Goal: Task Accomplishment & Management: Manage account settings

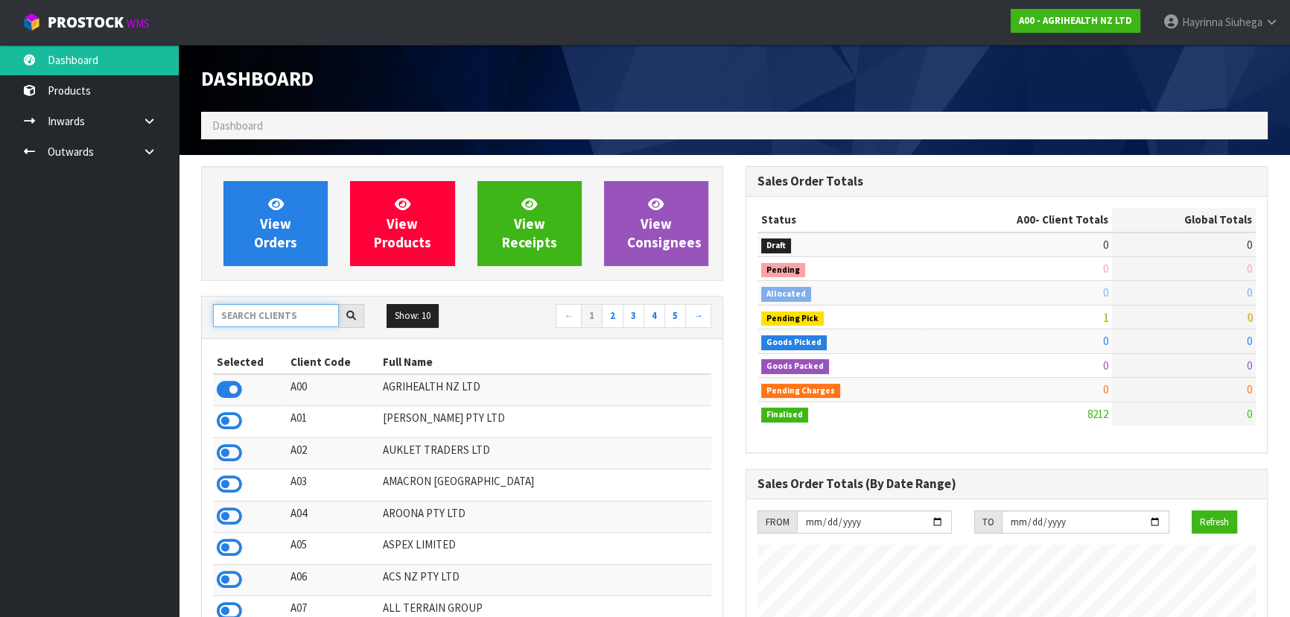
click at [282, 317] on input "text" at bounding box center [276, 315] width 126 height 23
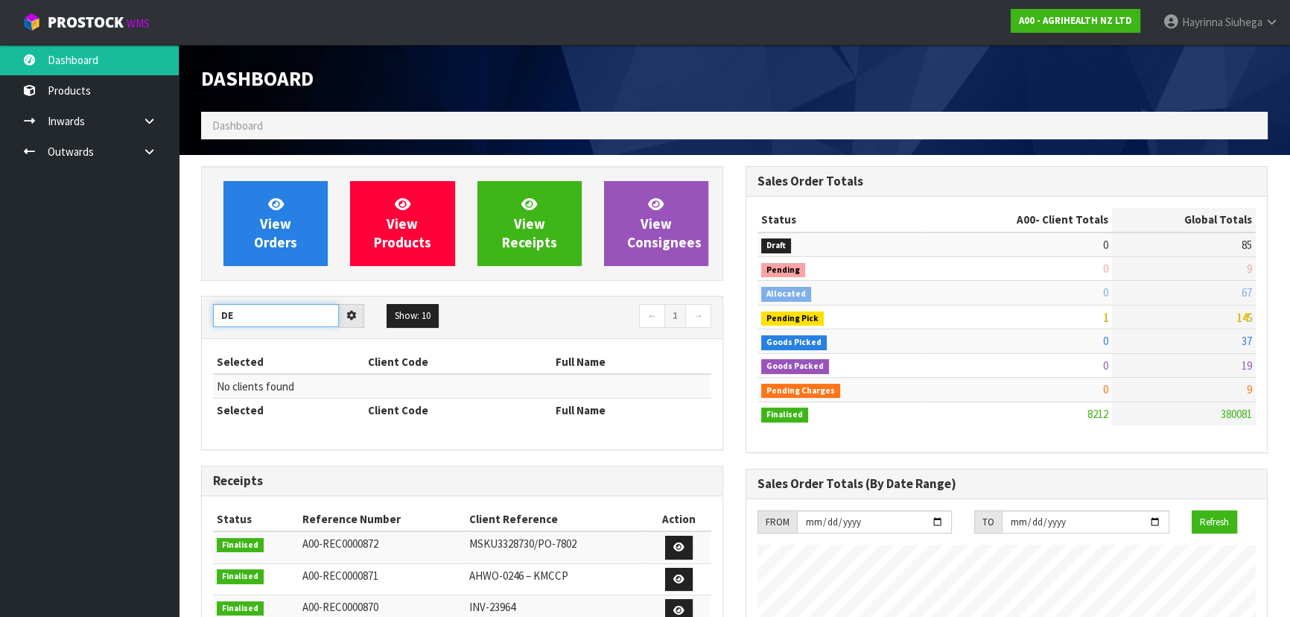
type input "D"
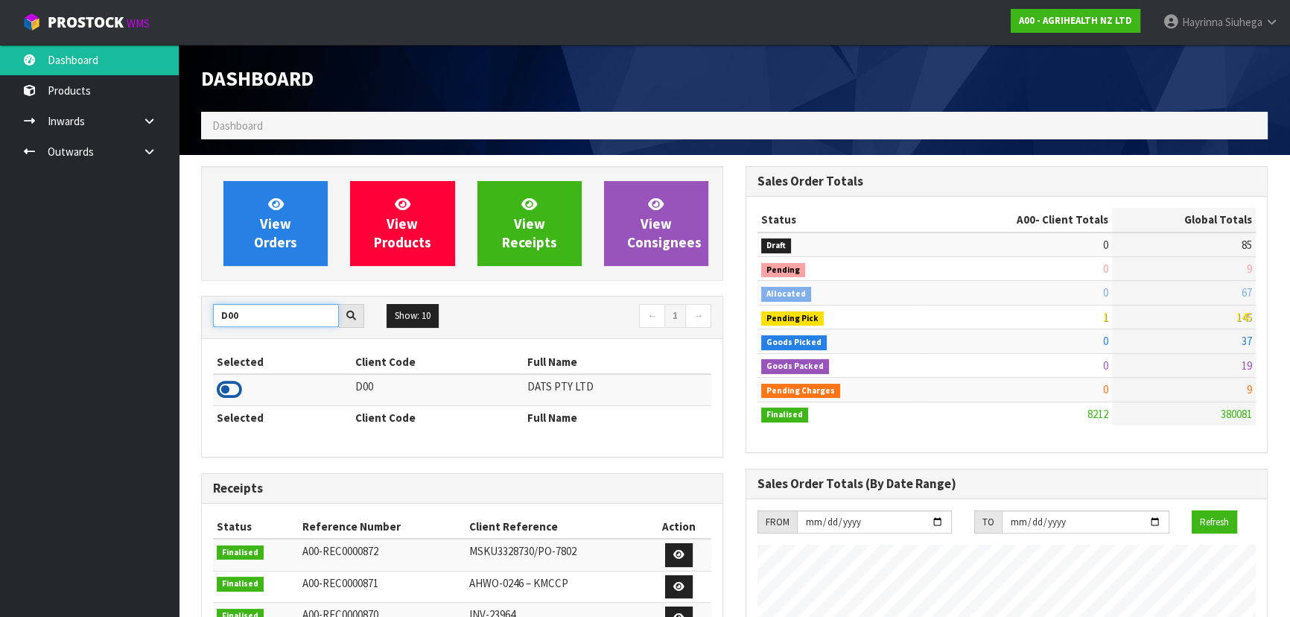
type input "D00"
click at [238, 393] on icon at bounding box center [229, 389] width 25 height 22
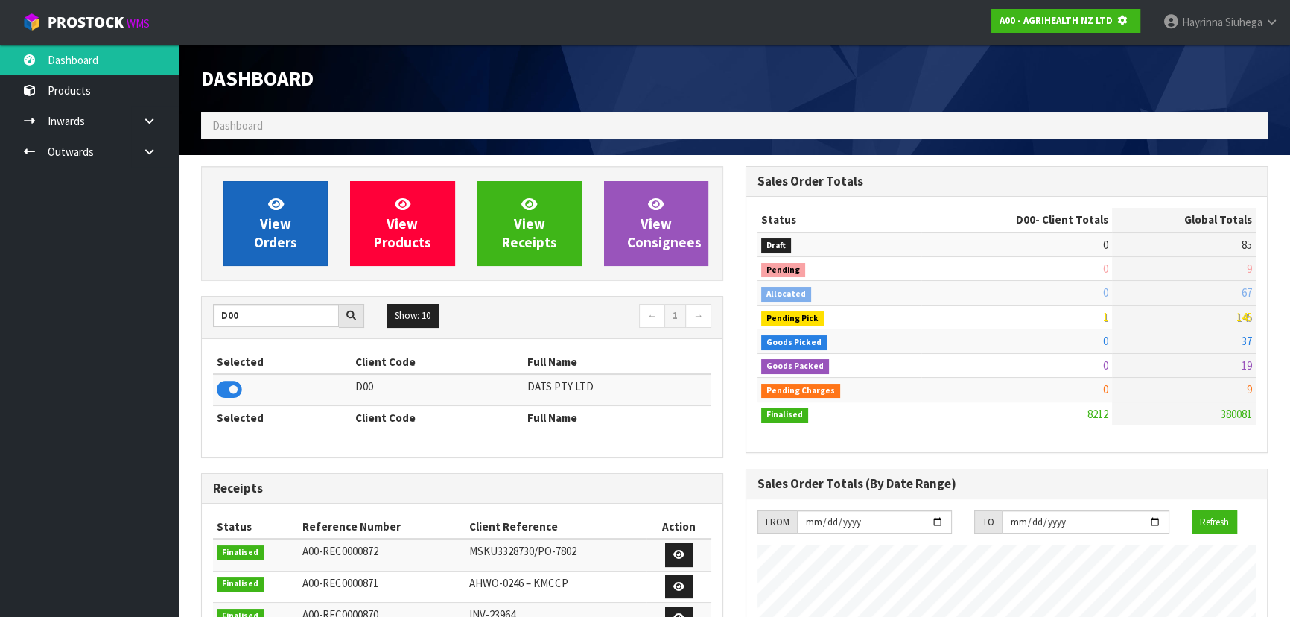
scroll to position [743979, 744362]
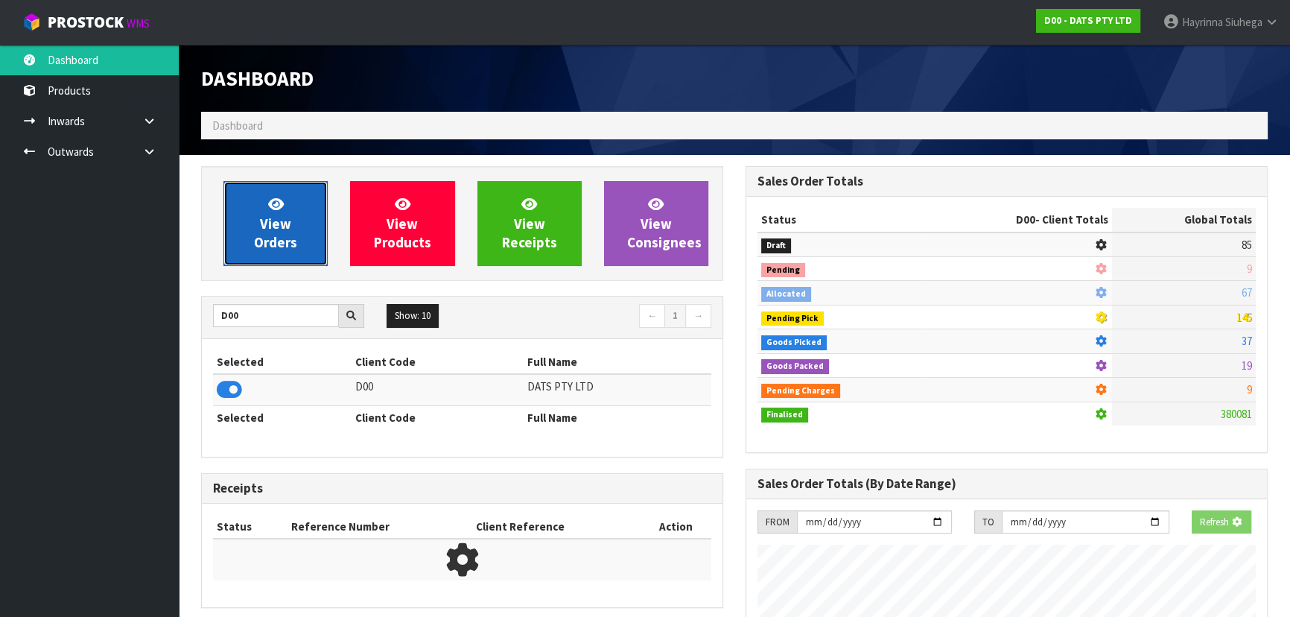
click at [282, 225] on span "View Orders" at bounding box center [275, 223] width 43 height 56
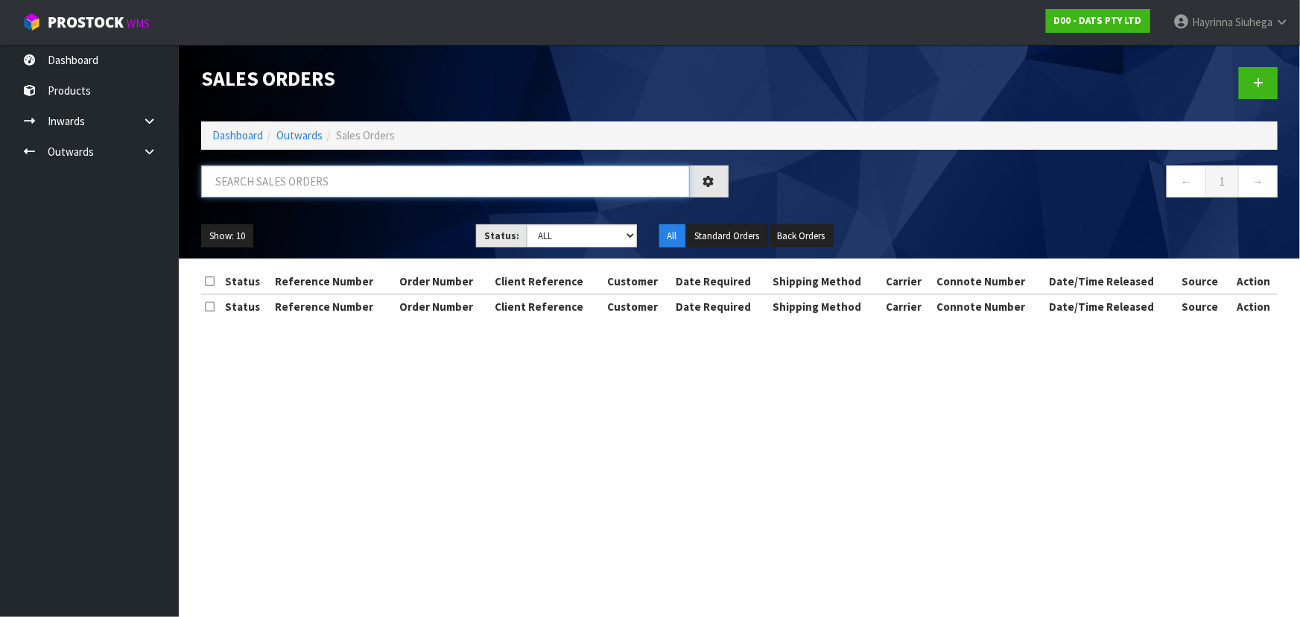
click at [305, 194] on input "text" at bounding box center [445, 181] width 489 height 32
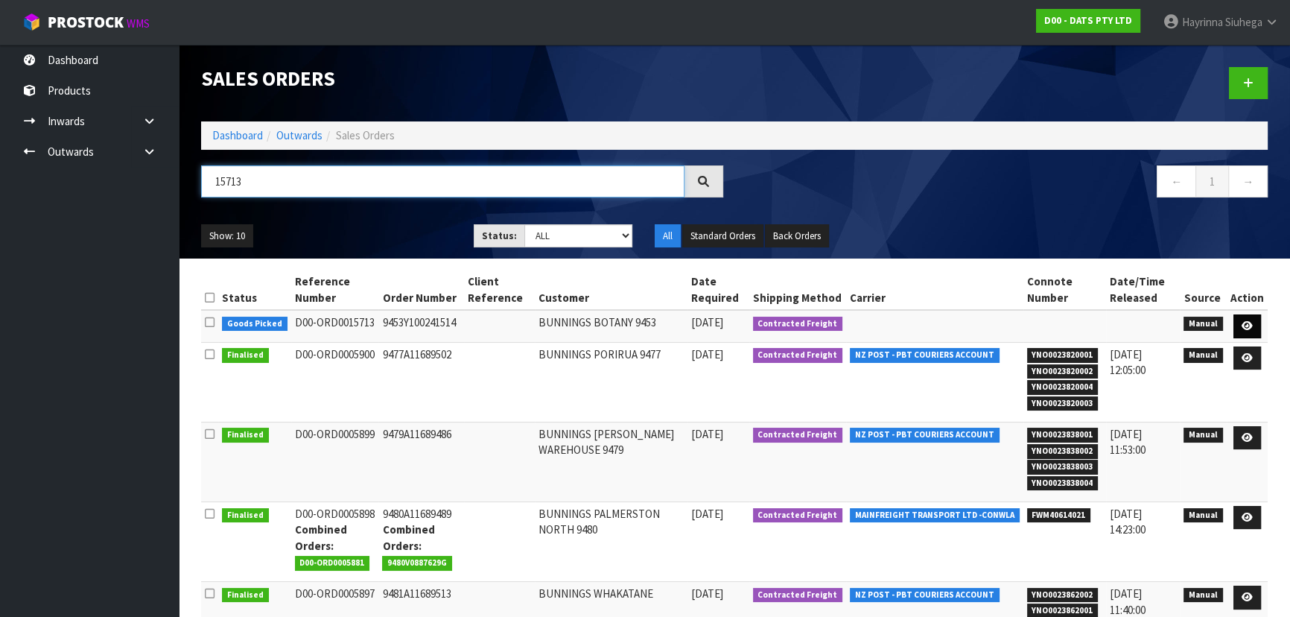
type input "15713"
click at [1243, 327] on icon at bounding box center [1247, 326] width 11 height 10
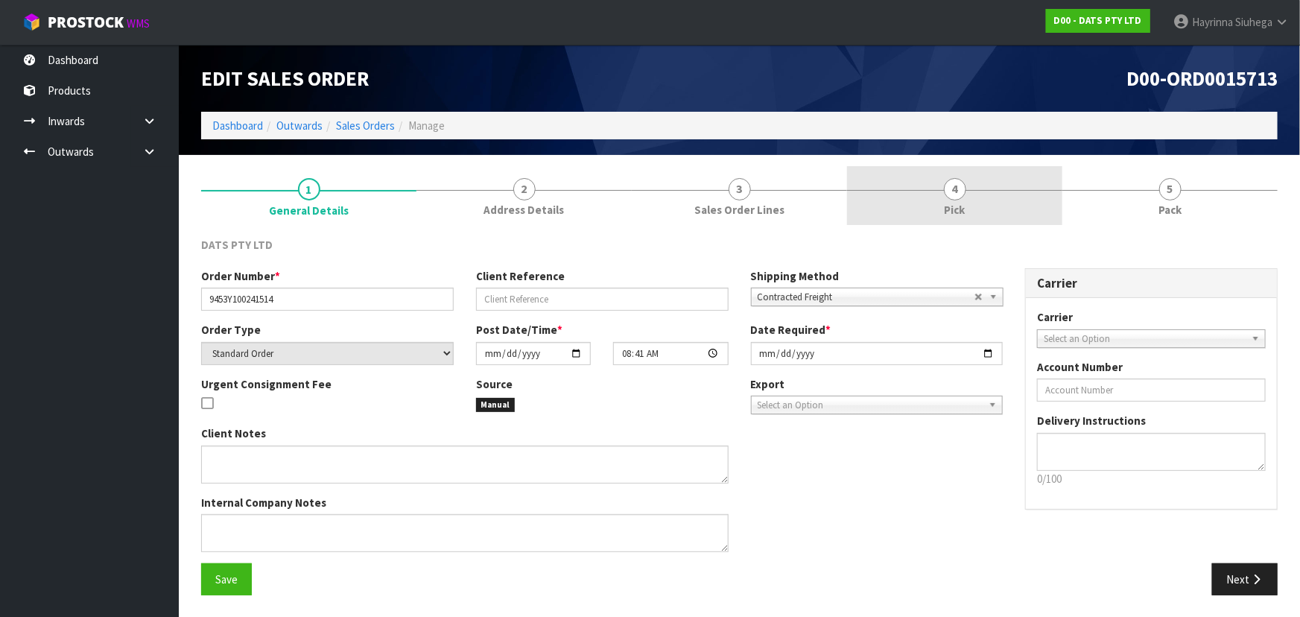
click at [969, 206] on link "4 Pick" at bounding box center [954, 195] width 215 height 59
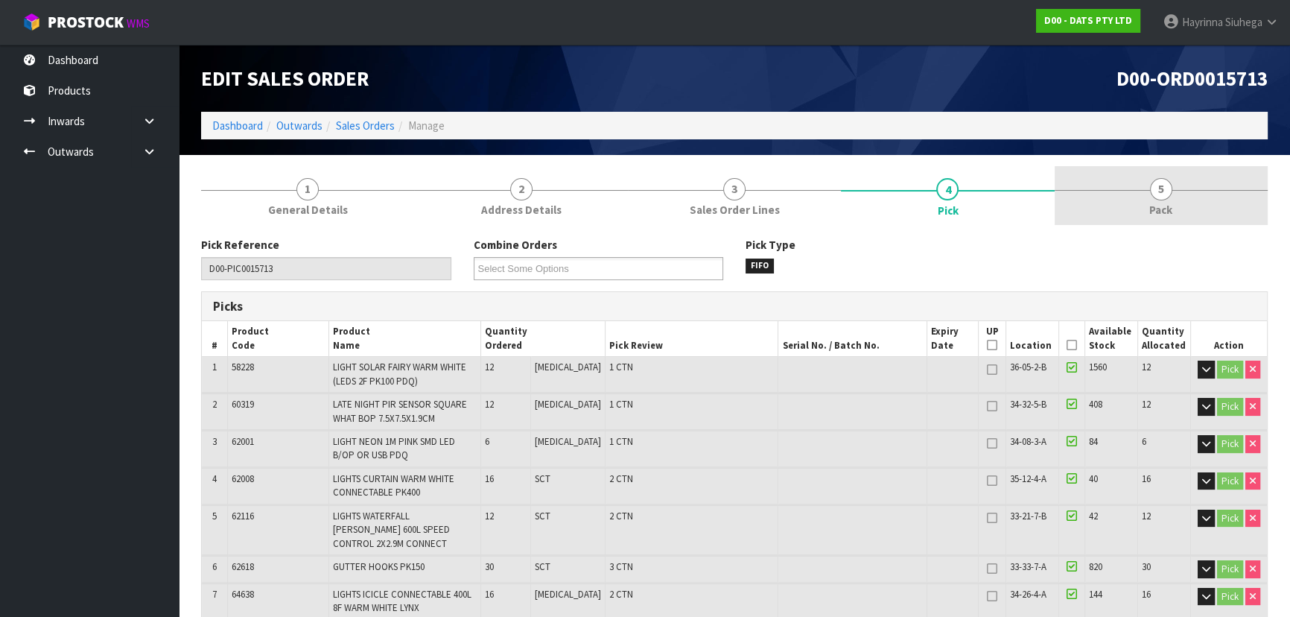
click at [1145, 181] on link "5 Pack" at bounding box center [1161, 195] width 213 height 59
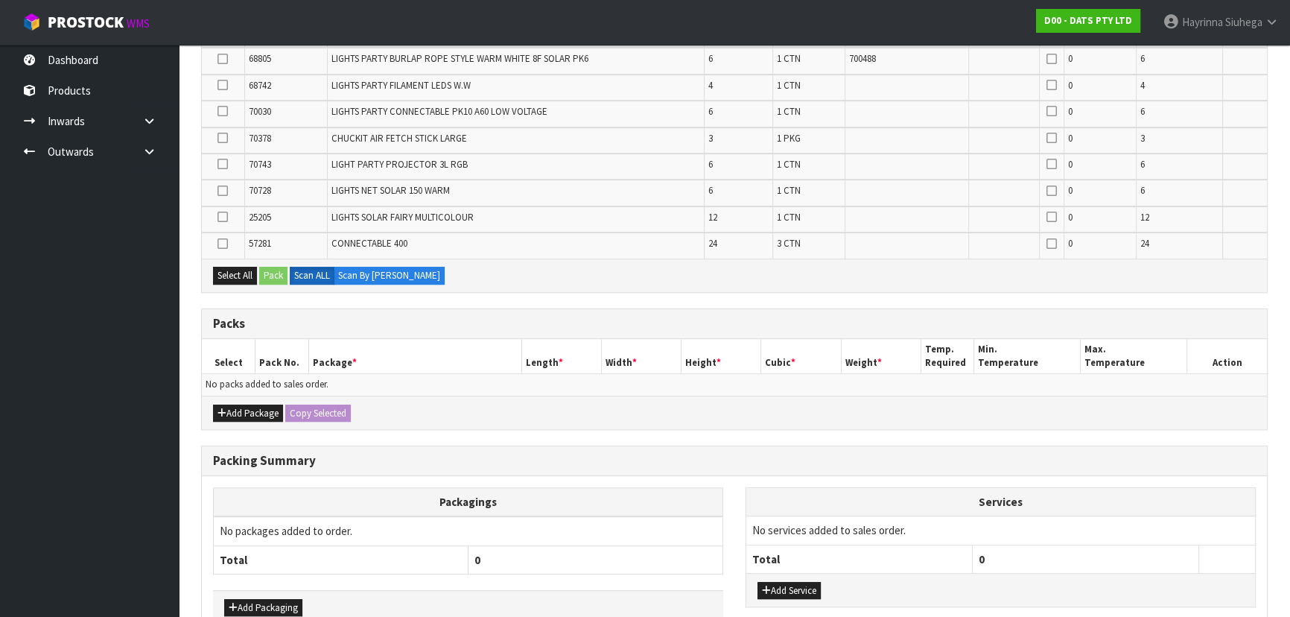
scroll to position [826, 0]
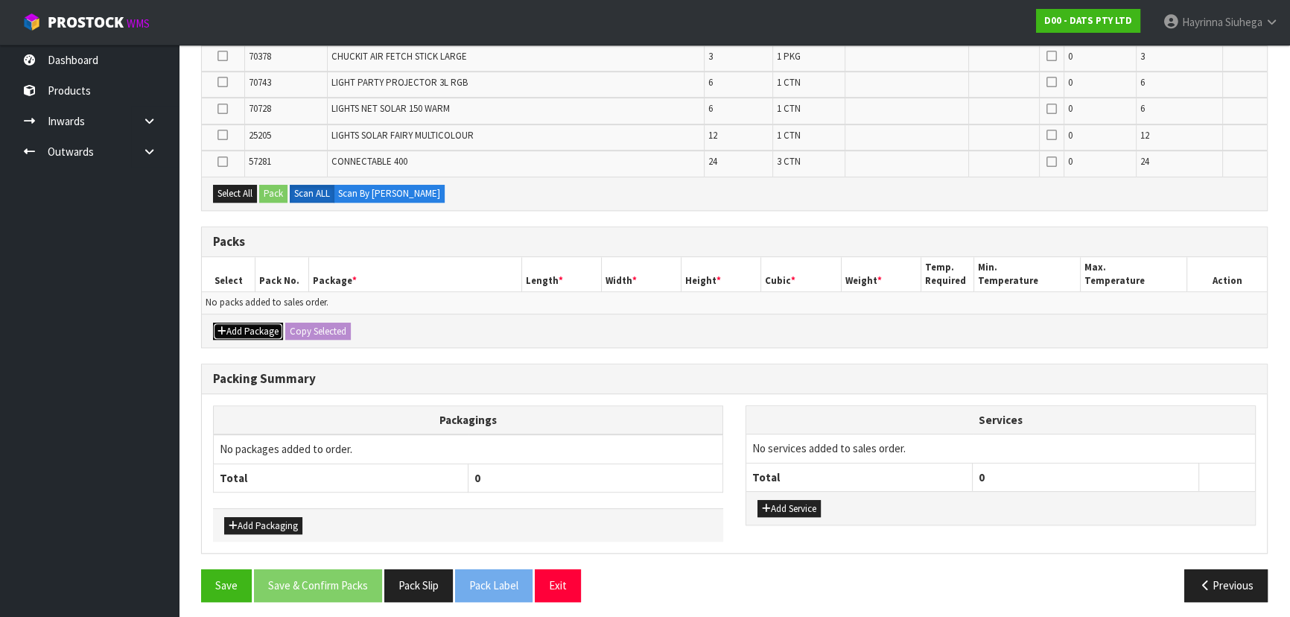
click at [250, 323] on button "Add Package" at bounding box center [248, 332] width 70 height 18
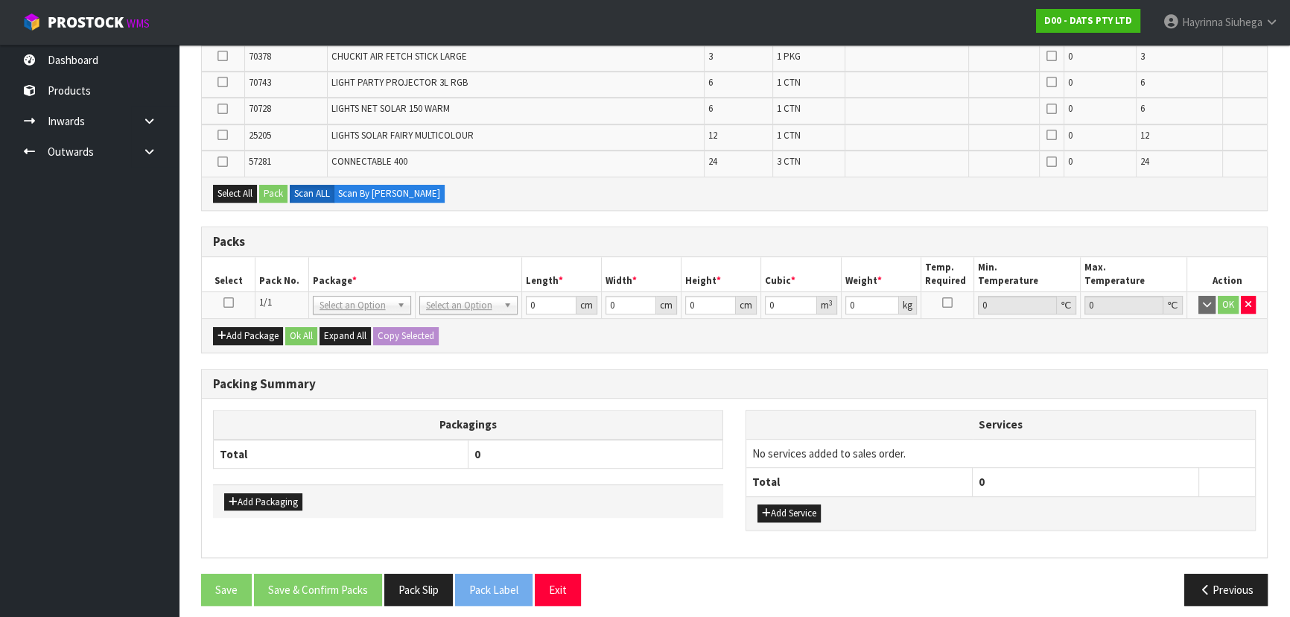
click at [231, 302] on icon at bounding box center [228, 302] width 10 height 1
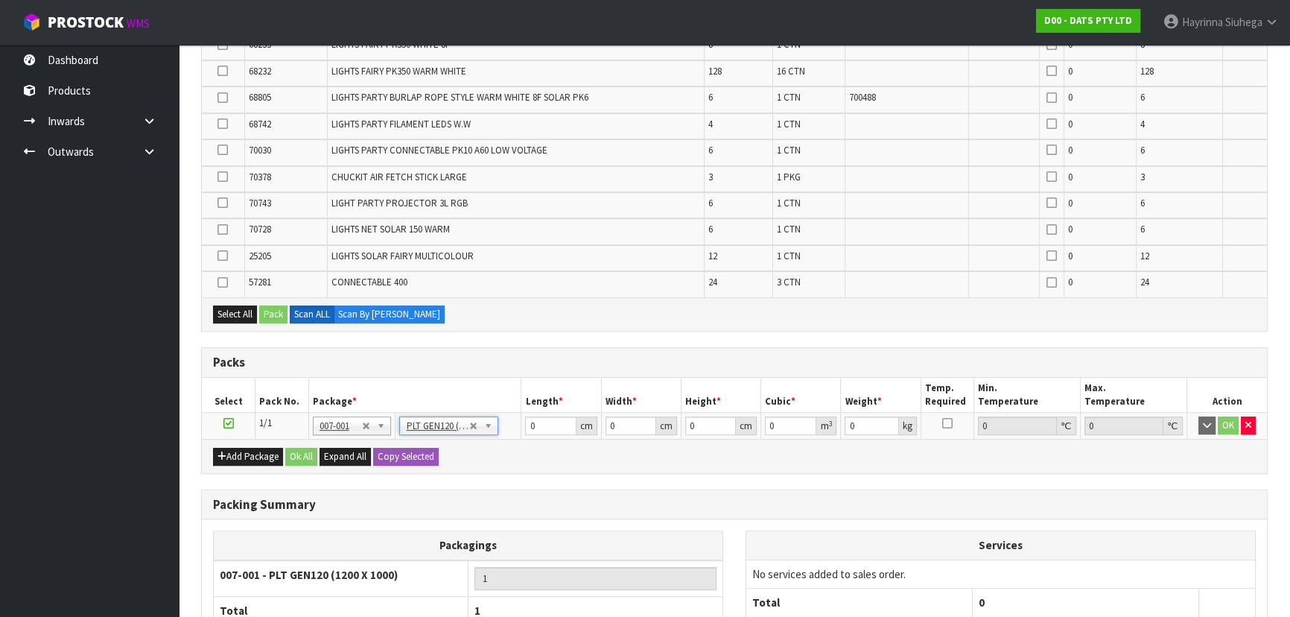
type input "120"
type input "100"
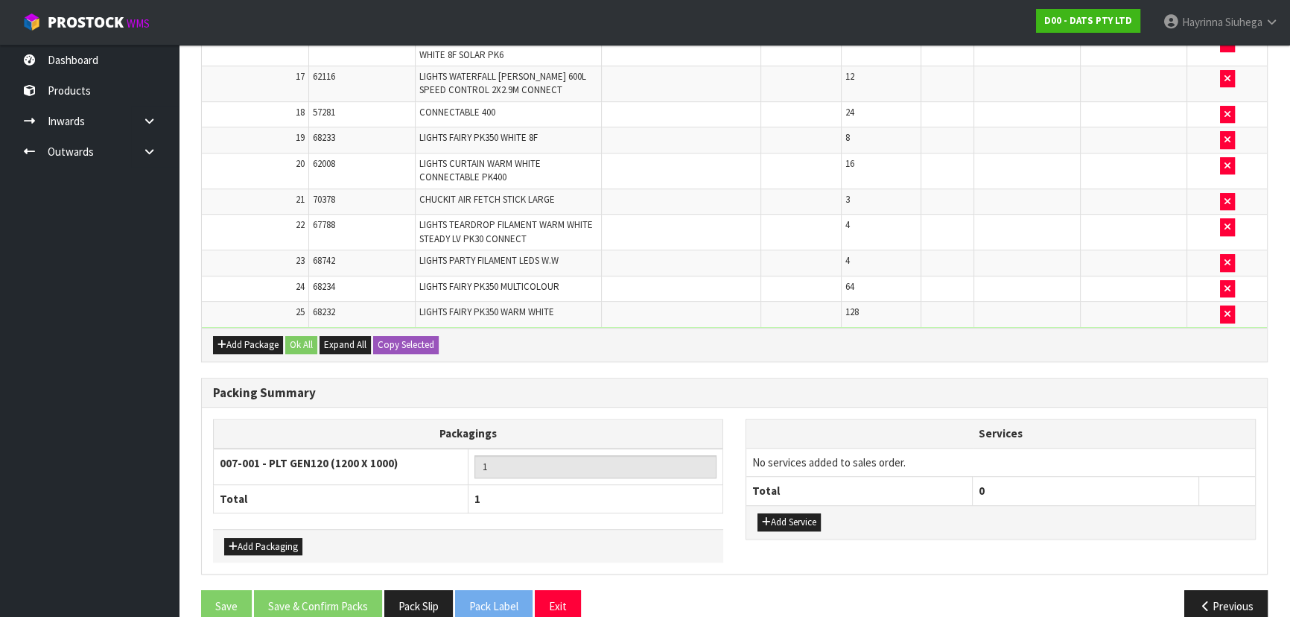
scroll to position [953, 0]
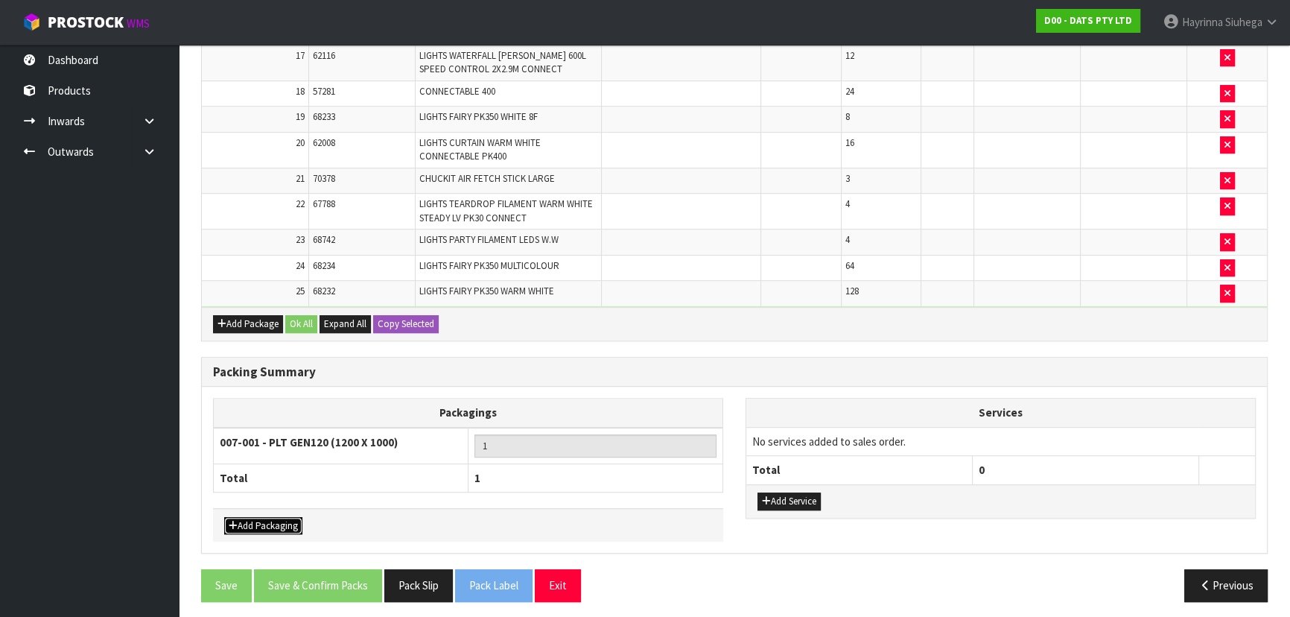
click at [283, 518] on button "Add Packaging" at bounding box center [263, 526] width 78 height 18
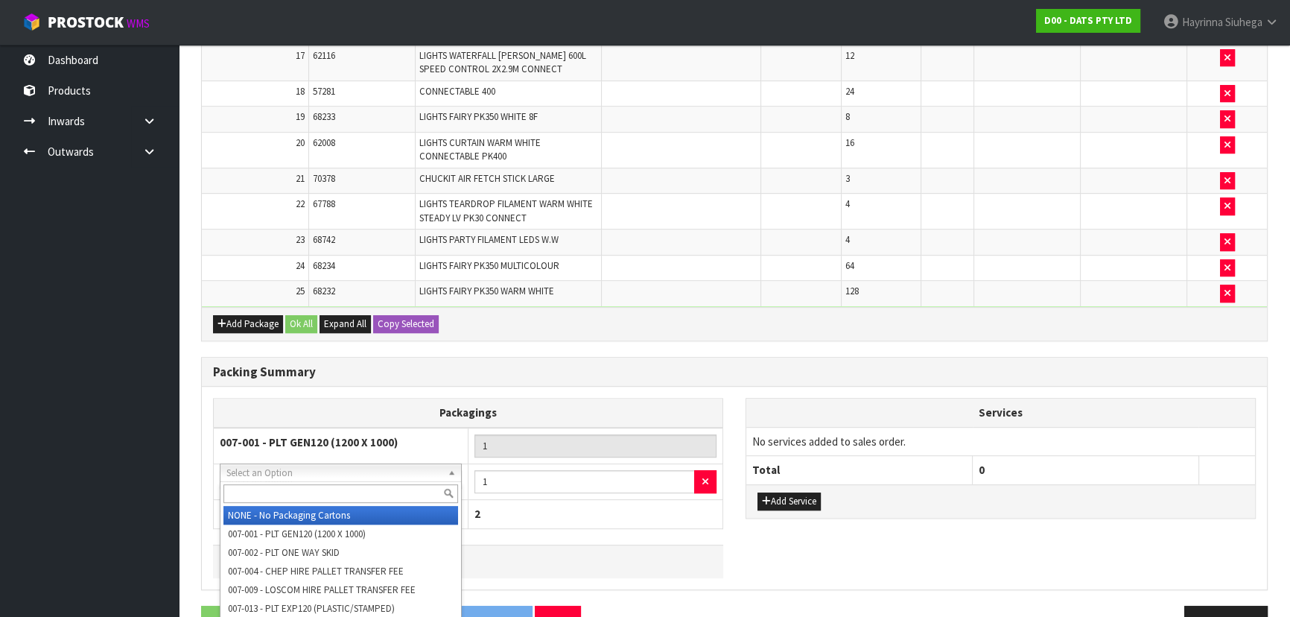
click at [328, 492] on input "text" at bounding box center [340, 493] width 235 height 19
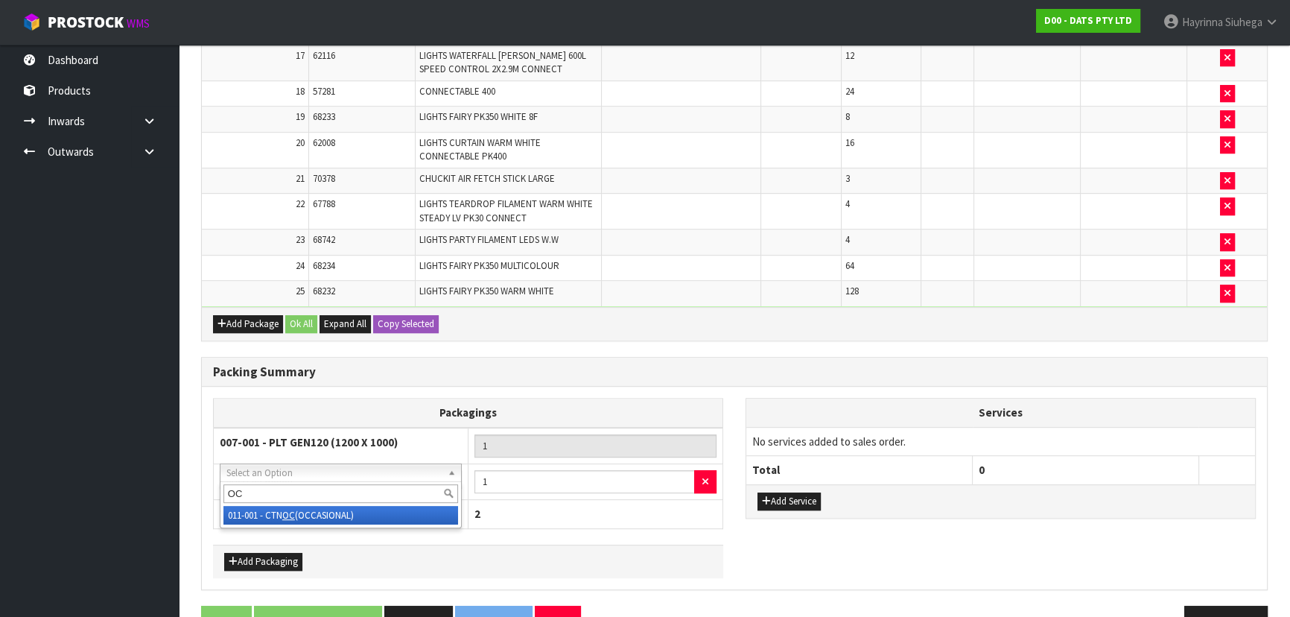
type input "OC"
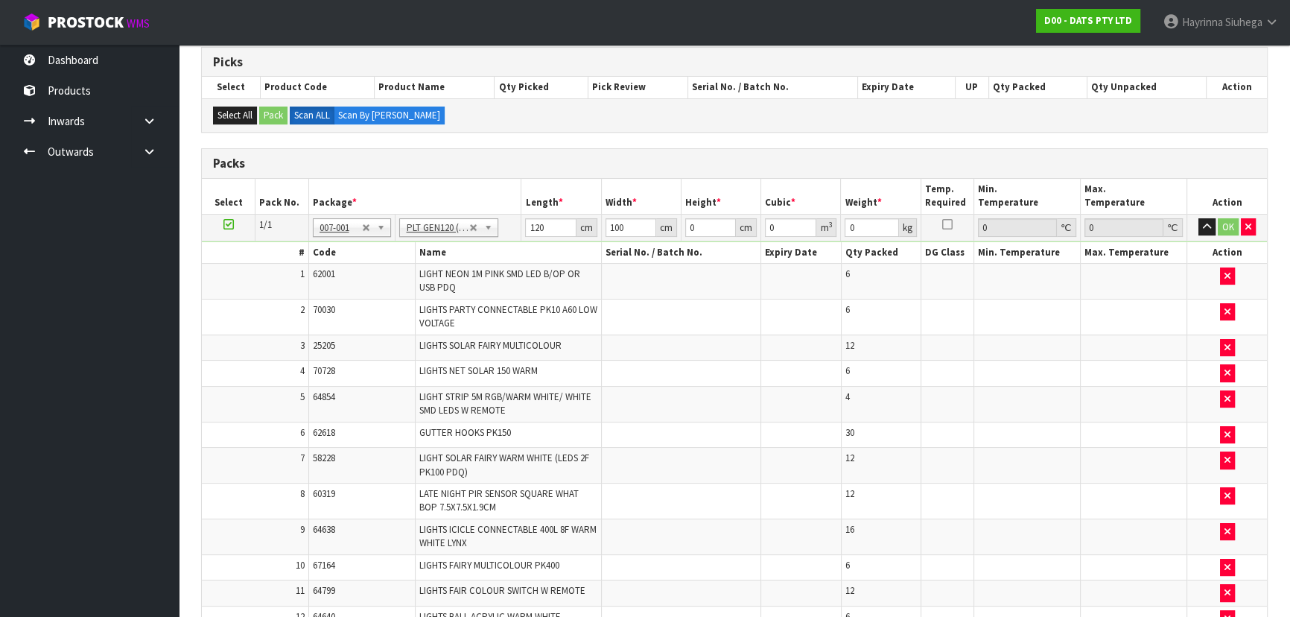
scroll to position [784, 0]
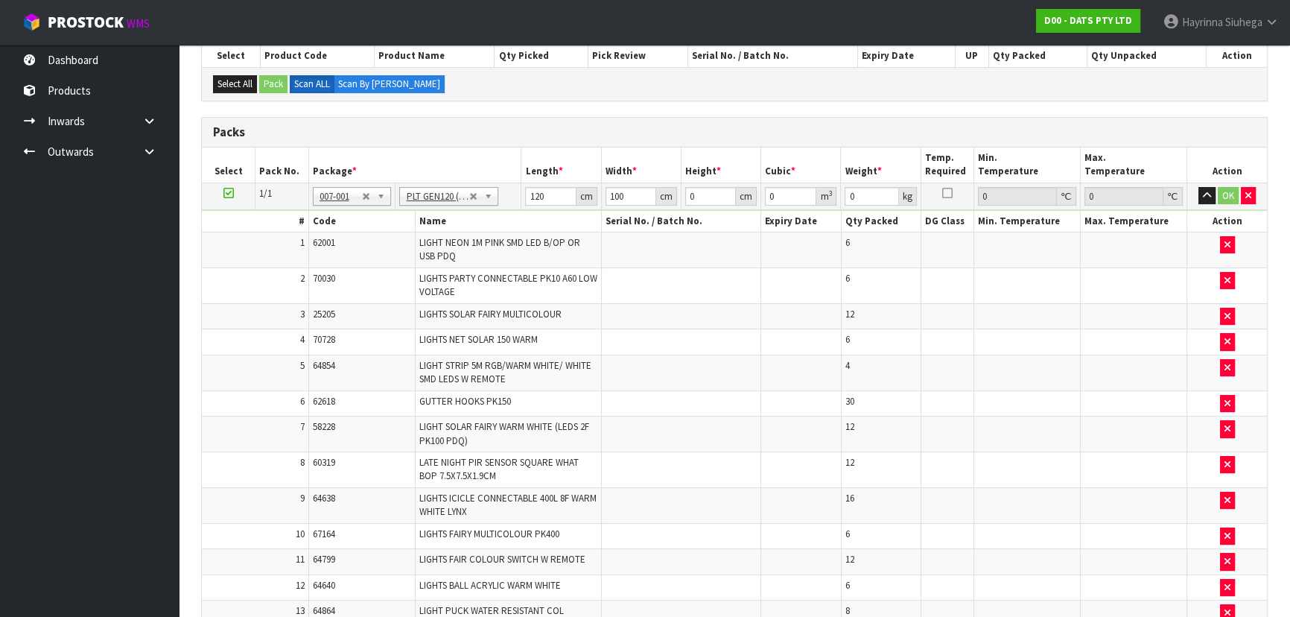
scroll to position [174, 0]
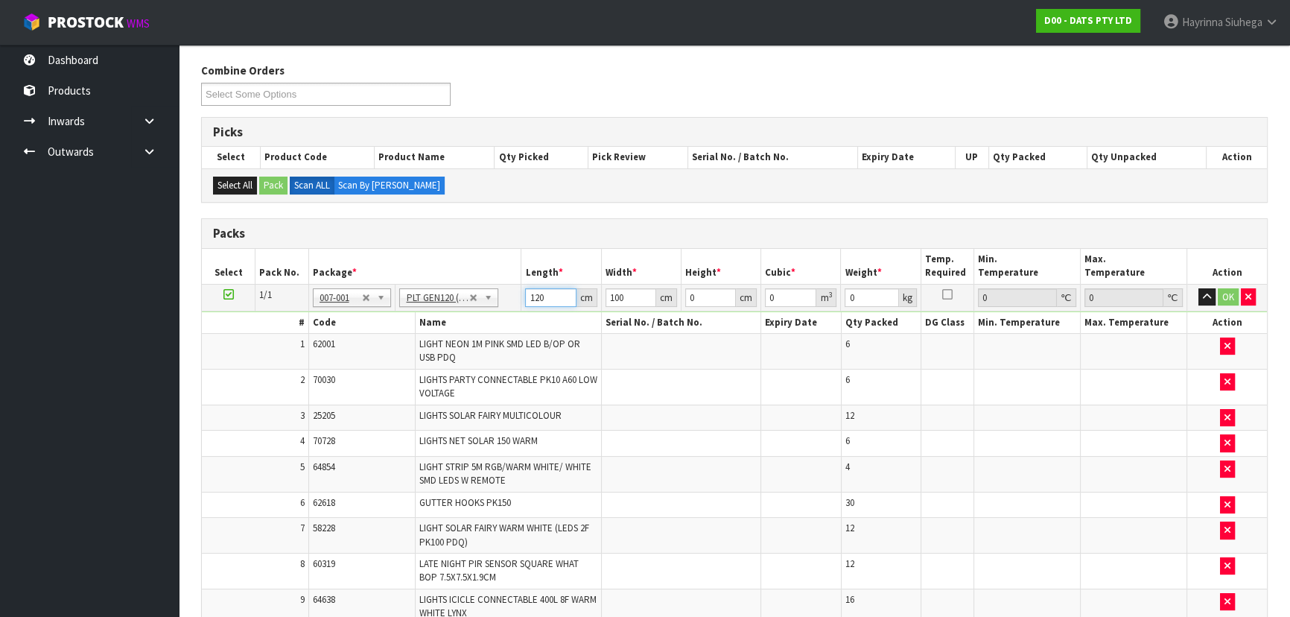
click at [529, 288] on input "120" at bounding box center [550, 297] width 51 height 19
type input "122"
type input "115"
type input "1"
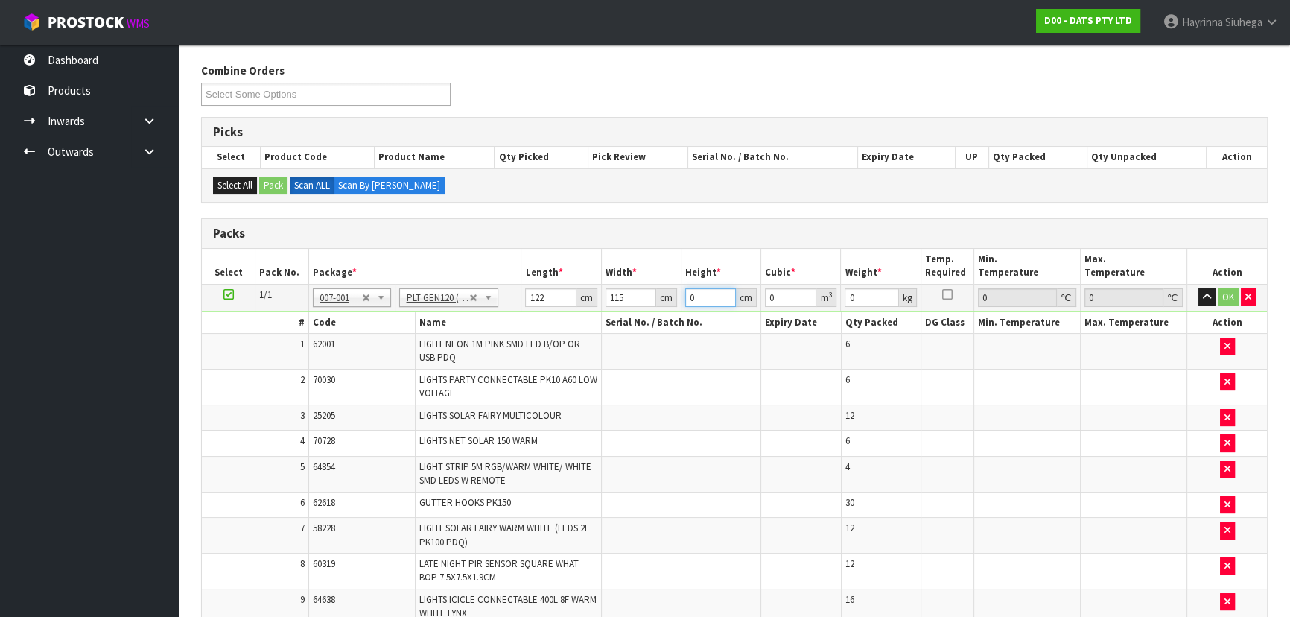
type input "0.01403"
type input "18"
type input "0.25254"
type input "182"
type input "2.55346"
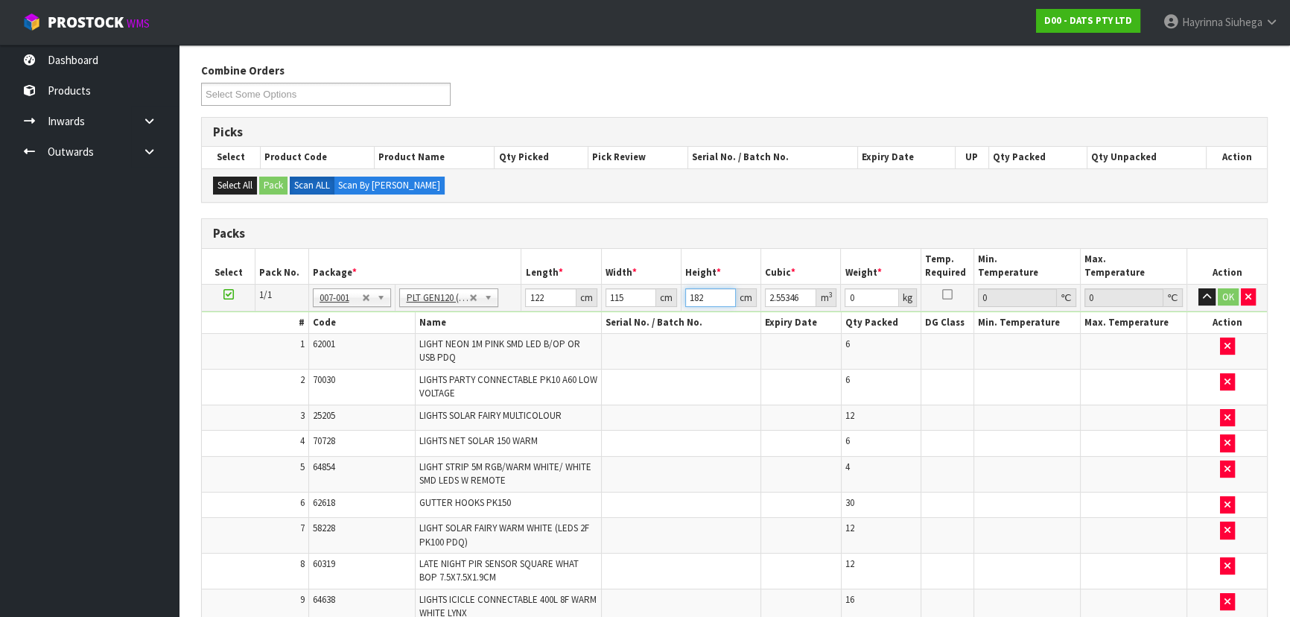
type input "182"
type input "1"
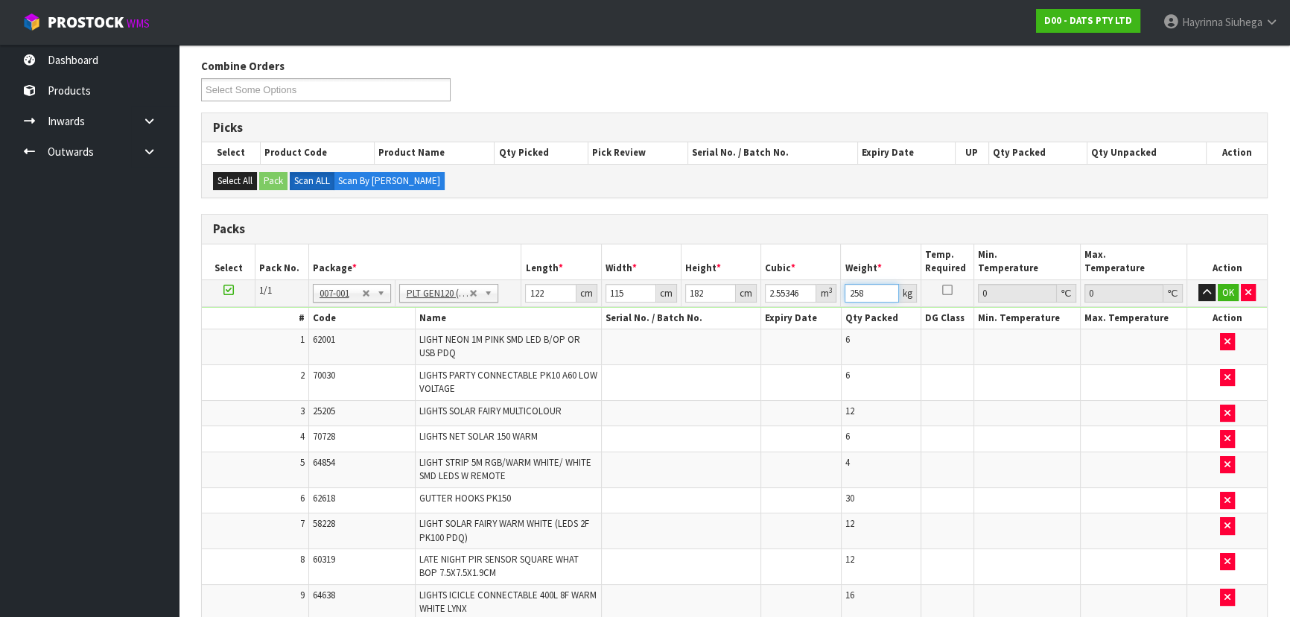
scroll to position [0, 0]
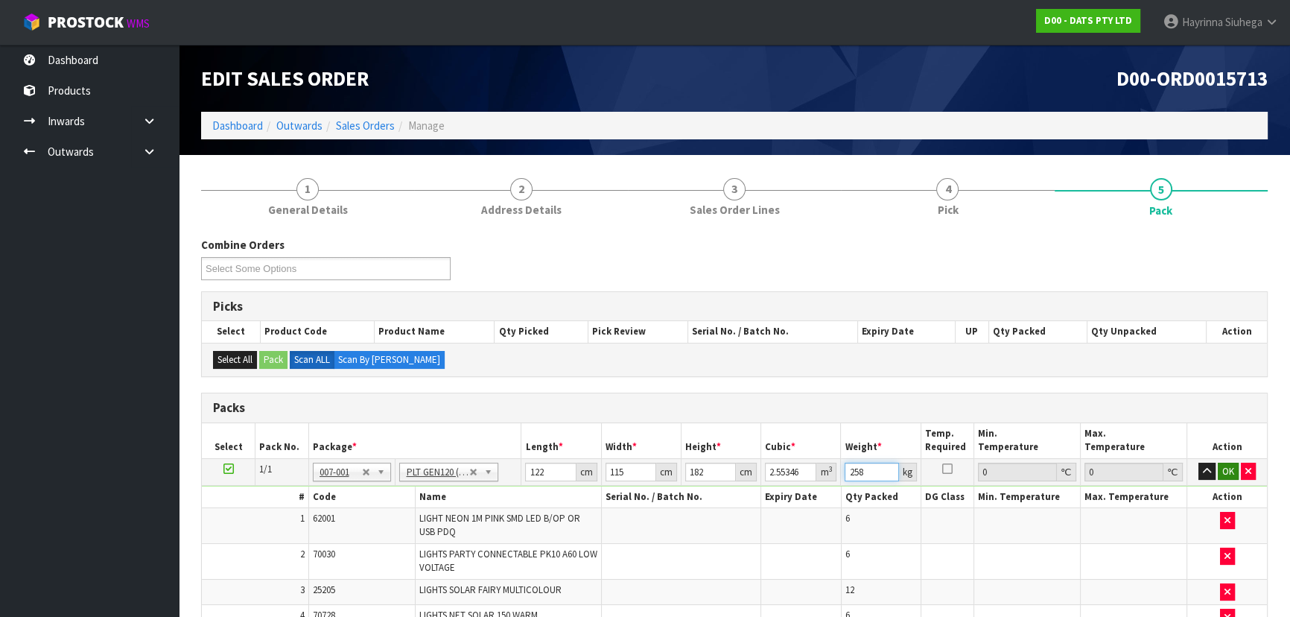
type input "258"
click at [1225, 464] on button "OK" at bounding box center [1228, 472] width 21 height 18
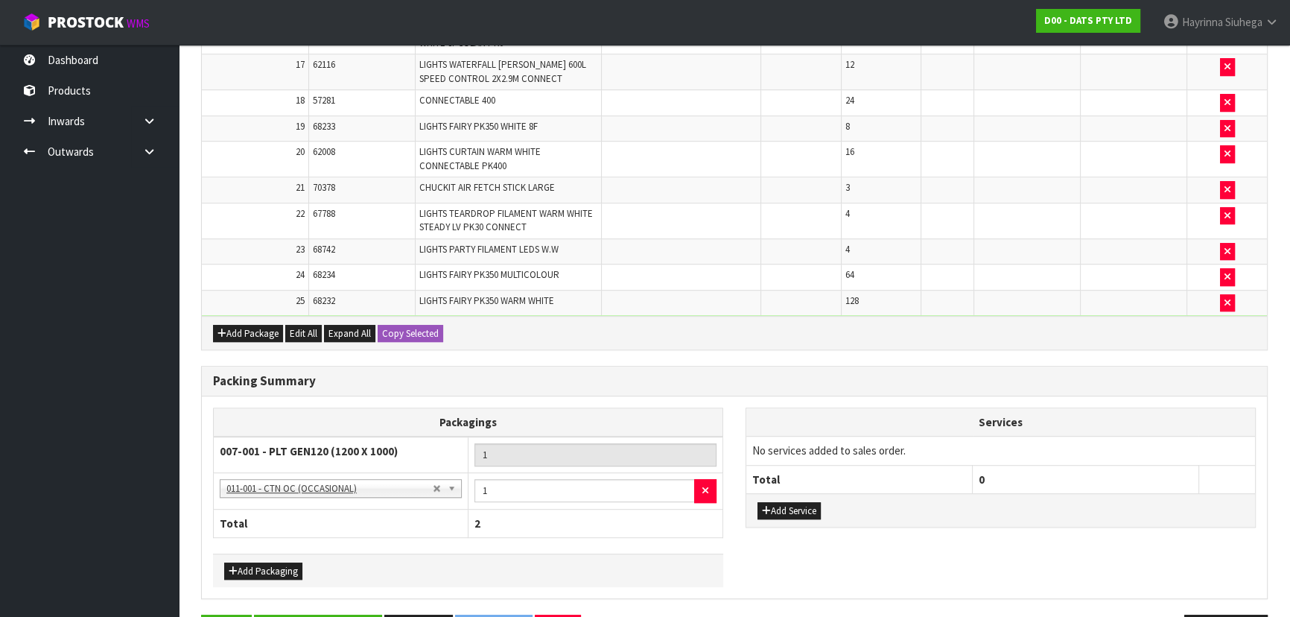
scroll to position [988, 0]
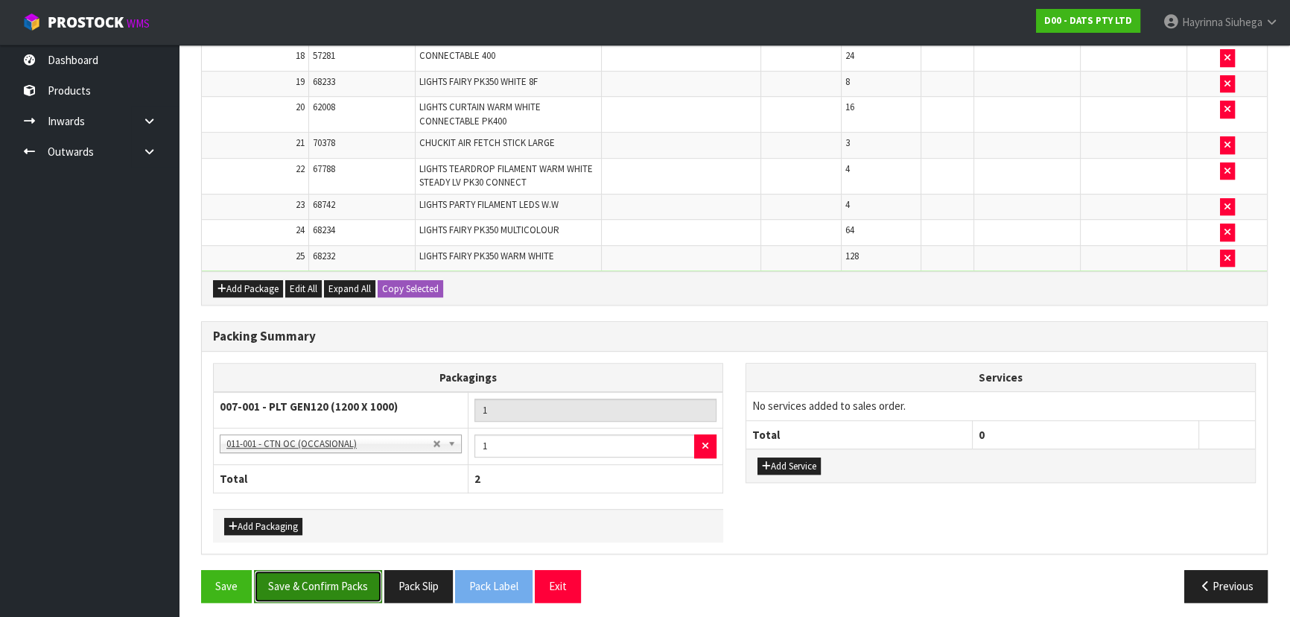
click at [302, 592] on button "Save & Confirm Packs" at bounding box center [318, 586] width 128 height 32
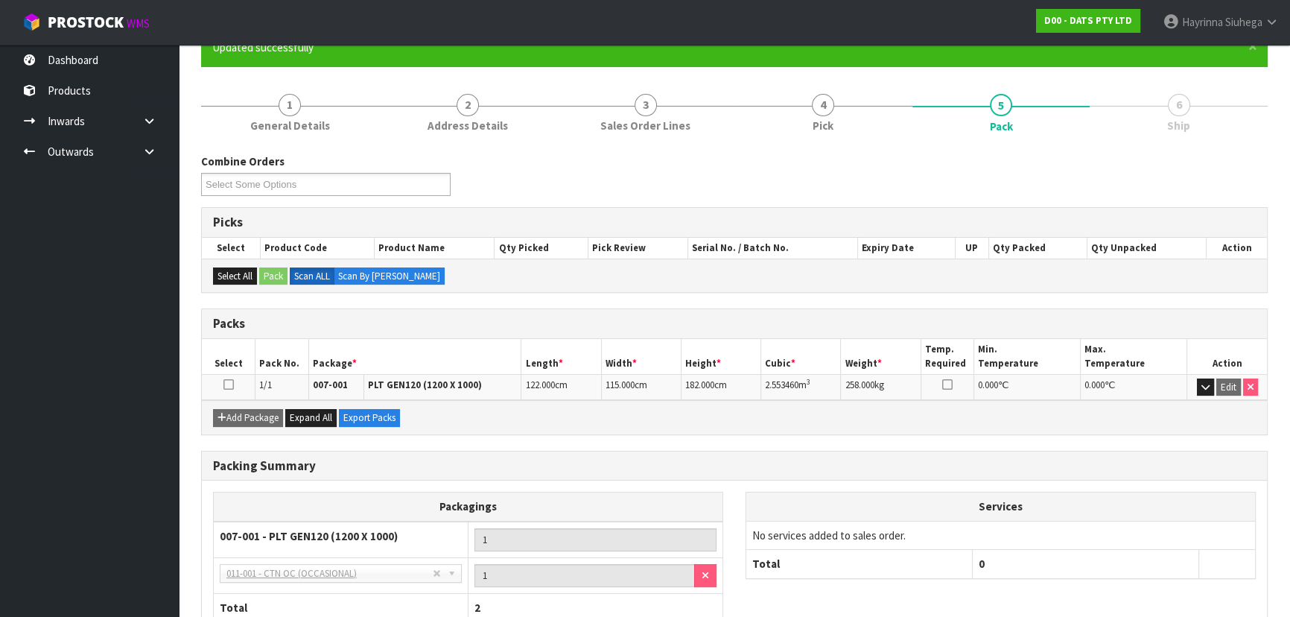
scroll to position [238, 0]
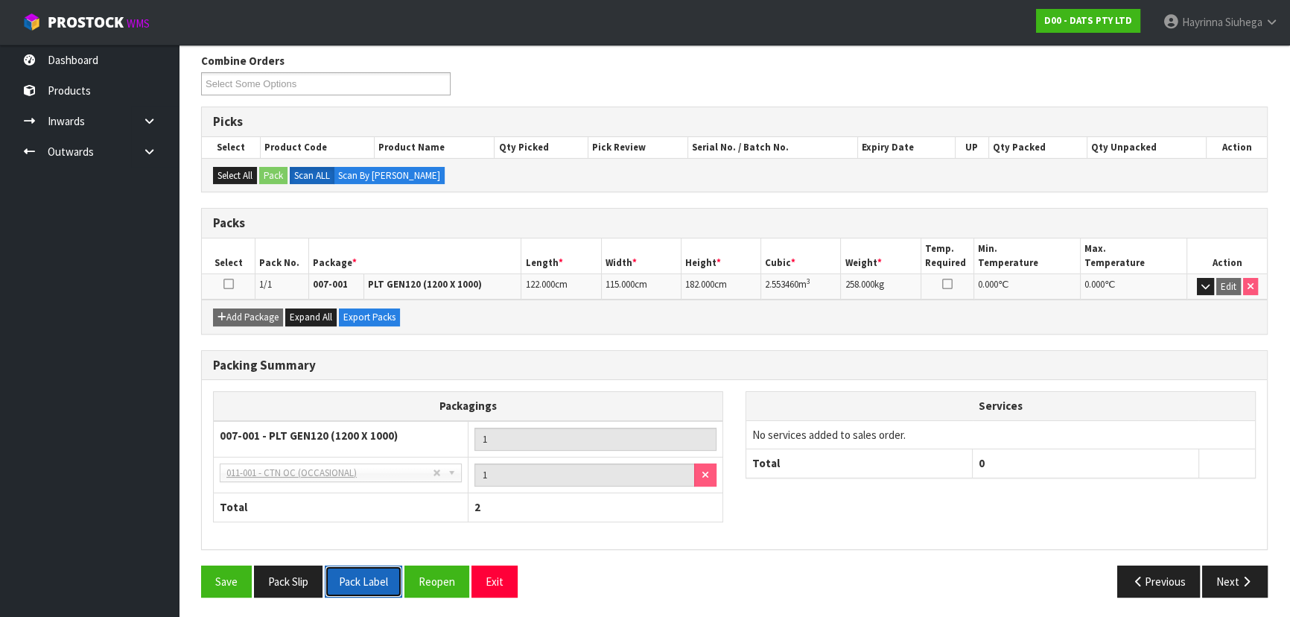
click at [366, 583] on button "Pack Label" at bounding box center [363, 581] width 77 height 32
click at [438, 584] on button "Reopen" at bounding box center [436, 581] width 65 height 32
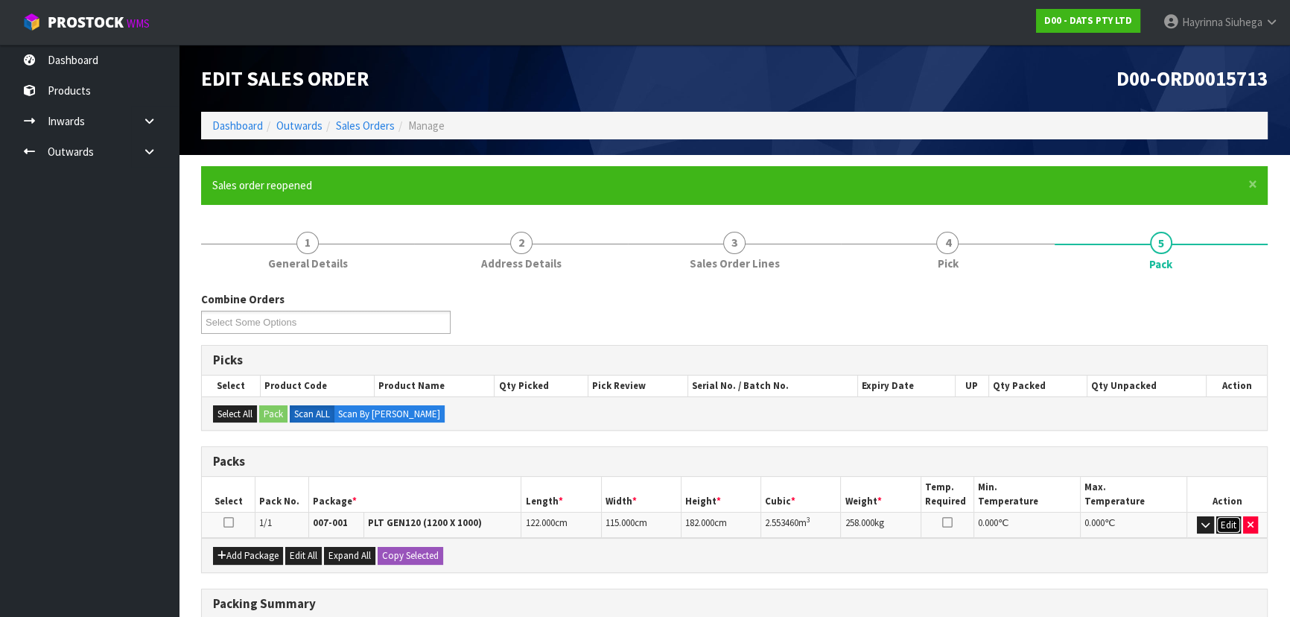
click at [1229, 522] on button "Edit" at bounding box center [1228, 525] width 25 height 18
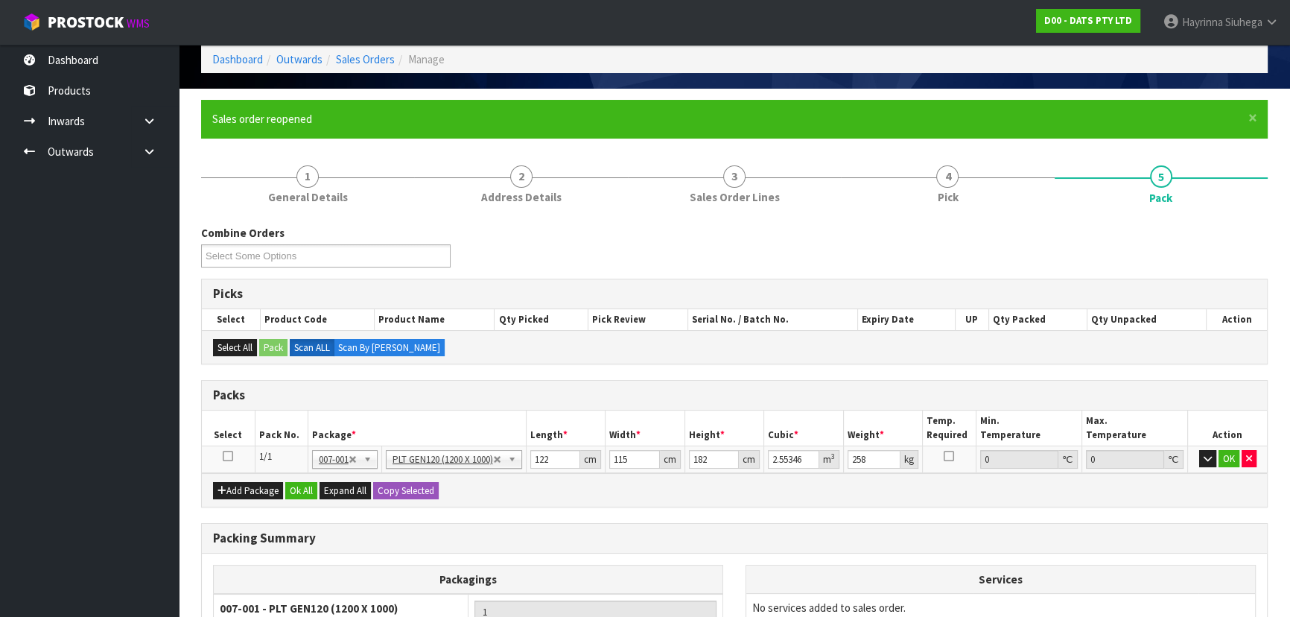
scroll to position [203, 0]
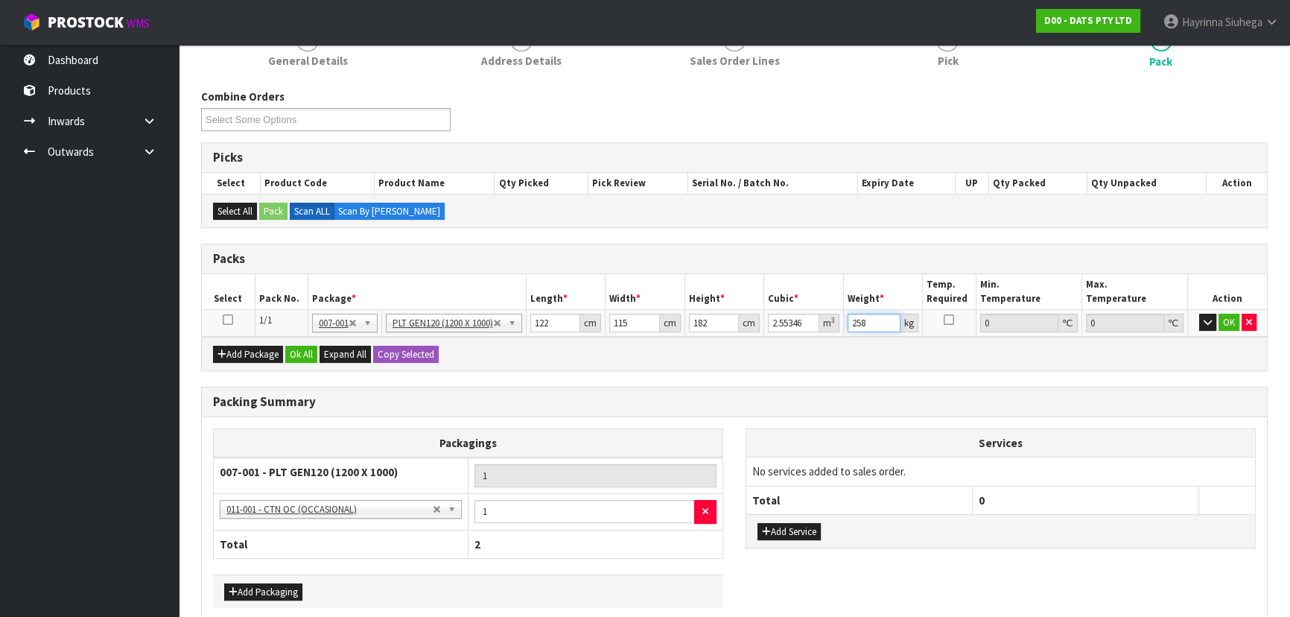
click at [856, 323] on input "258" at bounding box center [875, 323] width 54 height 19
type input "261"
click at [1227, 320] on button "OK" at bounding box center [1229, 323] width 21 height 18
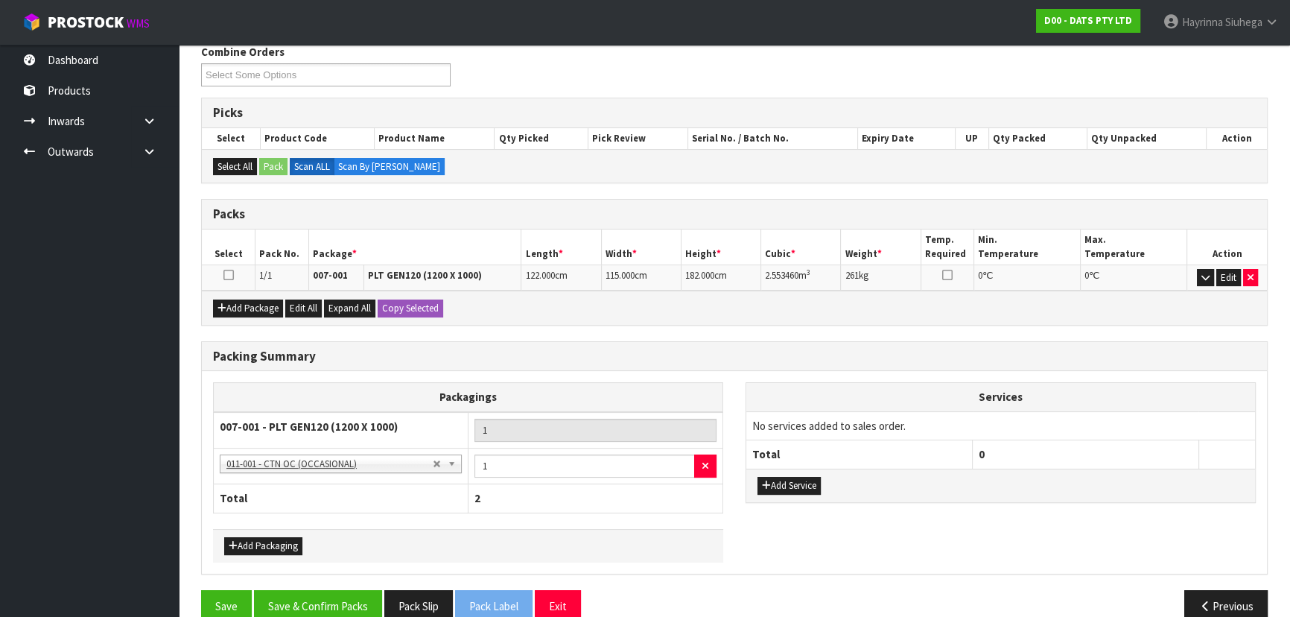
scroll to position [271, 0]
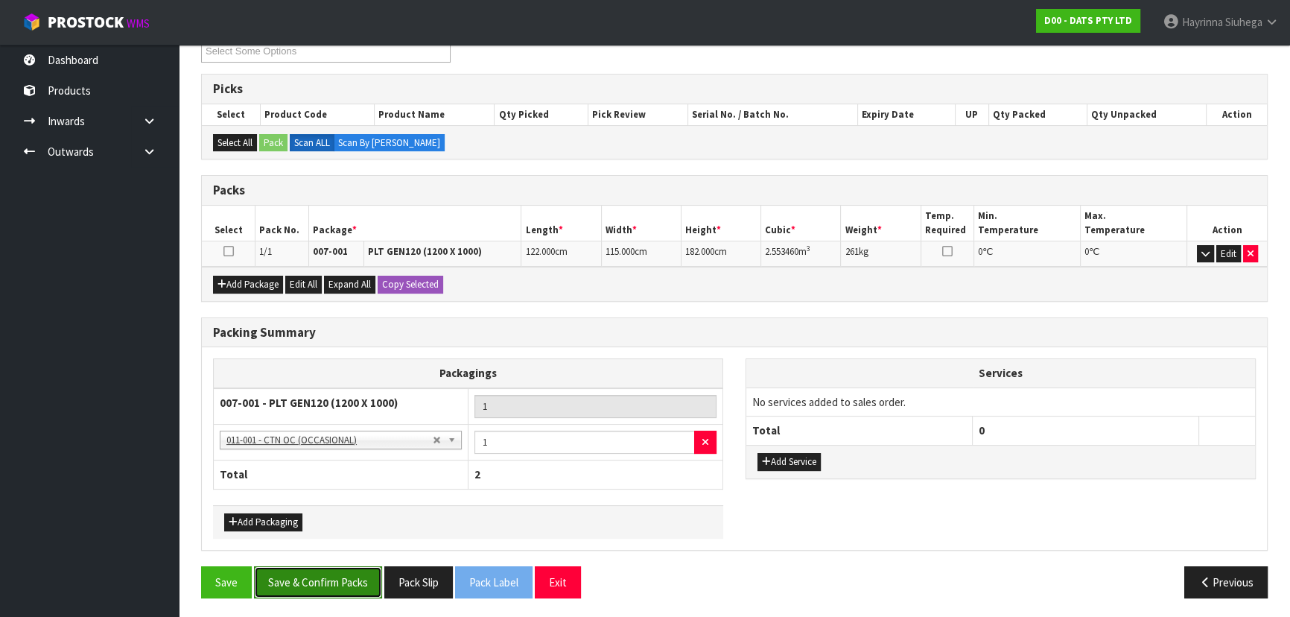
click at [342, 570] on button "Save & Confirm Packs" at bounding box center [318, 582] width 128 height 32
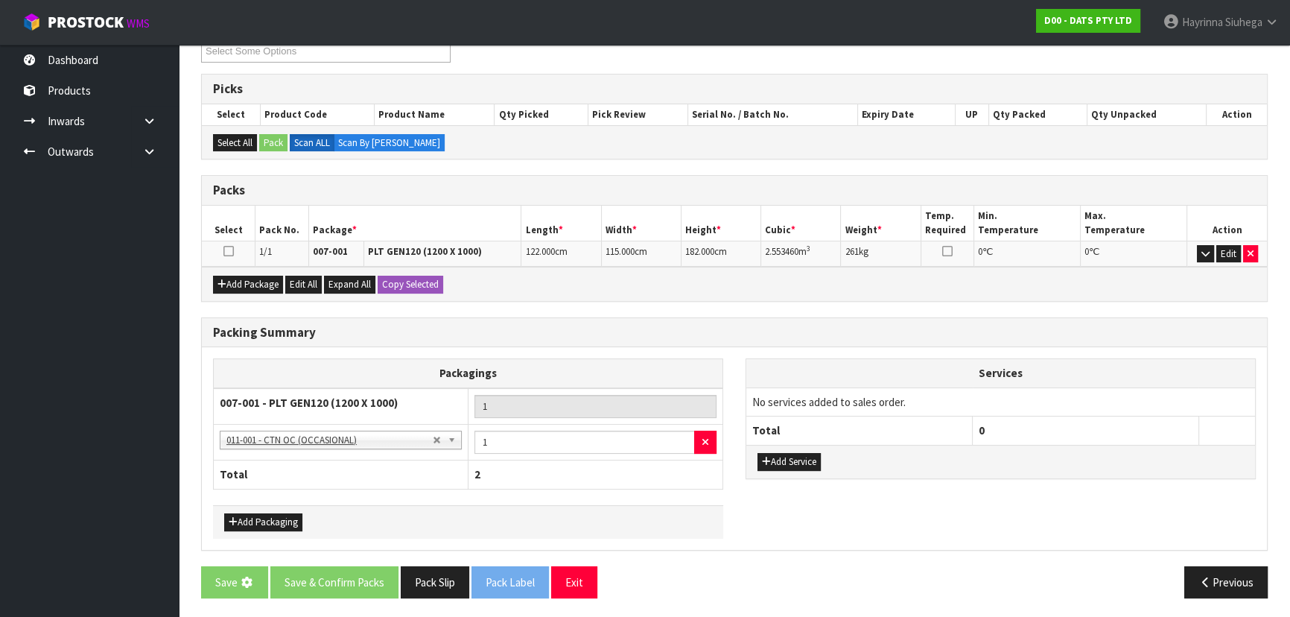
scroll to position [0, 0]
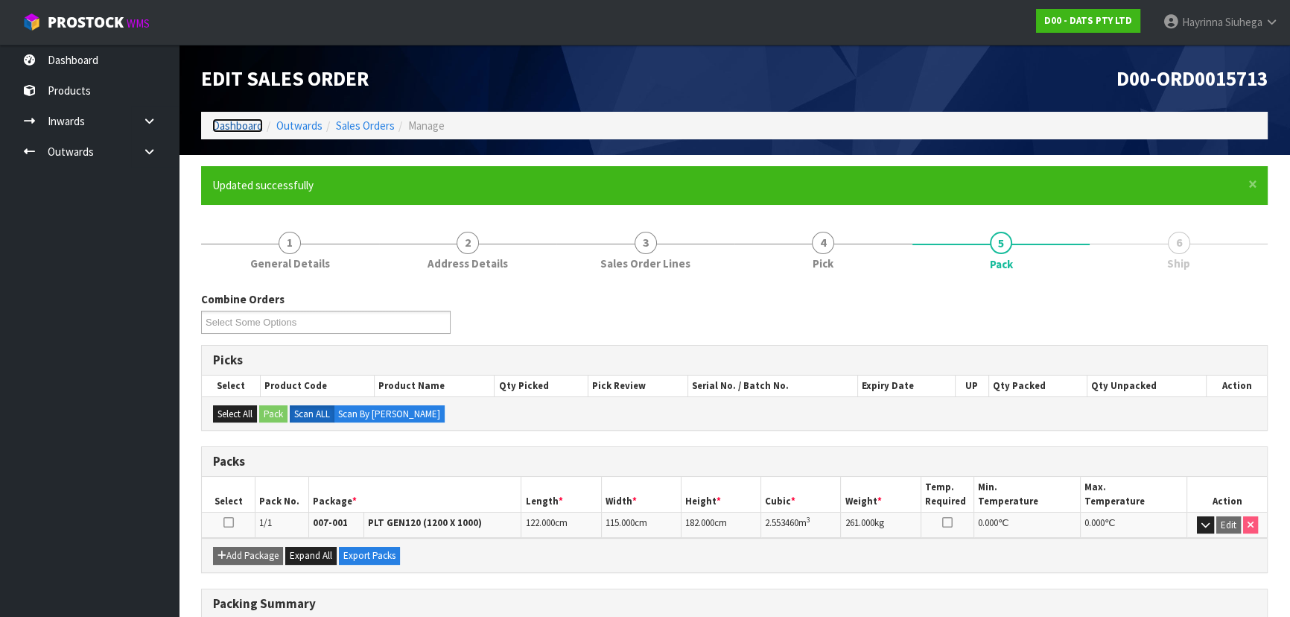
click at [235, 121] on link "Dashboard" at bounding box center [237, 125] width 51 height 14
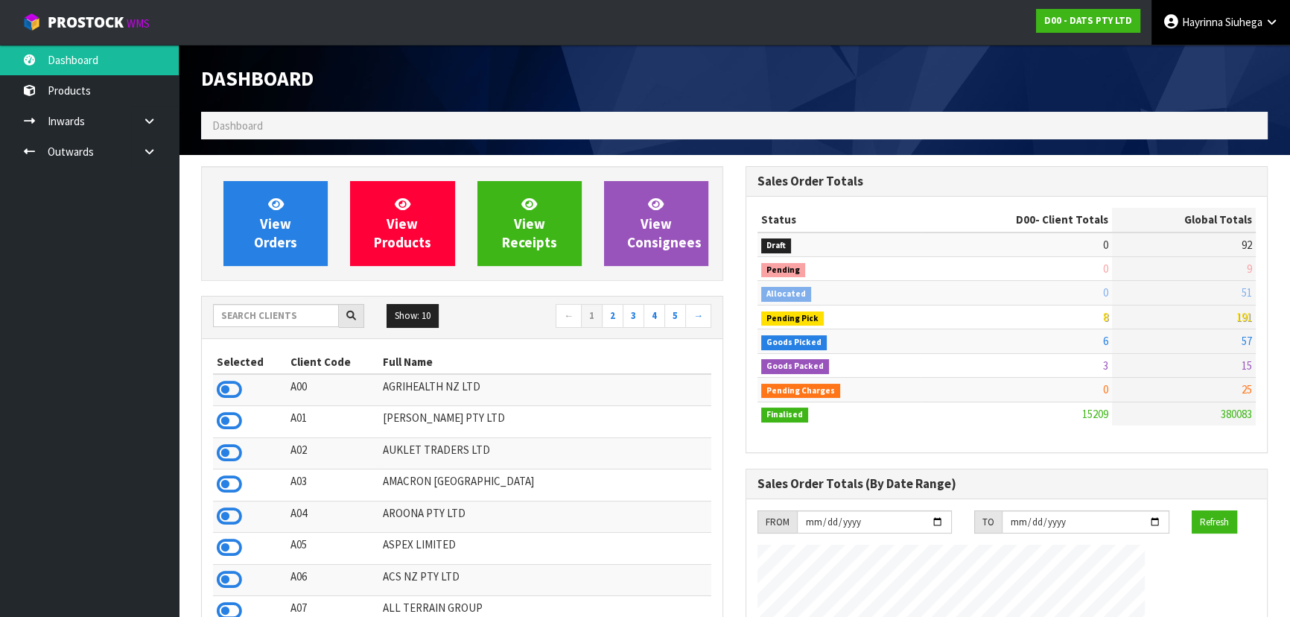
scroll to position [1126, 544]
click at [300, 317] on input "text" at bounding box center [276, 315] width 126 height 23
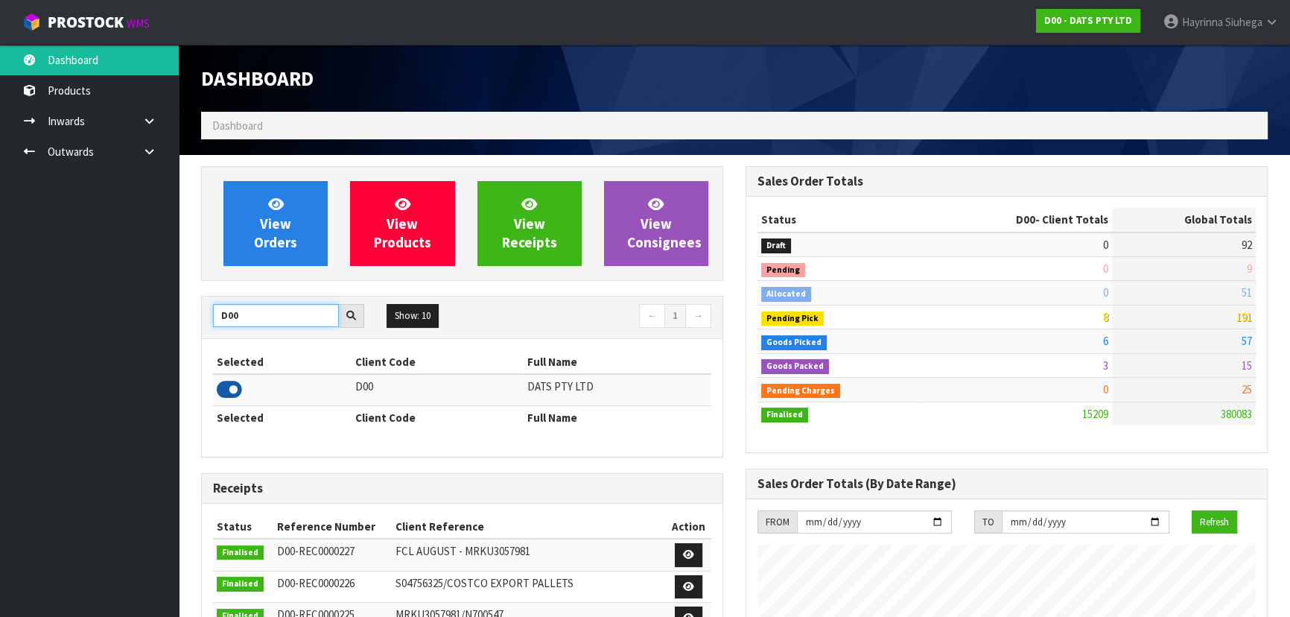
type input "D00"
click at [233, 387] on icon at bounding box center [229, 389] width 25 height 22
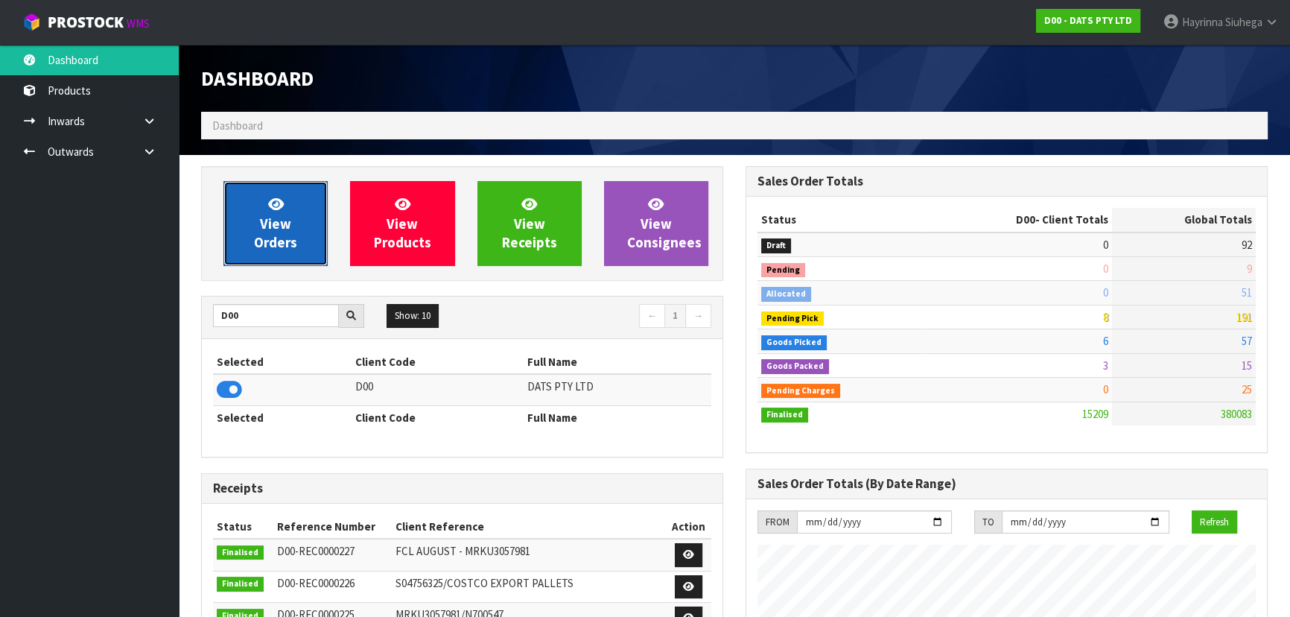
click at [279, 229] on span "View Orders" at bounding box center [275, 223] width 43 height 56
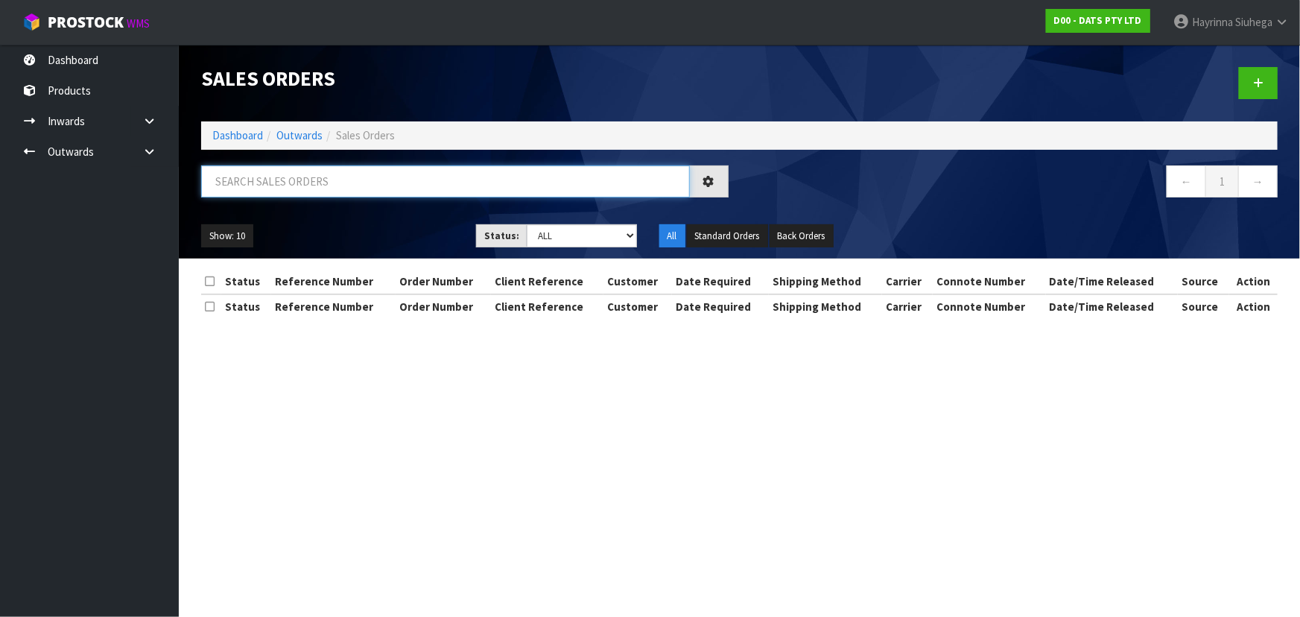
click at [327, 191] on input "text" at bounding box center [445, 181] width 489 height 32
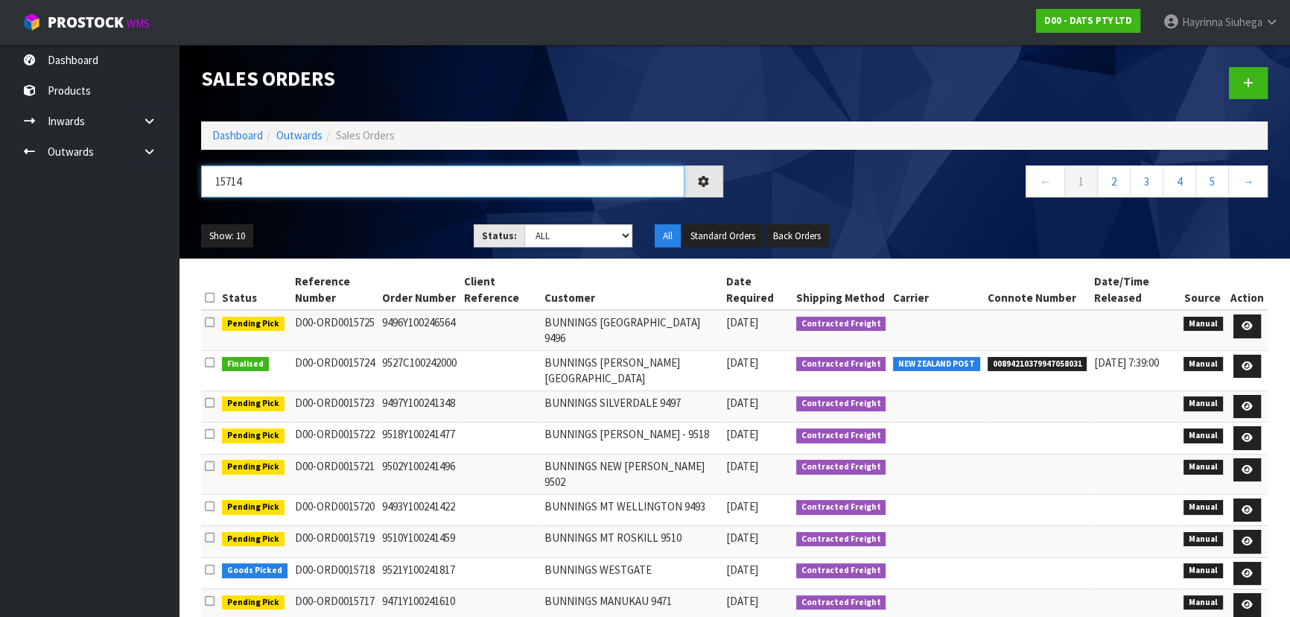
type input "15714"
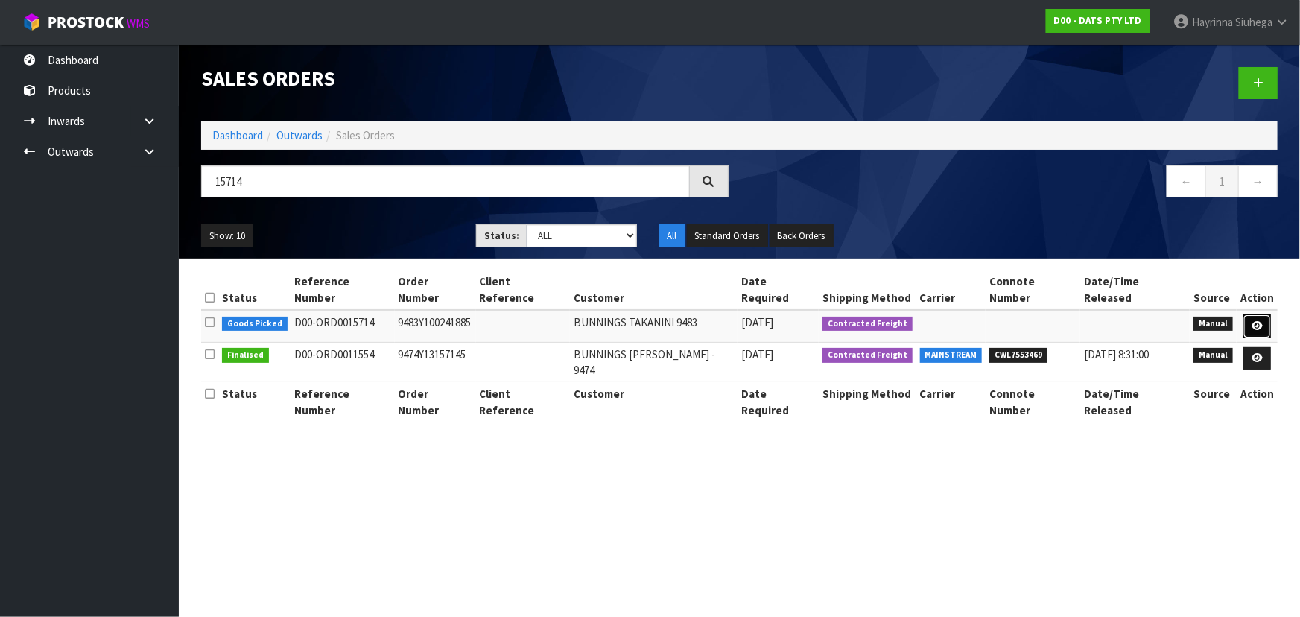
click at [1253, 321] on icon at bounding box center [1256, 326] width 11 height 10
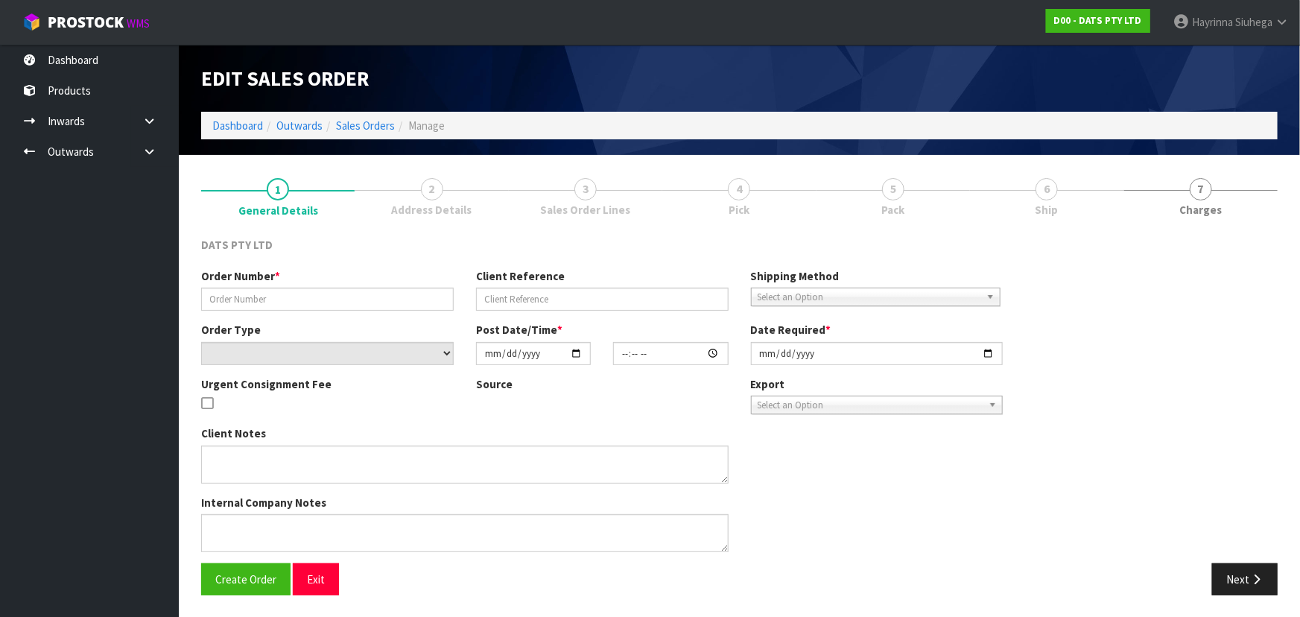
type input "9483Y100241885"
select select "number:0"
type input "[DATE]"
type input "08:44:00.000"
type input "[DATE]"
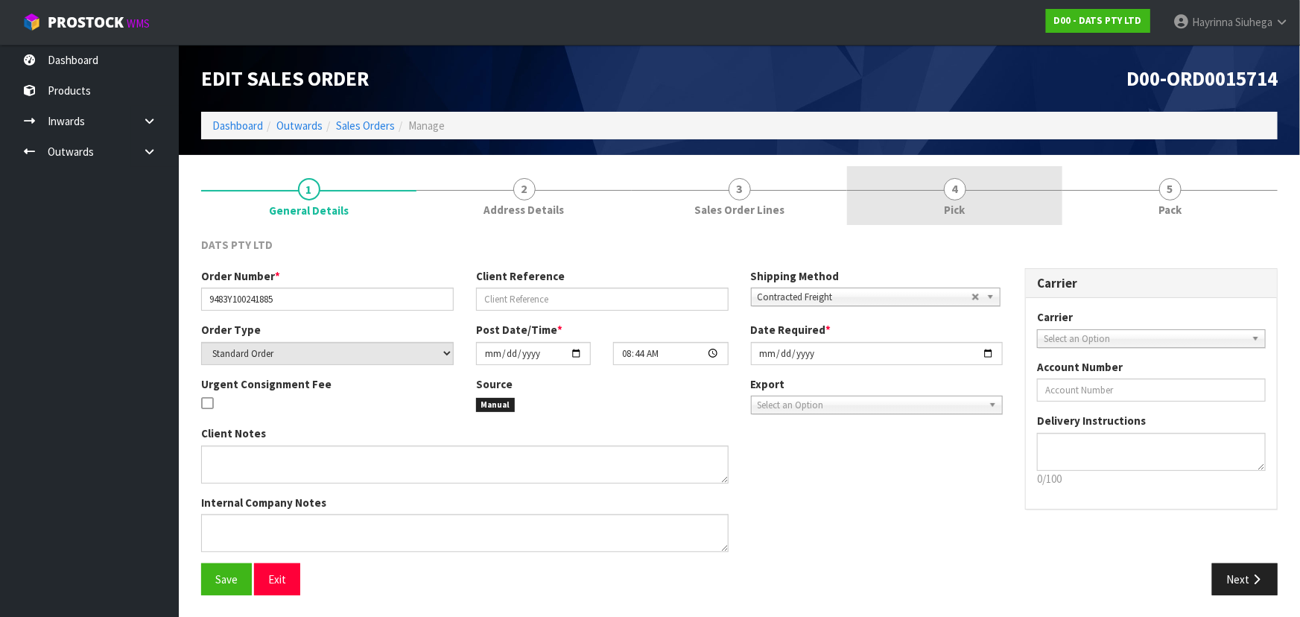
click at [1016, 184] on link "4 Pick" at bounding box center [954, 195] width 215 height 59
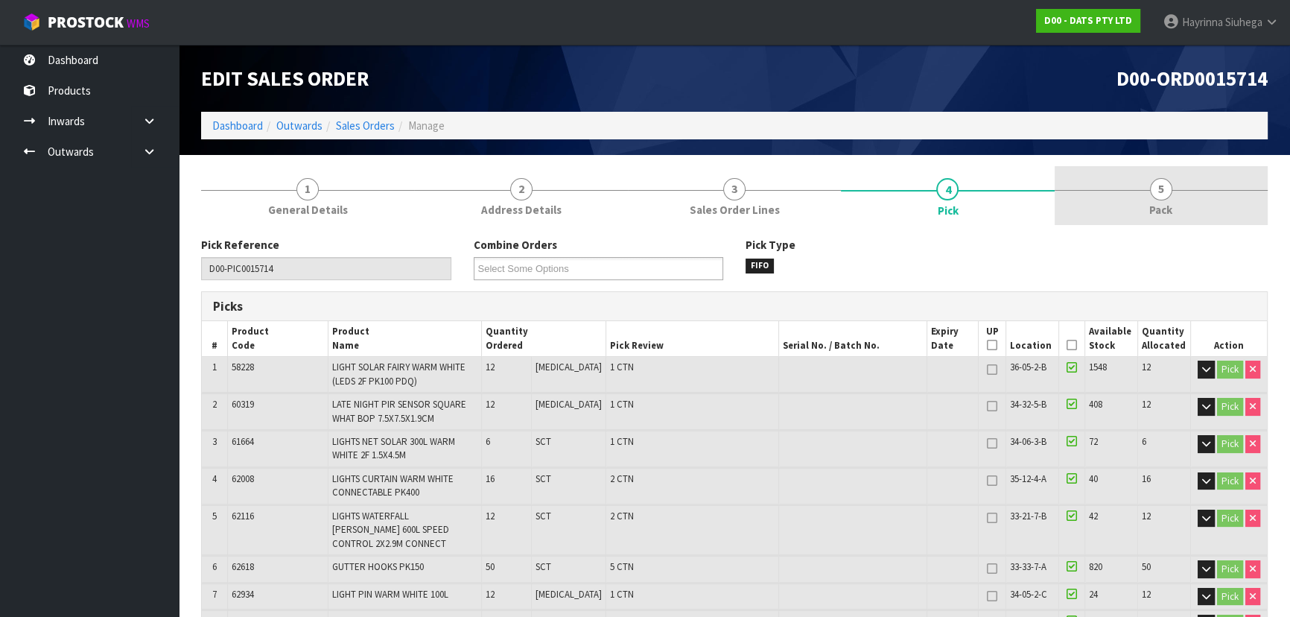
click at [1132, 171] on link "5 Pack" at bounding box center [1161, 195] width 213 height 59
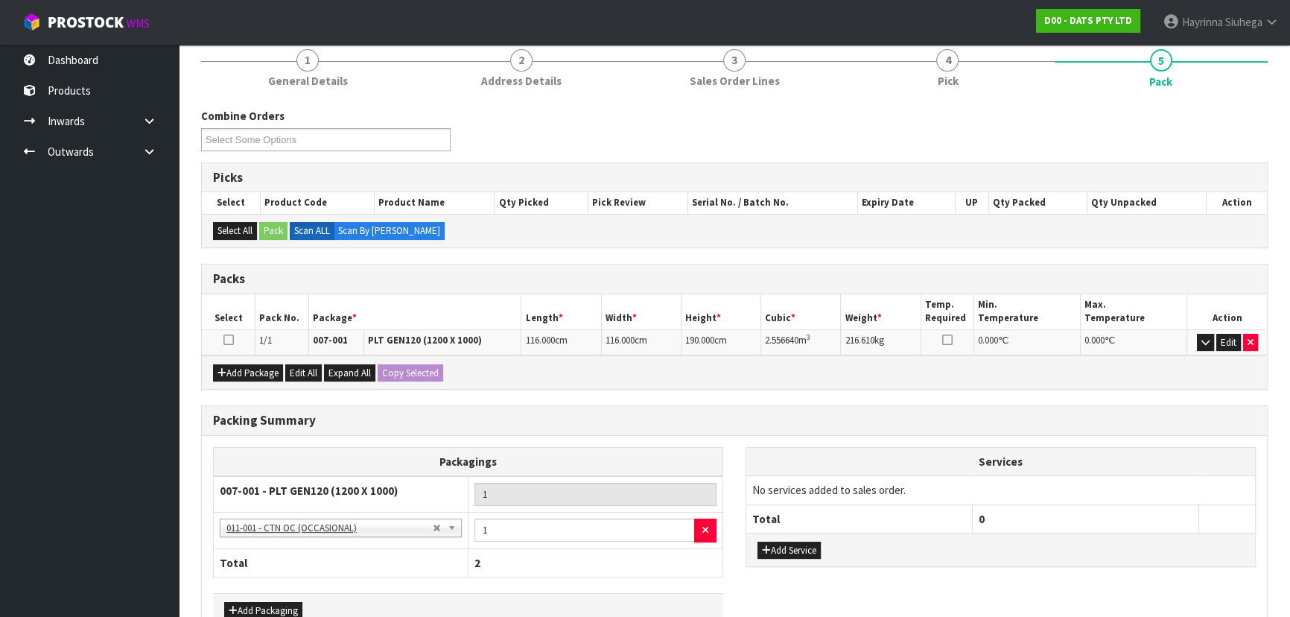
scroll to position [217, 0]
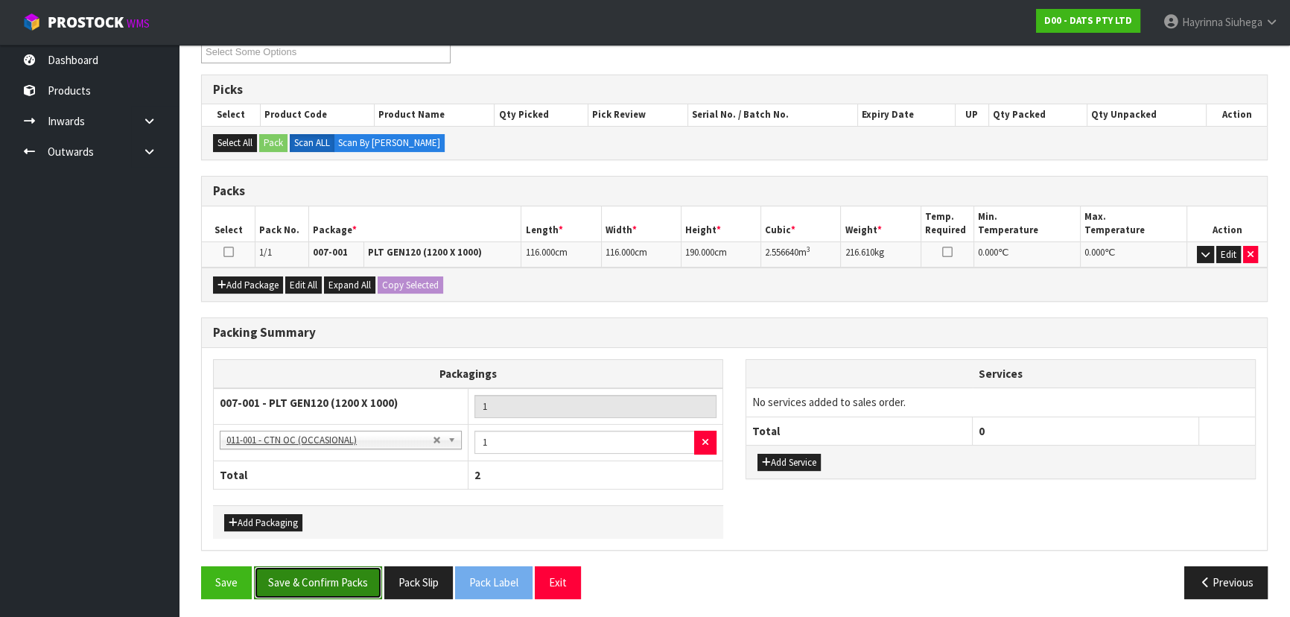
click at [302, 588] on button "Save & Confirm Packs" at bounding box center [318, 582] width 128 height 32
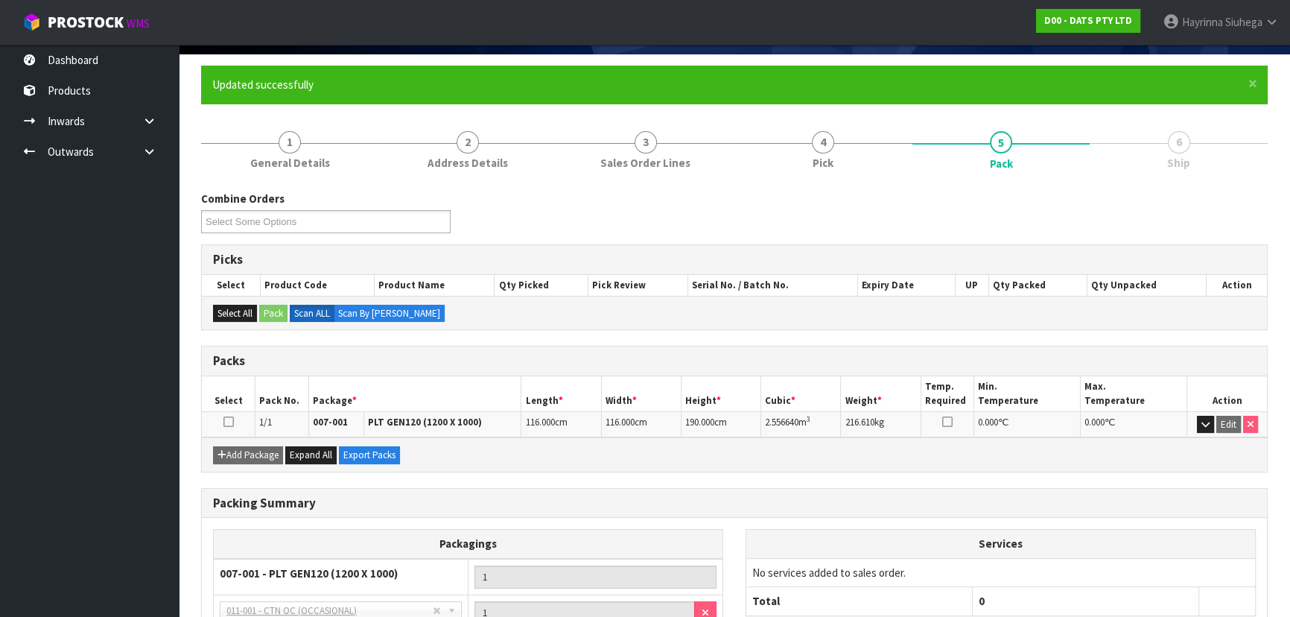
scroll to position [238, 0]
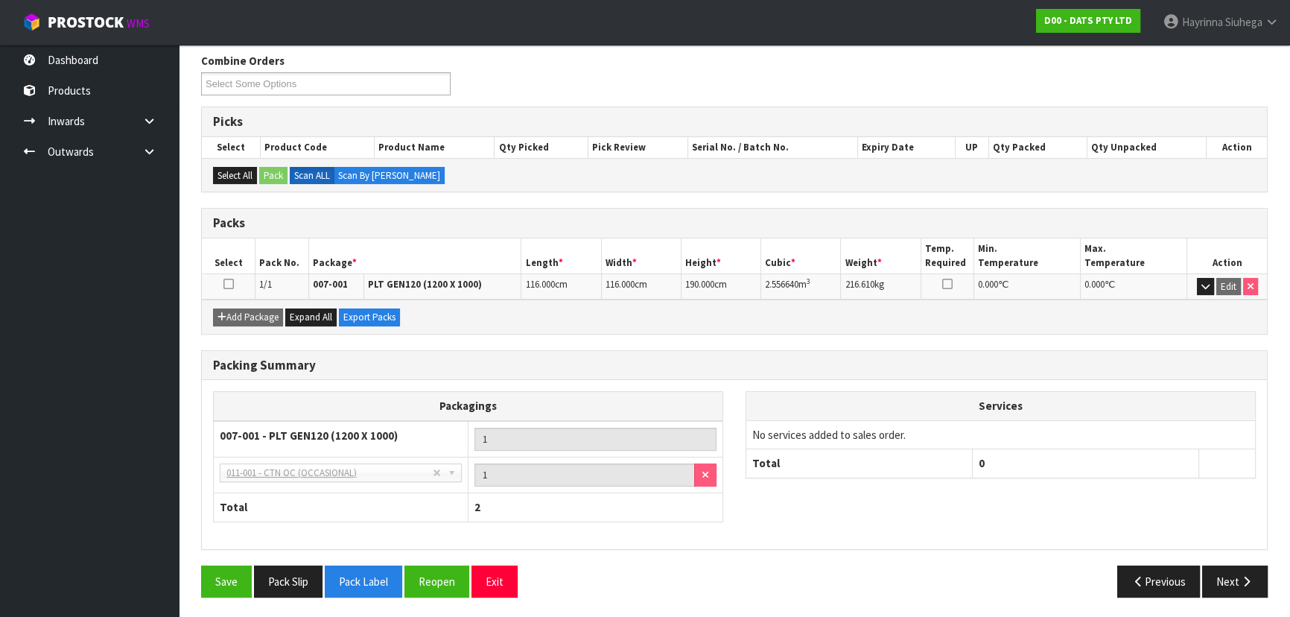
click at [430, 597] on div "Save Pack Slip Pack Label Reopen Exit Previous Next" at bounding box center [734, 586] width 1089 height 43
click at [434, 594] on button "Reopen" at bounding box center [436, 581] width 65 height 32
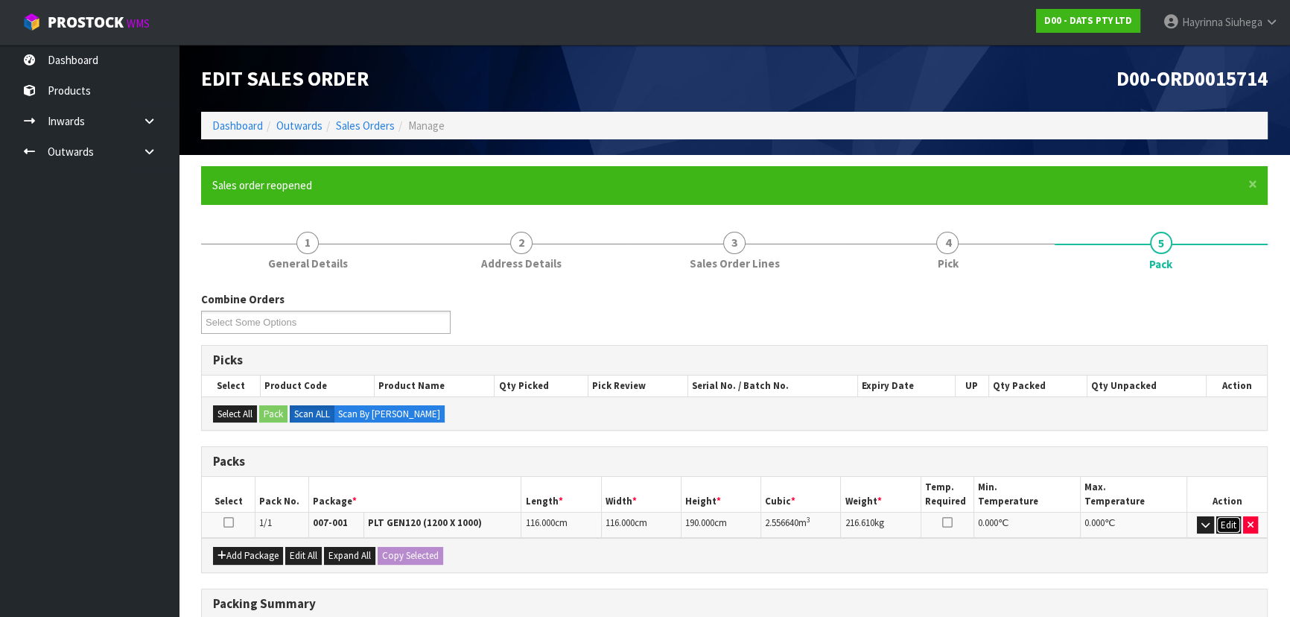
click at [1230, 524] on button "Edit" at bounding box center [1228, 525] width 25 height 18
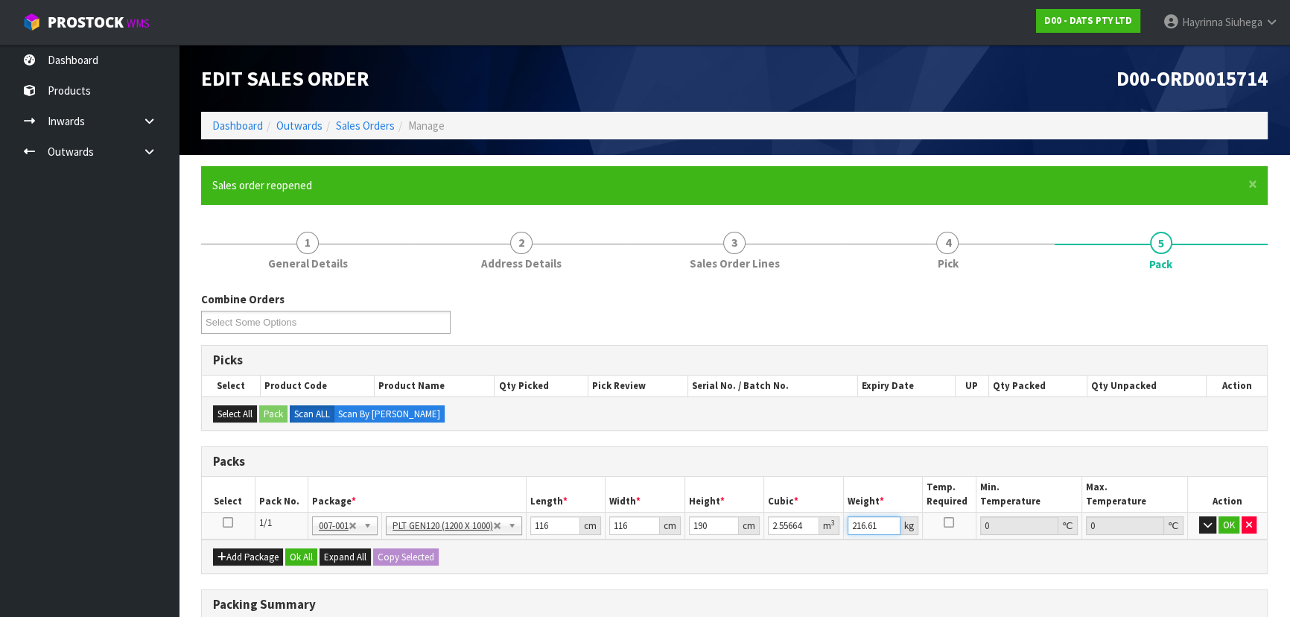
click at [857, 521] on input "216.61" at bounding box center [875, 525] width 54 height 19
type input "226"
click at [1229, 521] on button "OK" at bounding box center [1229, 525] width 21 height 18
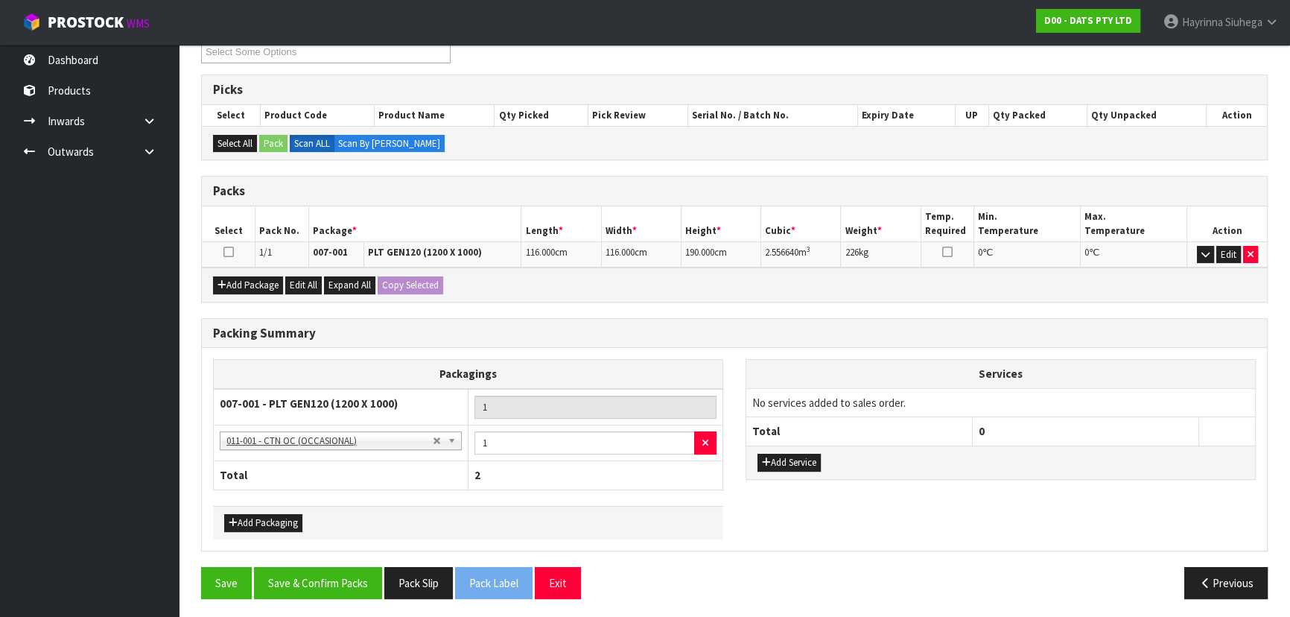
scroll to position [271, 0]
click at [346, 577] on button "Save & Confirm Packs" at bounding box center [318, 582] width 128 height 32
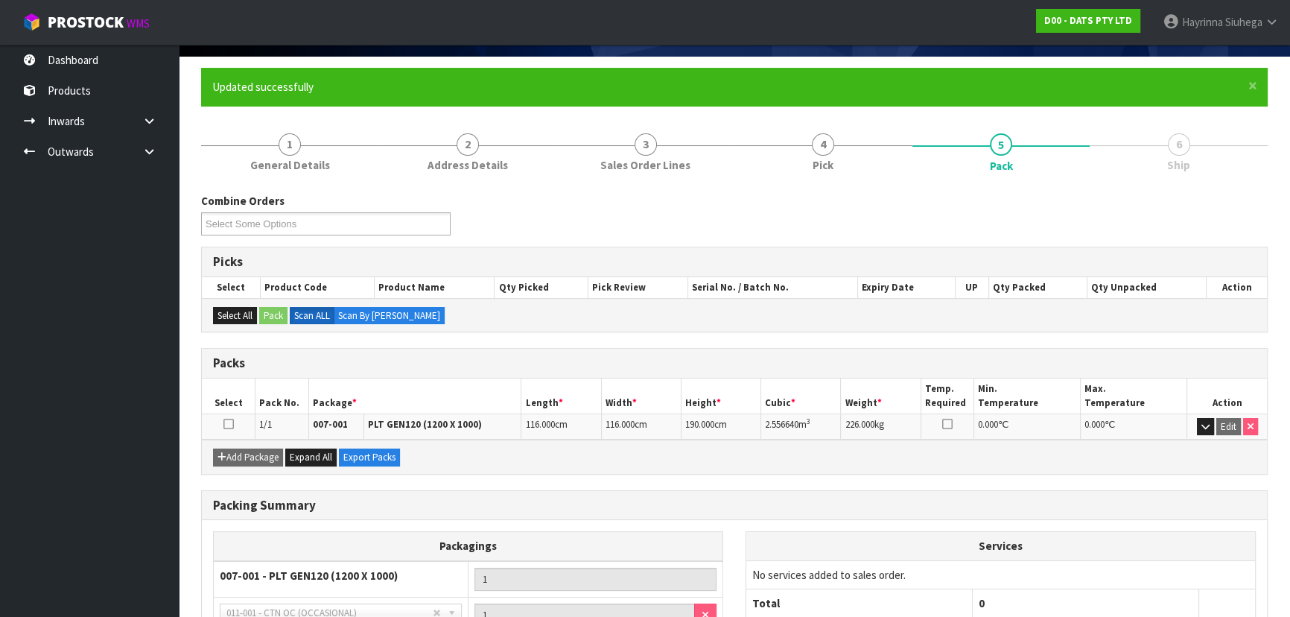
scroll to position [0, 0]
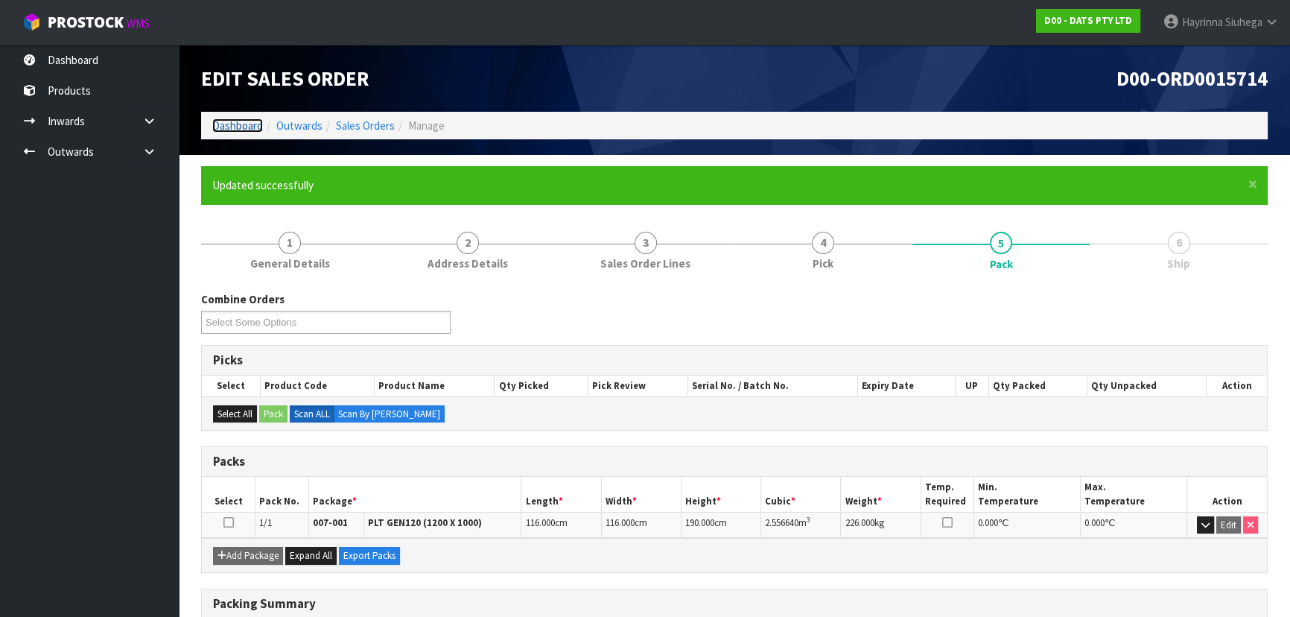
click at [243, 118] on link "Dashboard" at bounding box center [237, 125] width 51 height 14
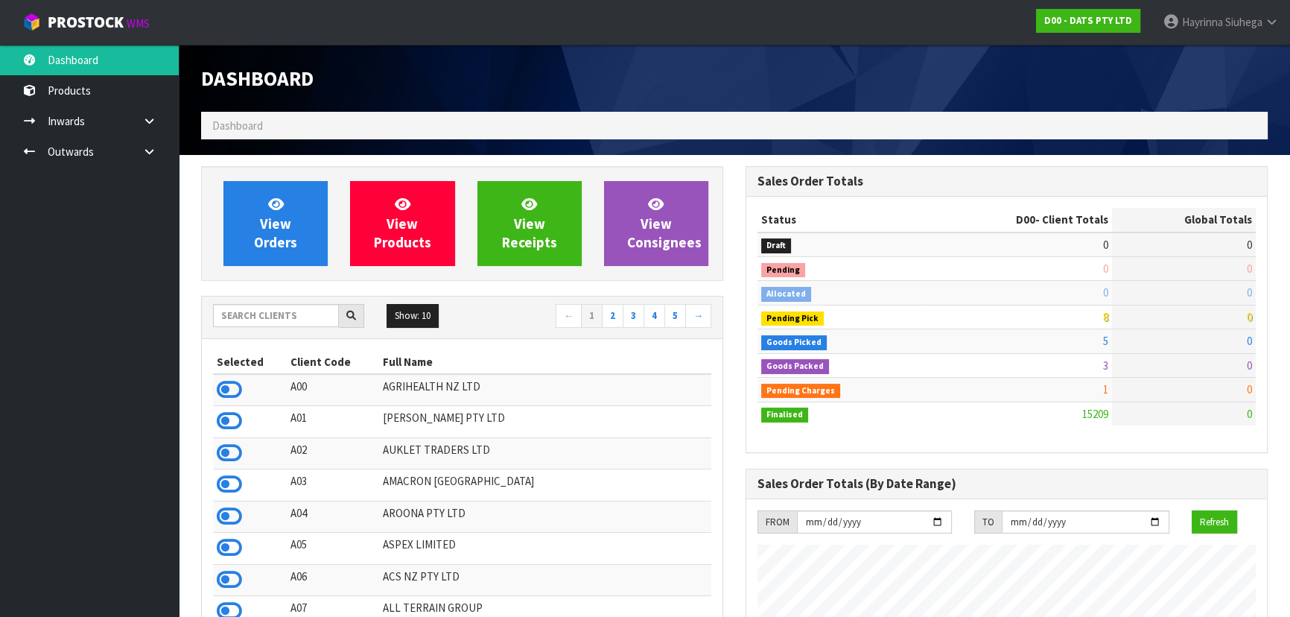
scroll to position [1142, 544]
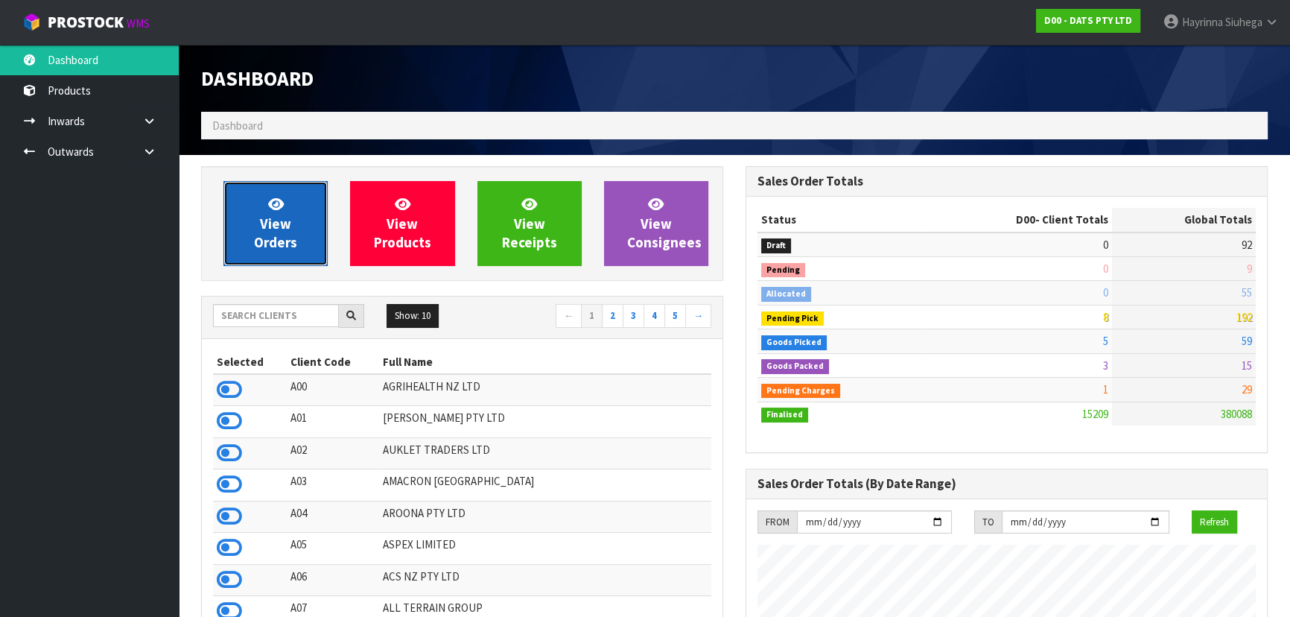
click at [286, 205] on link "View Orders" at bounding box center [275, 223] width 104 height 85
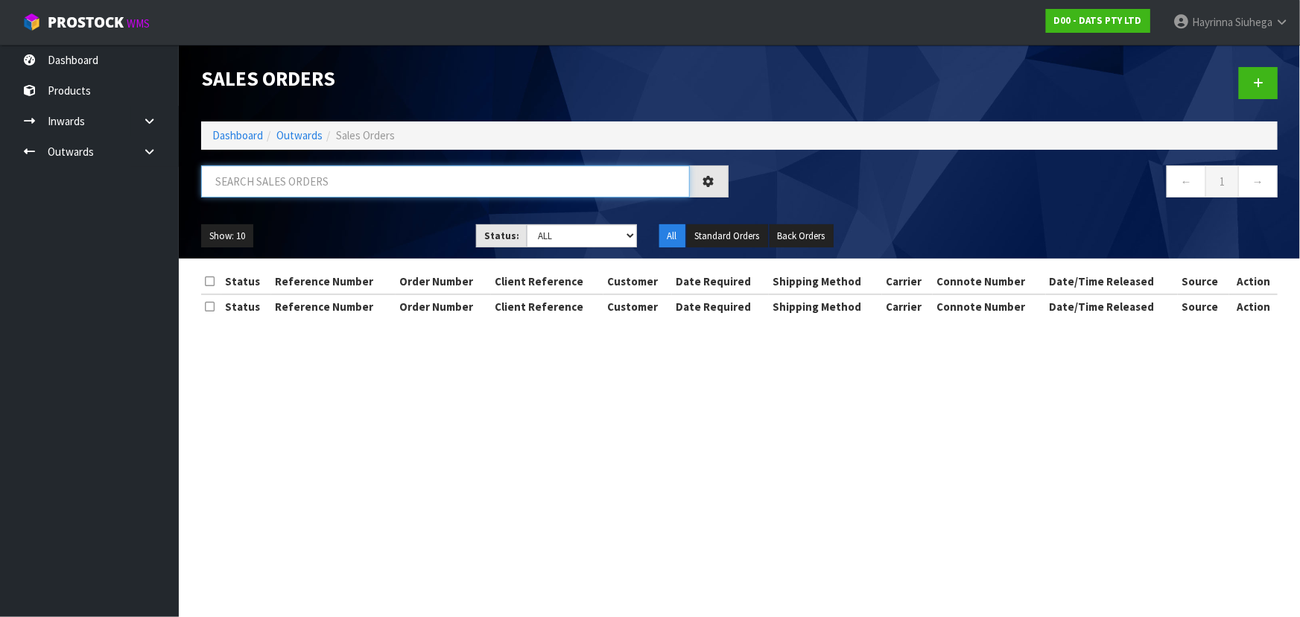
click at [410, 193] on input "text" at bounding box center [445, 181] width 489 height 32
type input "JOB-0410957"
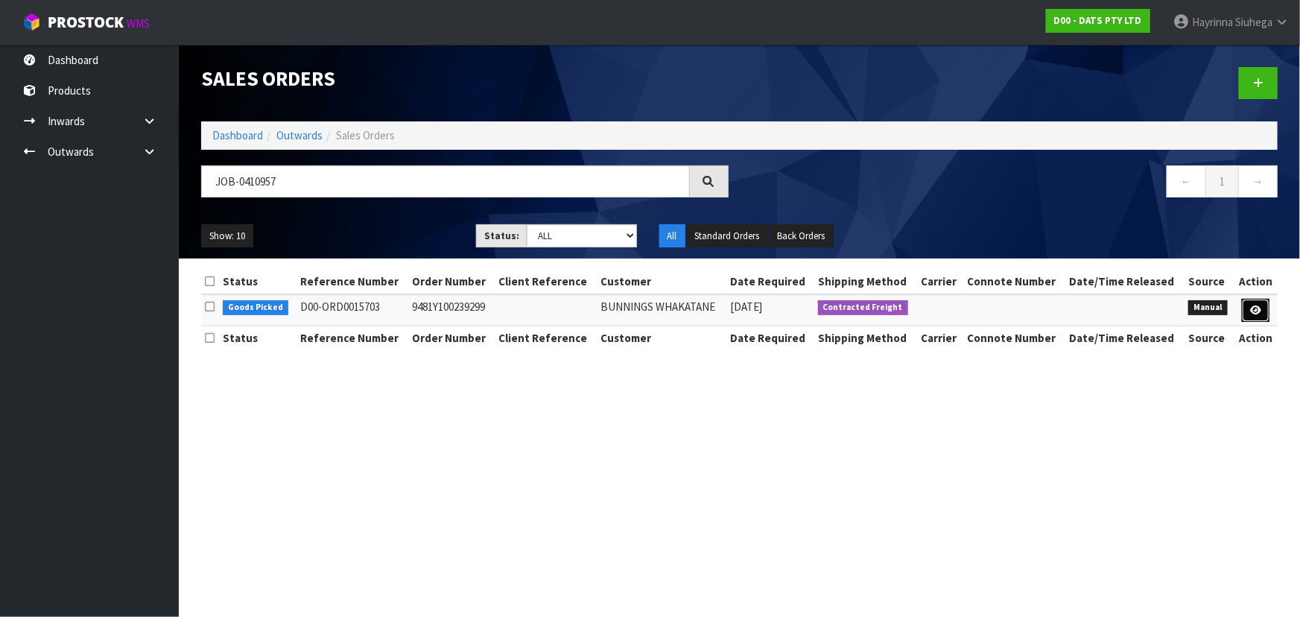
click at [1259, 311] on icon at bounding box center [1255, 310] width 11 height 10
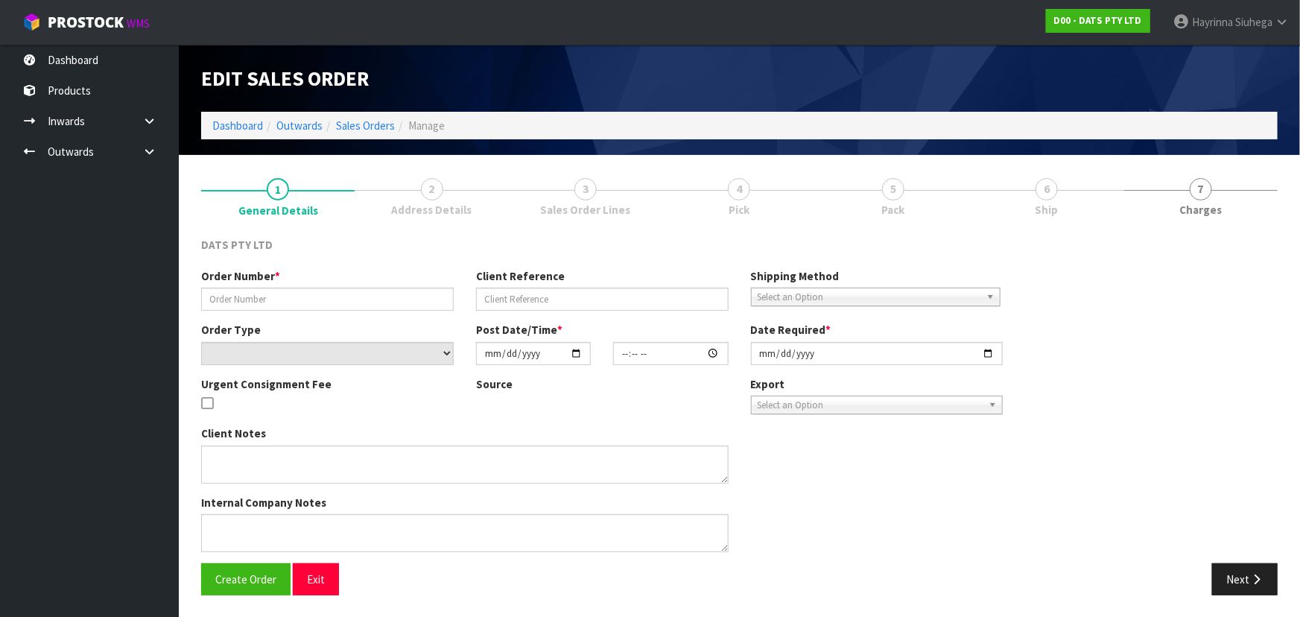
type input "9481Y100239299"
select select "number:0"
type input "[DATE]"
type input "09:27:00.000"
type input "[DATE]"
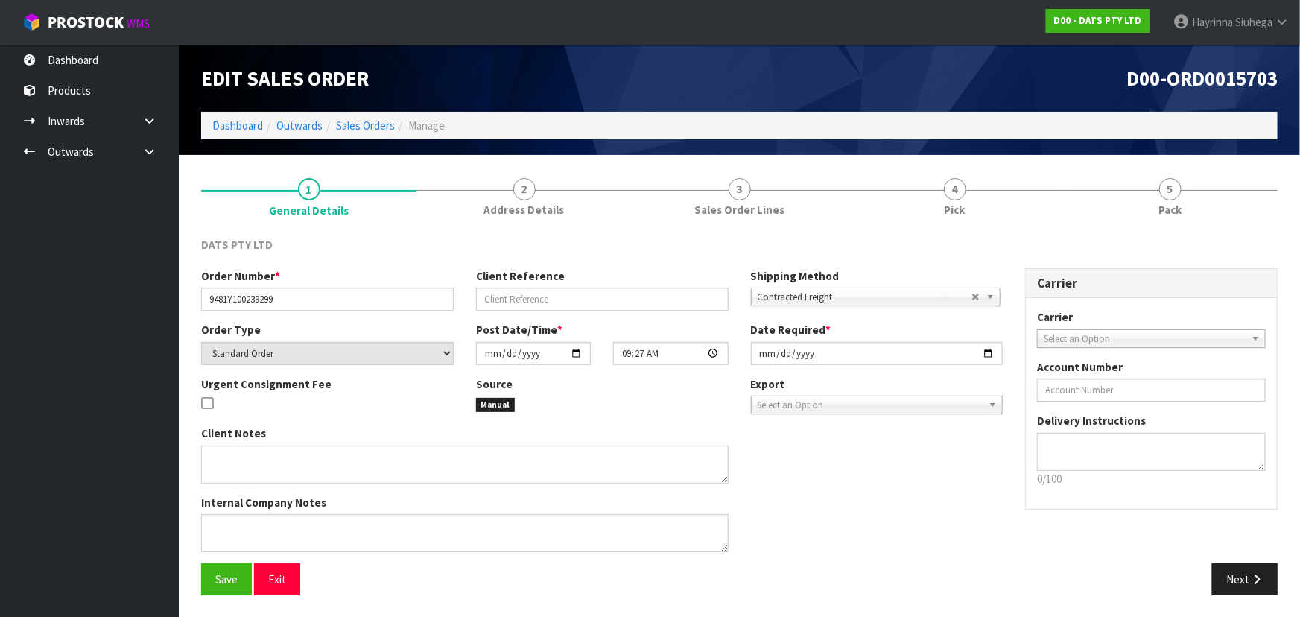
click at [1002, 192] on link "4 Pick" at bounding box center [954, 195] width 215 height 59
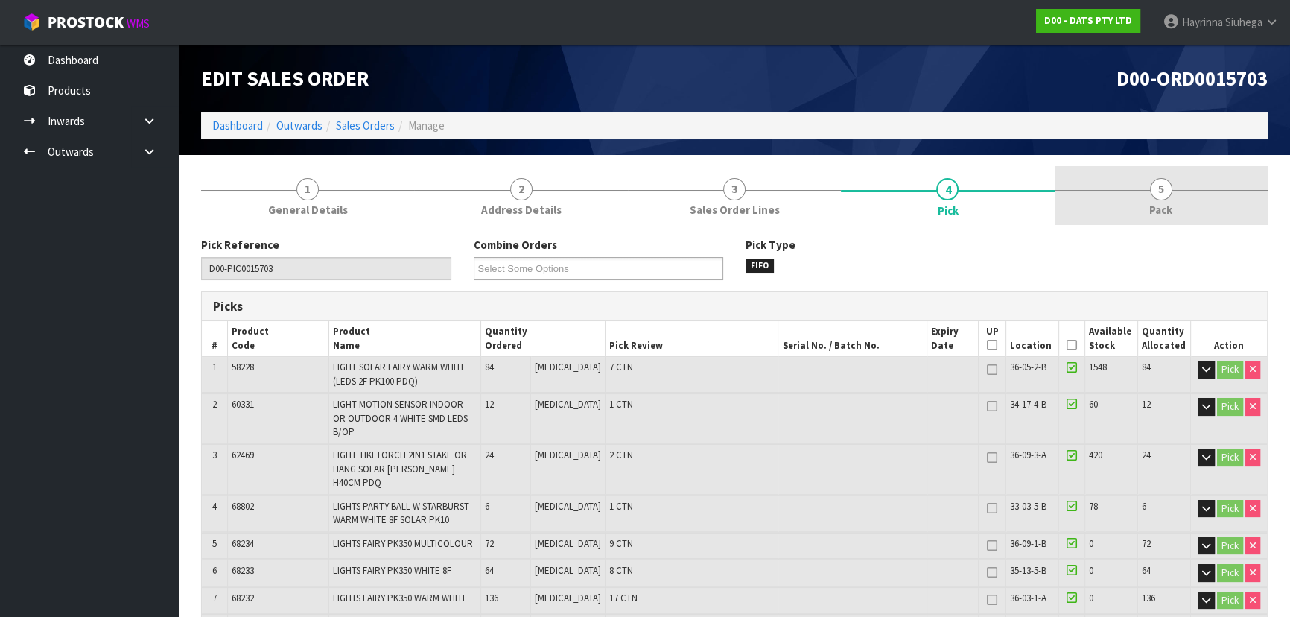
click at [1125, 187] on link "5 Pack" at bounding box center [1161, 195] width 213 height 59
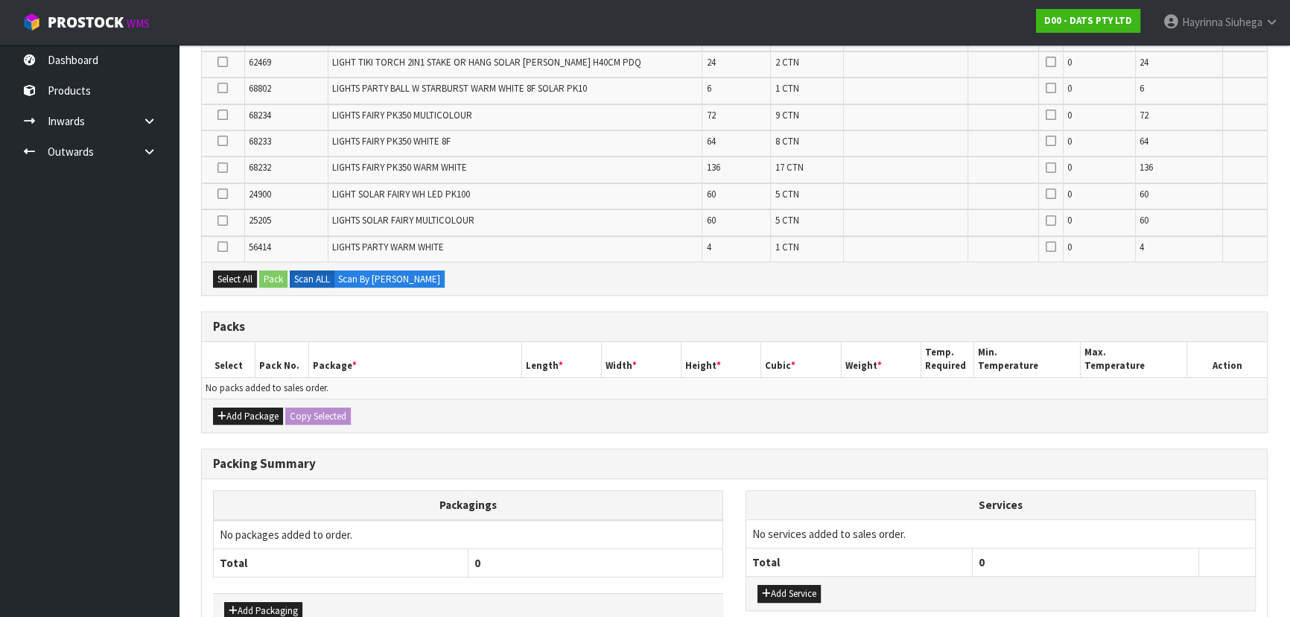
scroll to position [432, 0]
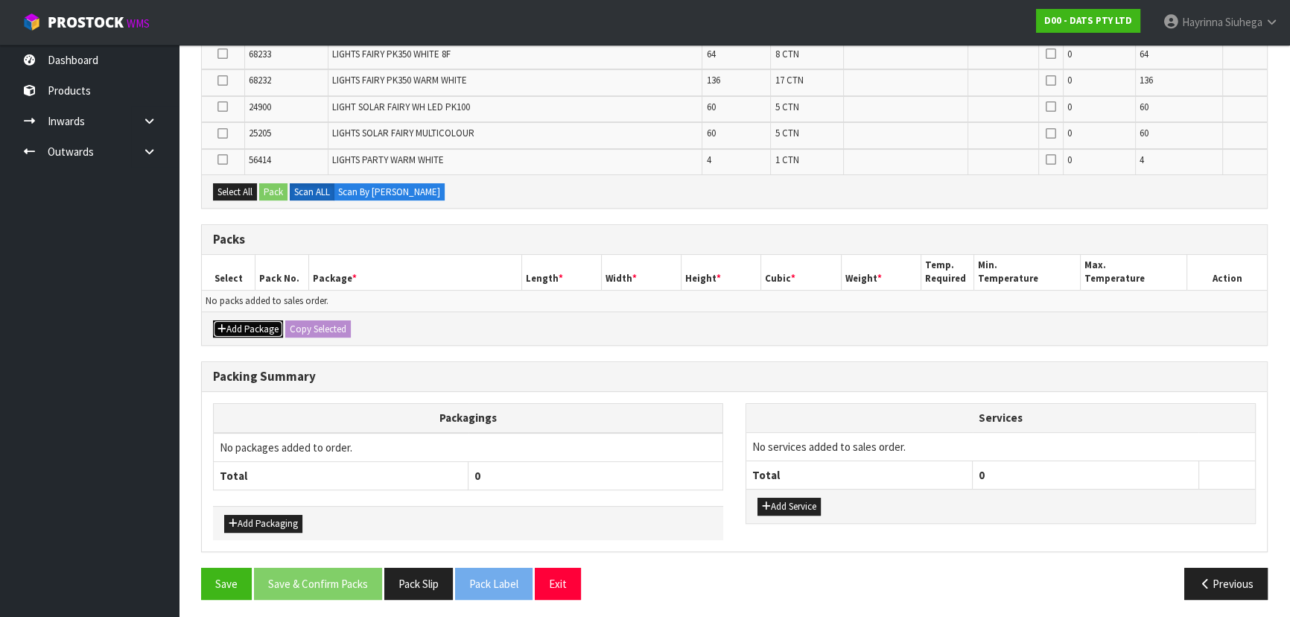
click at [231, 325] on button "Add Package" at bounding box center [248, 329] width 70 height 18
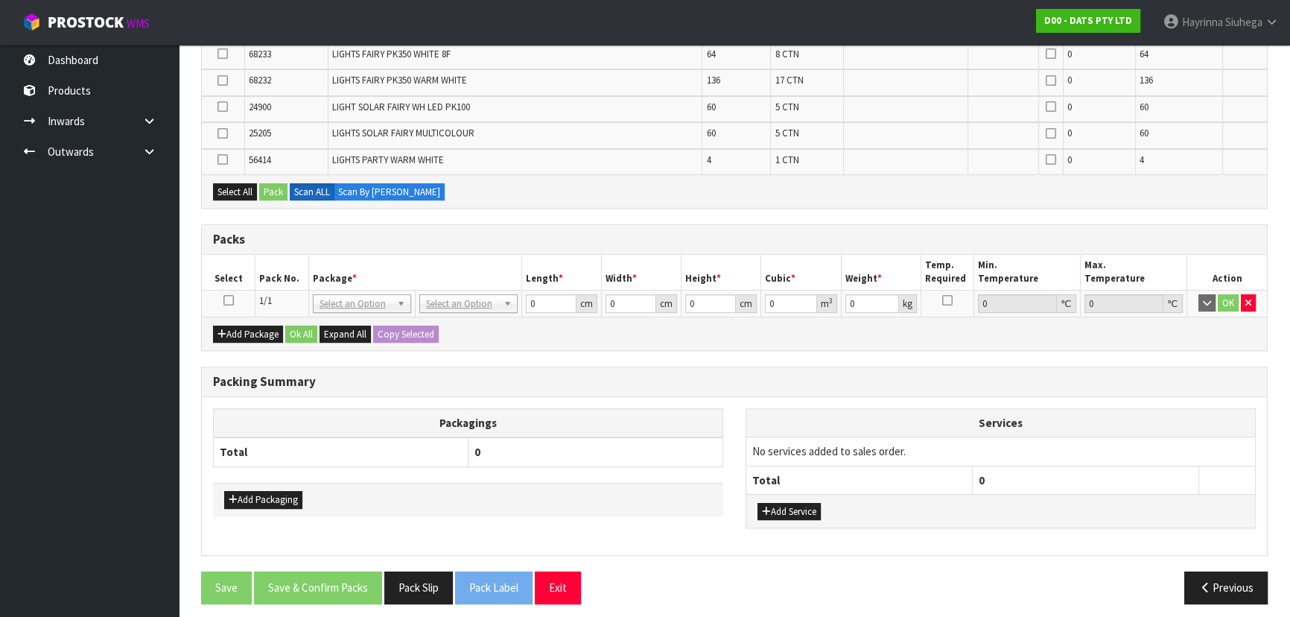
click at [229, 300] on icon at bounding box center [228, 300] width 10 height 1
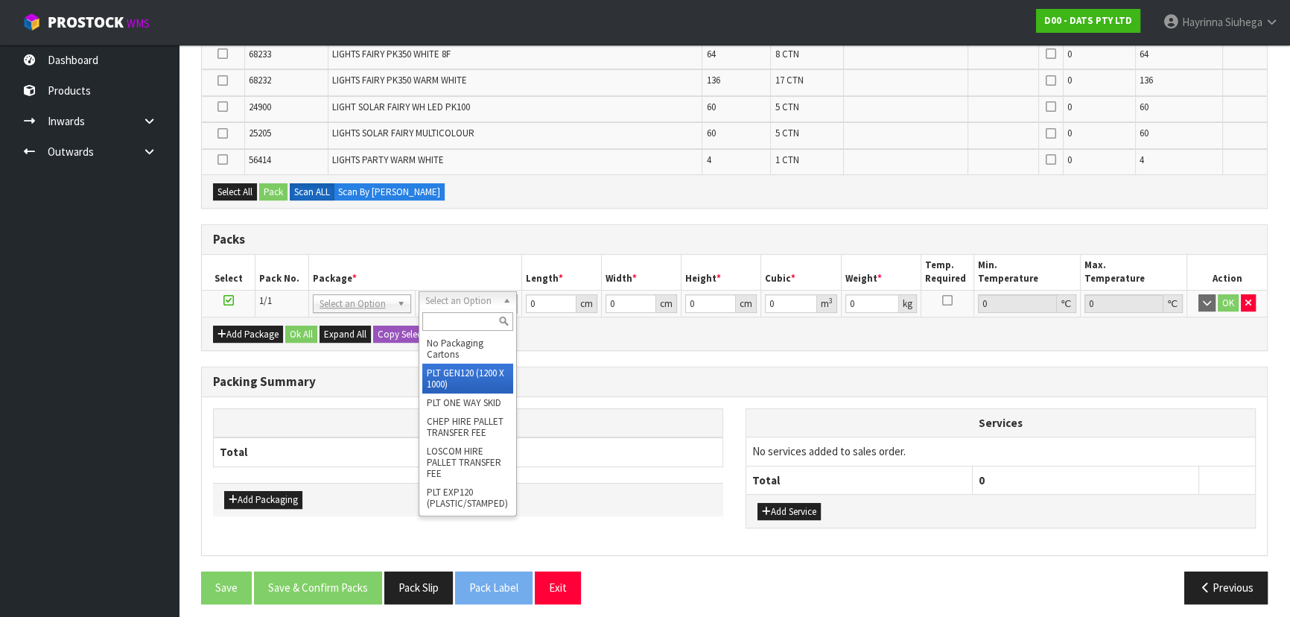
type input "120"
type input "100"
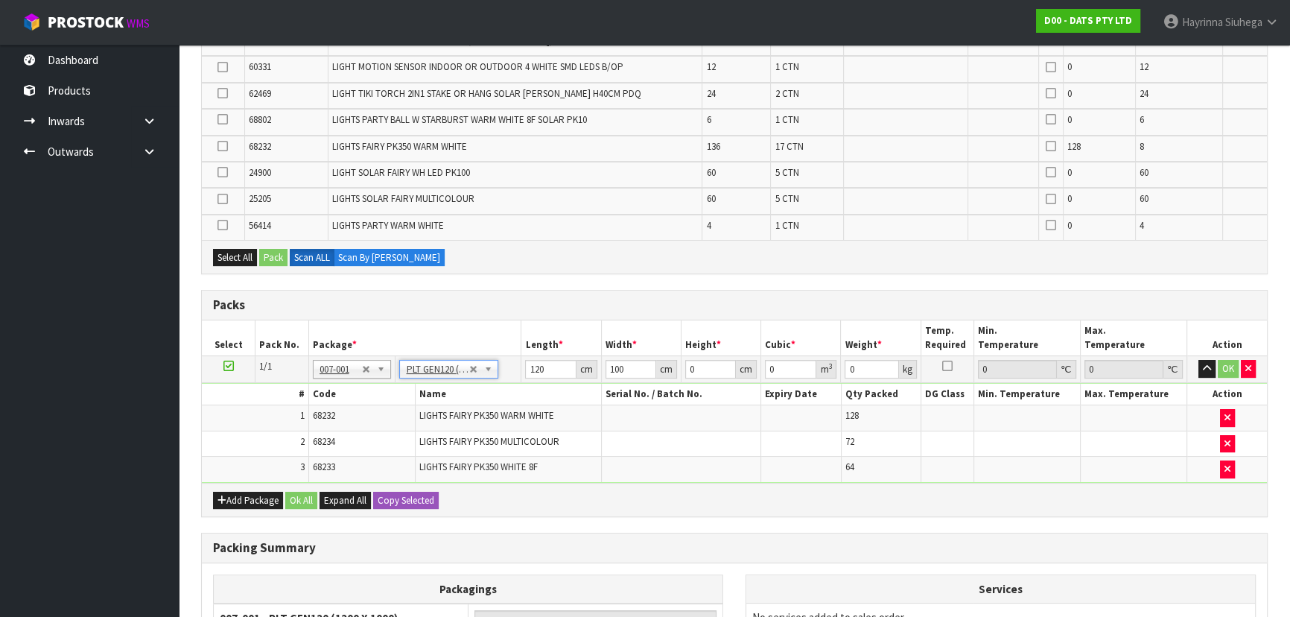
scroll to position [492, 0]
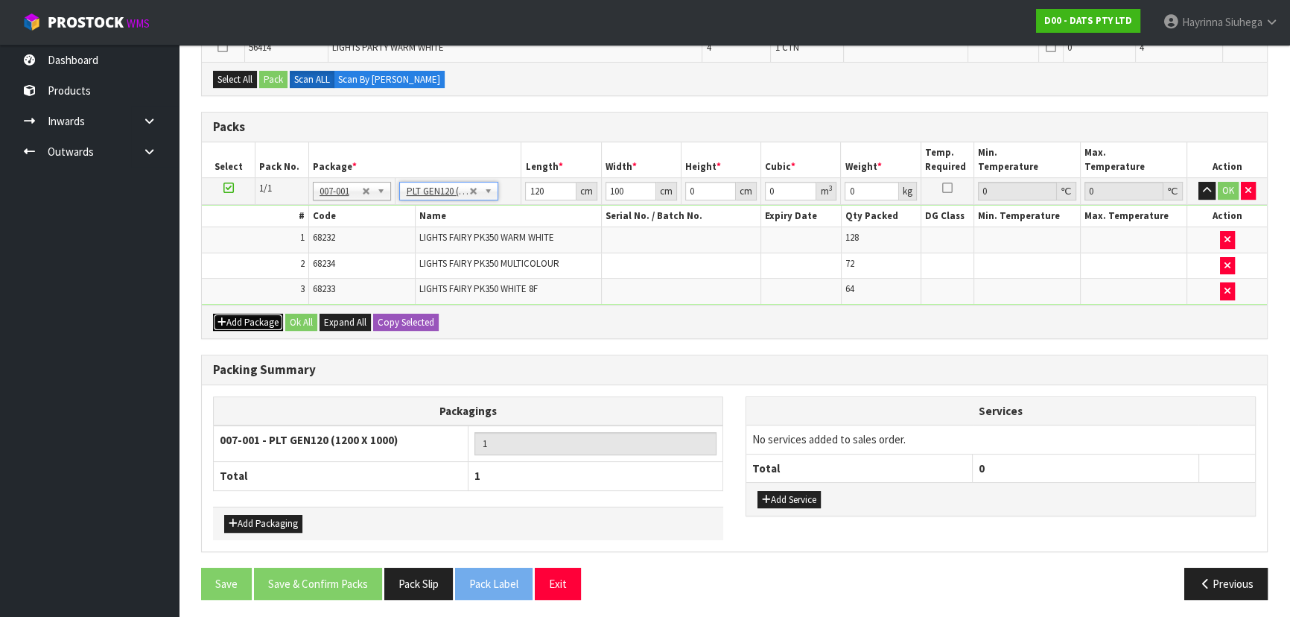
click at [249, 314] on button "Add Package" at bounding box center [248, 323] width 70 height 18
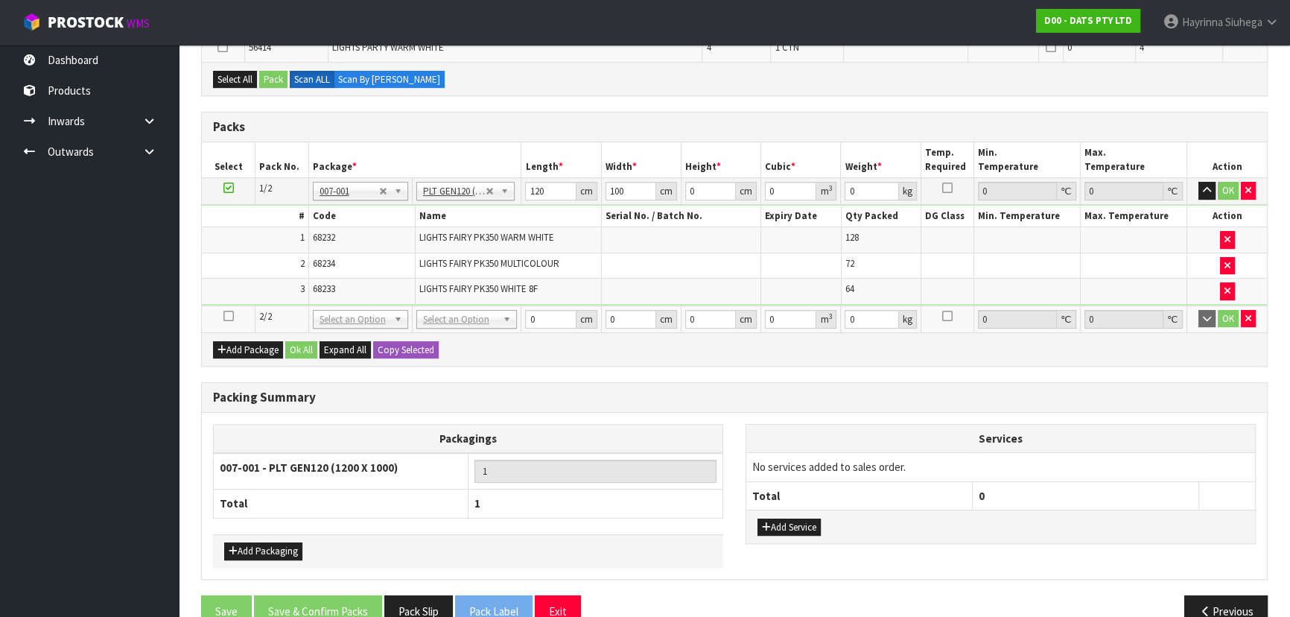
click at [229, 316] on icon at bounding box center [228, 316] width 10 height 1
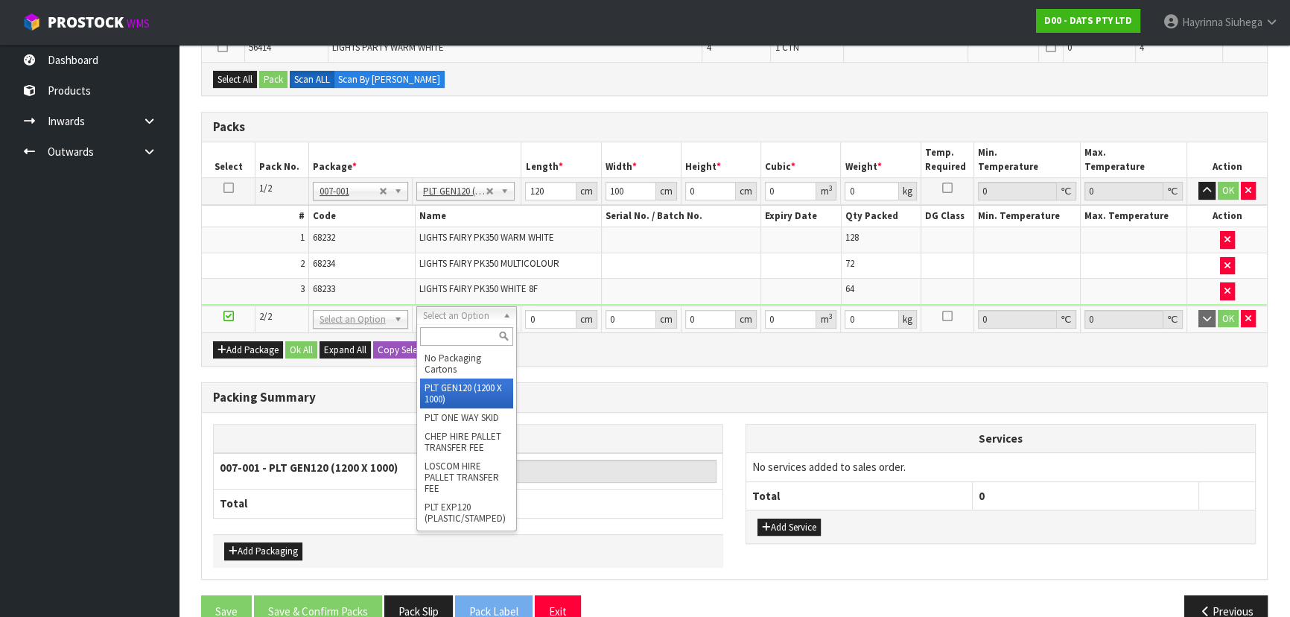
type input "2"
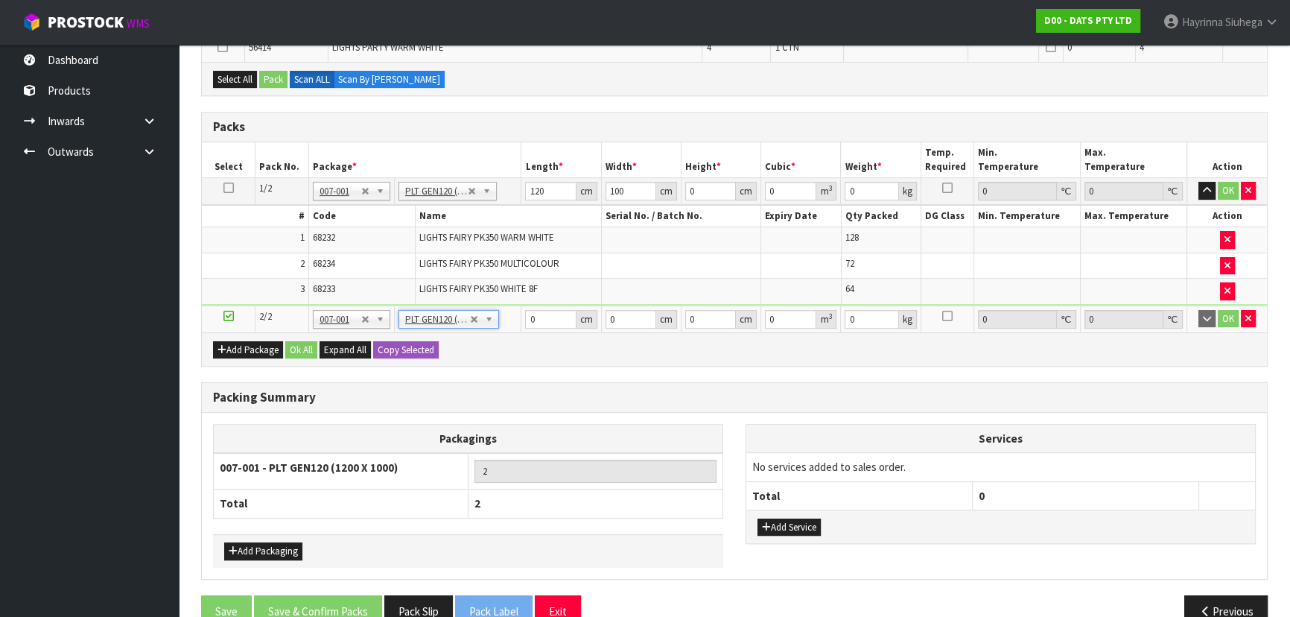
type input "120"
type input "100"
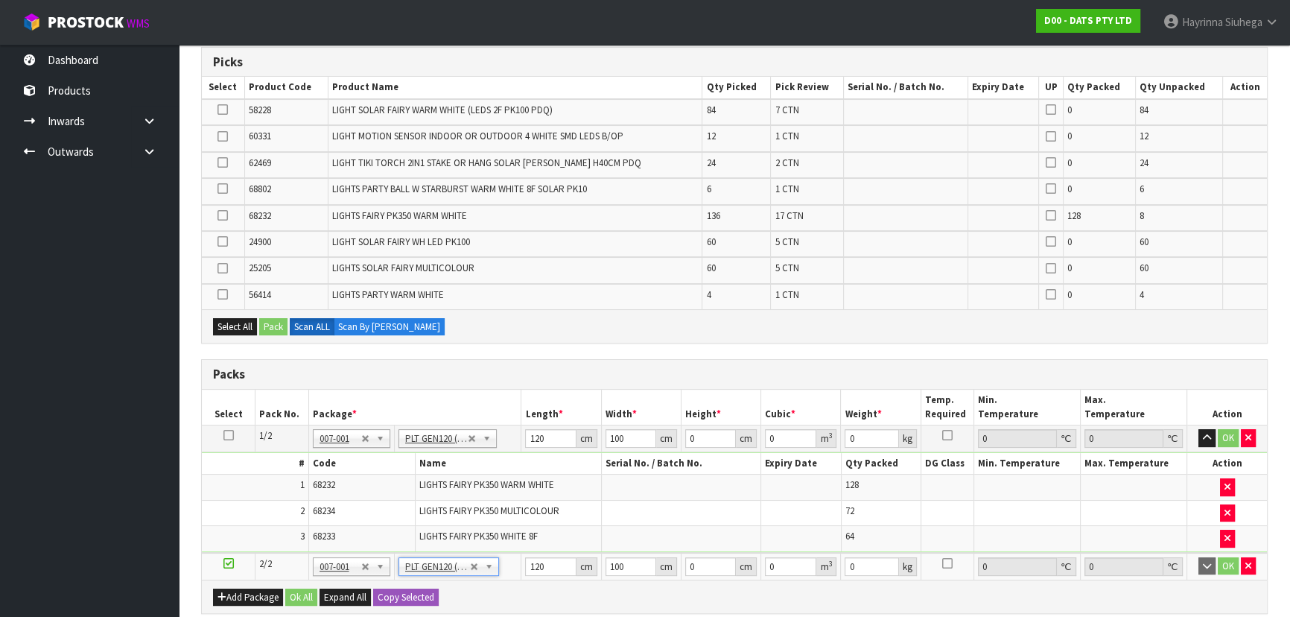
scroll to position [220, 0]
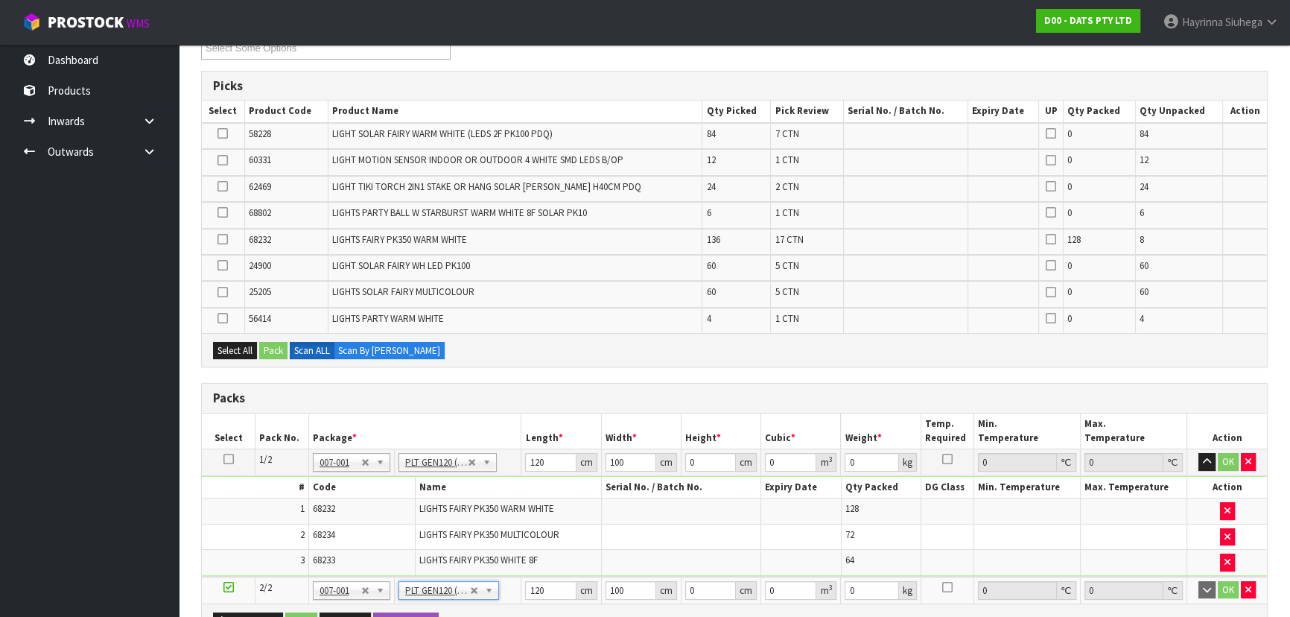
click at [644, 371] on div "Combine Orders D00-ORD0015699 D00-ORD0015703 D00-ORD0015707 D00-ORD0015712 D00-…" at bounding box center [734, 462] width 1067 height 893
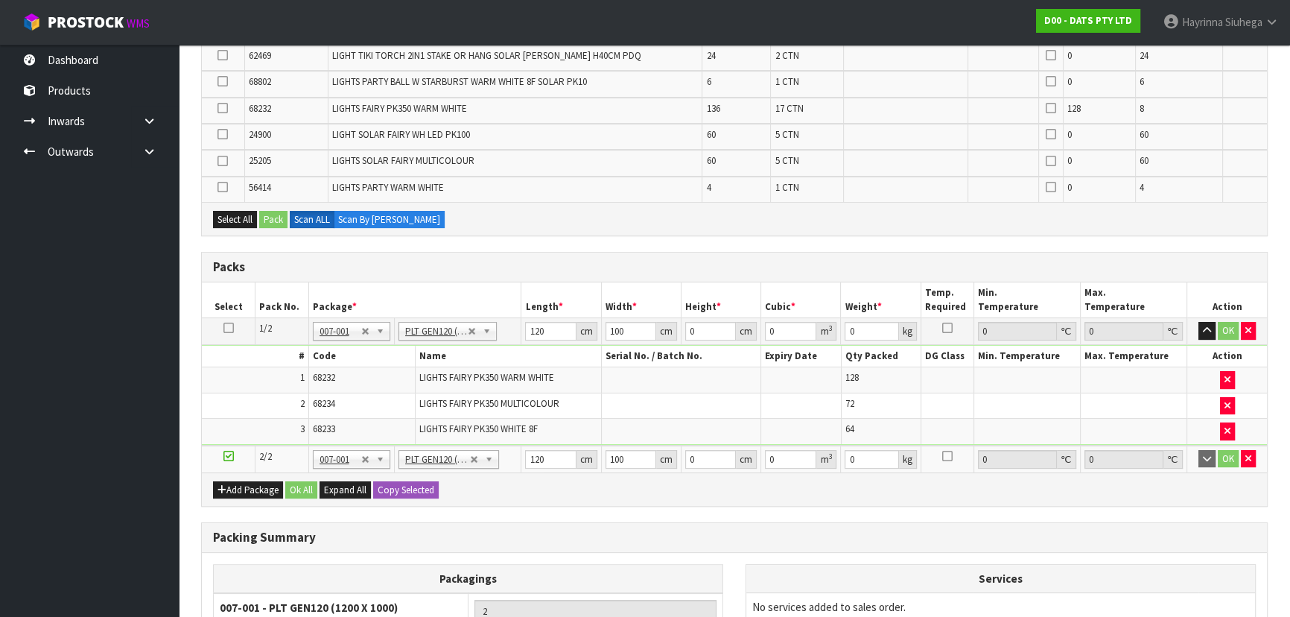
scroll to position [356, 0]
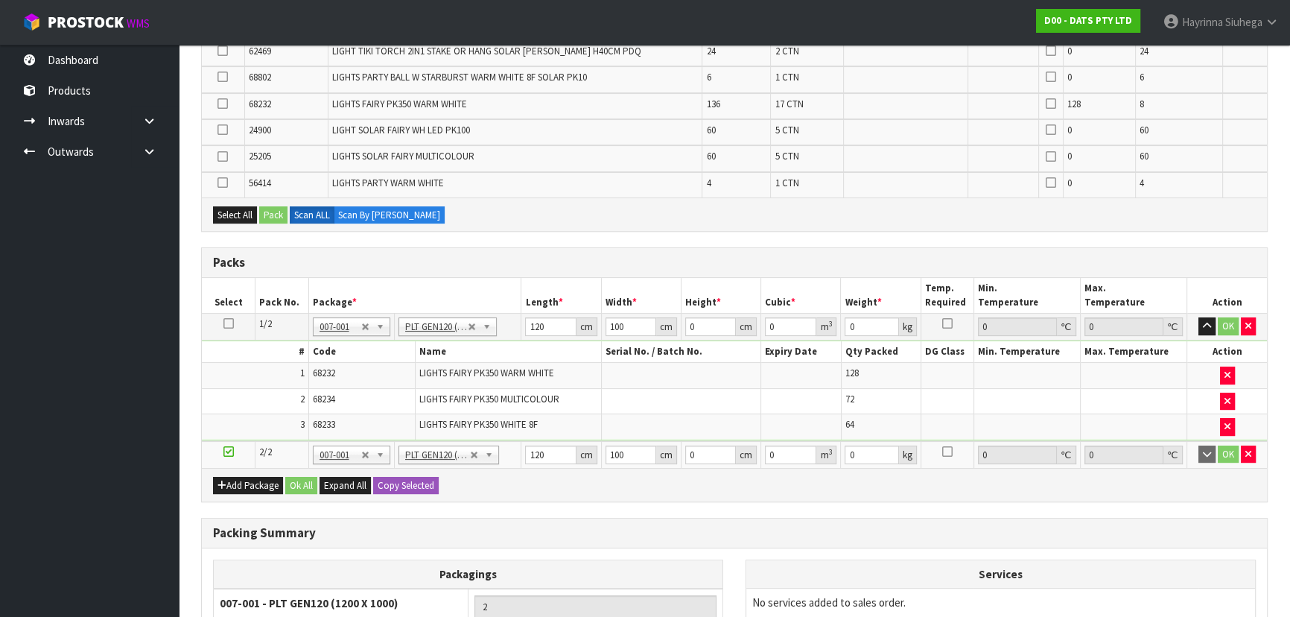
click at [228, 323] on icon at bounding box center [228, 323] width 10 height 1
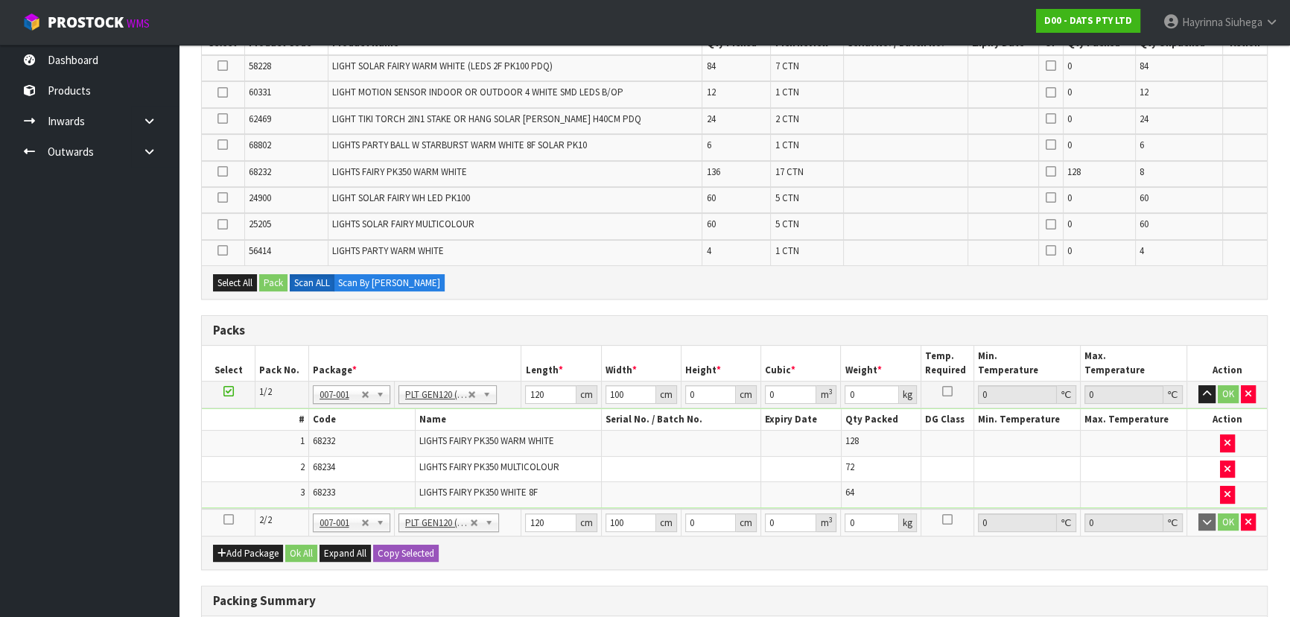
scroll to position [220, 0]
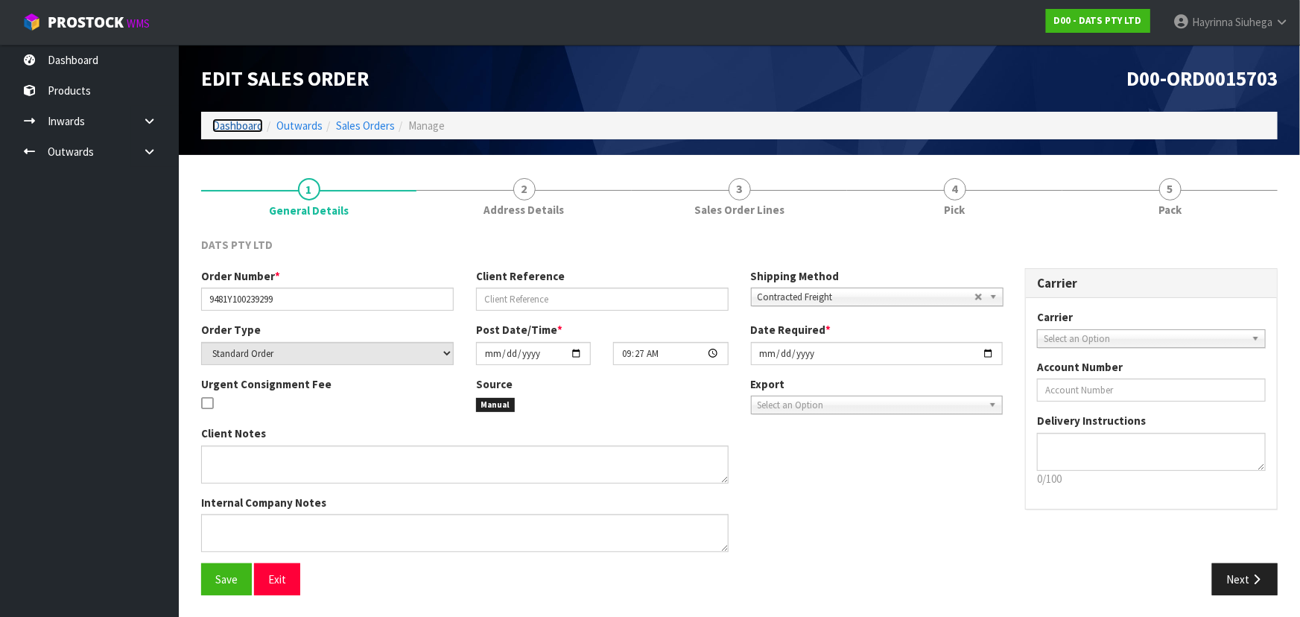
click at [252, 128] on link "Dashboard" at bounding box center [237, 125] width 51 height 14
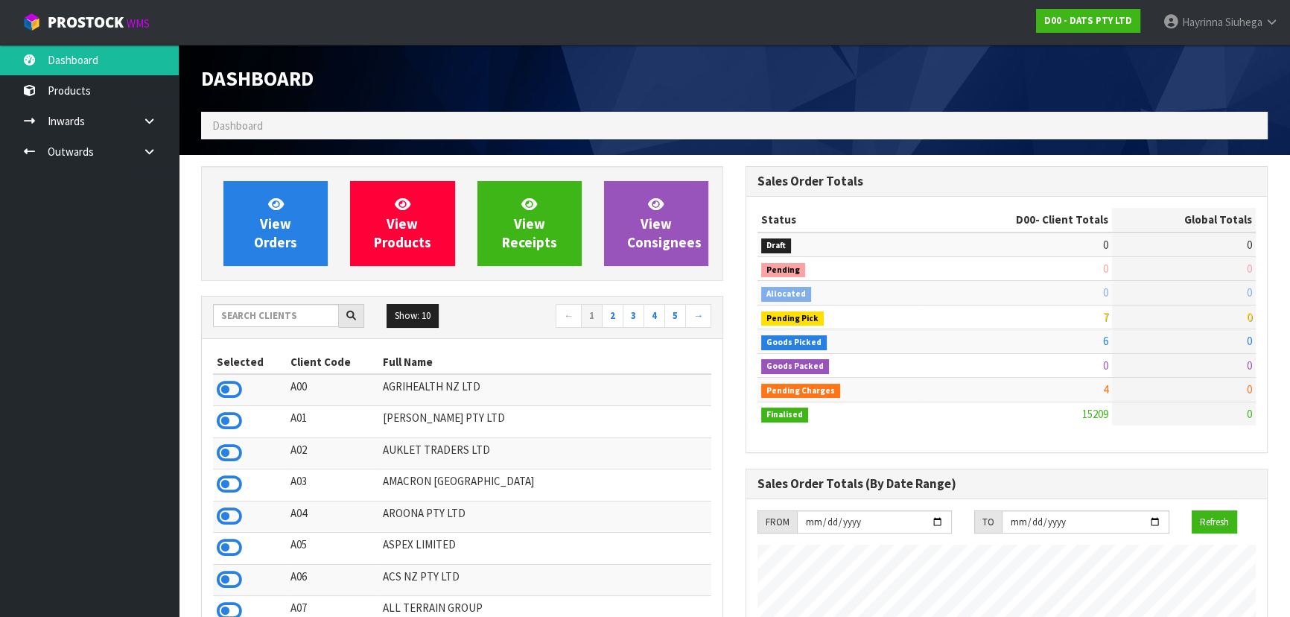
scroll to position [1142, 544]
click at [308, 323] on input "text" at bounding box center [276, 315] width 126 height 23
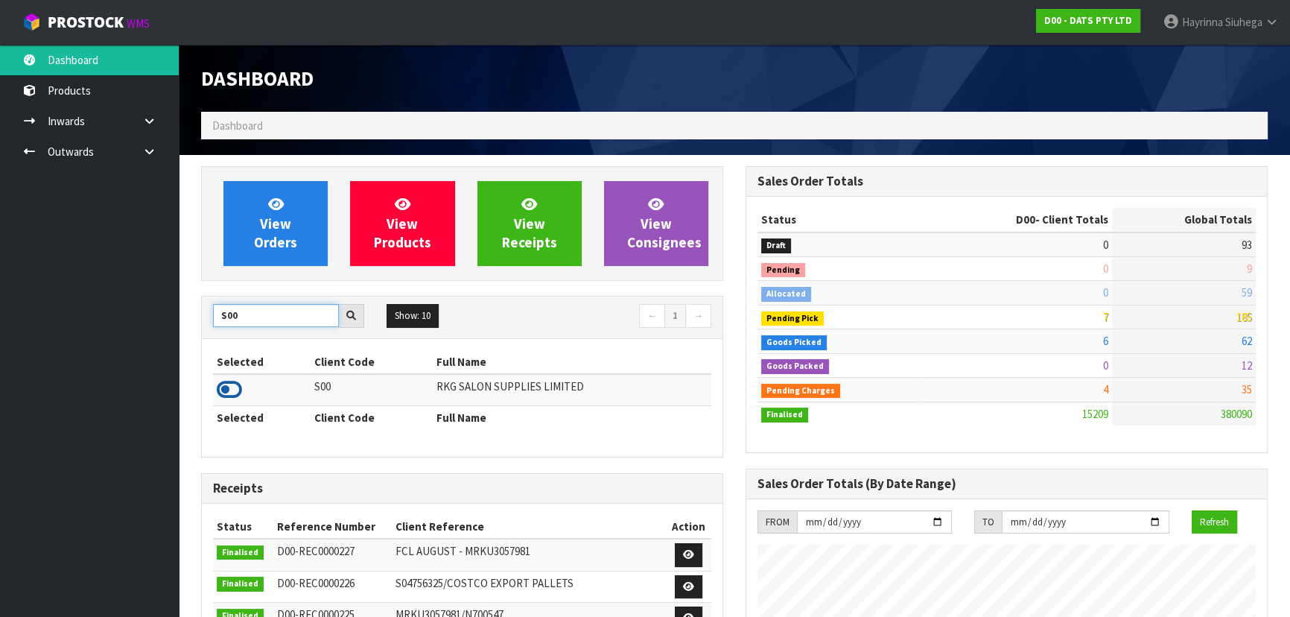
type input "S00"
click at [227, 387] on icon at bounding box center [229, 389] width 25 height 22
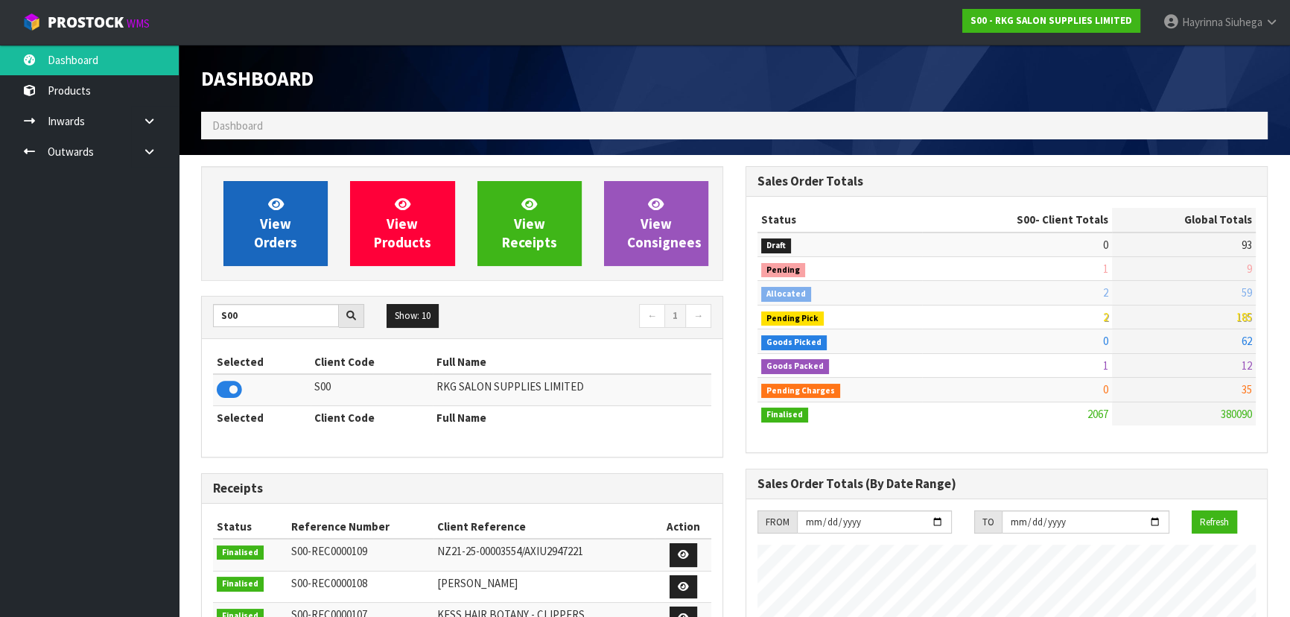
scroll to position [1174, 544]
click at [276, 227] on span "View Orders" at bounding box center [275, 223] width 43 height 56
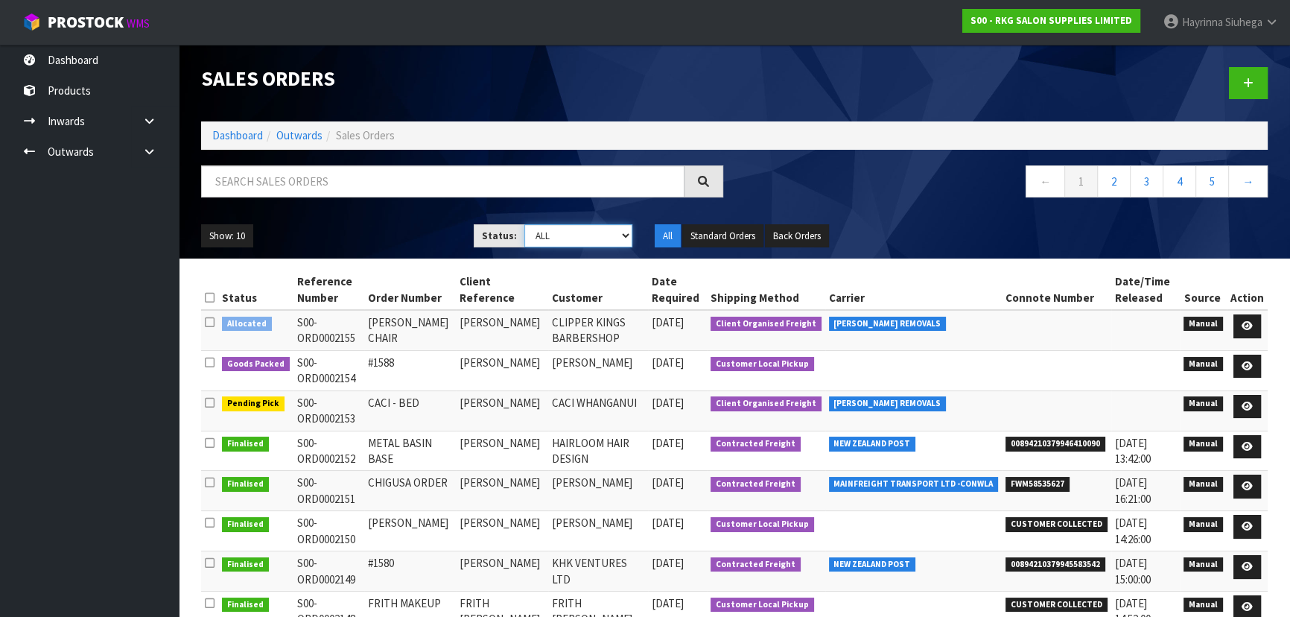
click at [551, 238] on select "Draft Pending Allocated Pending Pick Goods Picked Goods Packed Pending Charges …" at bounding box center [578, 235] width 109 height 23
click at [699, 370] on td "[DATE]" at bounding box center [677, 370] width 59 height 40
click at [594, 230] on select "Draft Pending Allocated Pending Pick Goods Picked Goods Packed Pending Charges …" at bounding box center [578, 235] width 109 height 23
select select "string:3"
click at [524, 224] on select "Draft Pending Allocated Pending Pick Goods Picked Goods Packed Pending Charges …" at bounding box center [578, 235] width 109 height 23
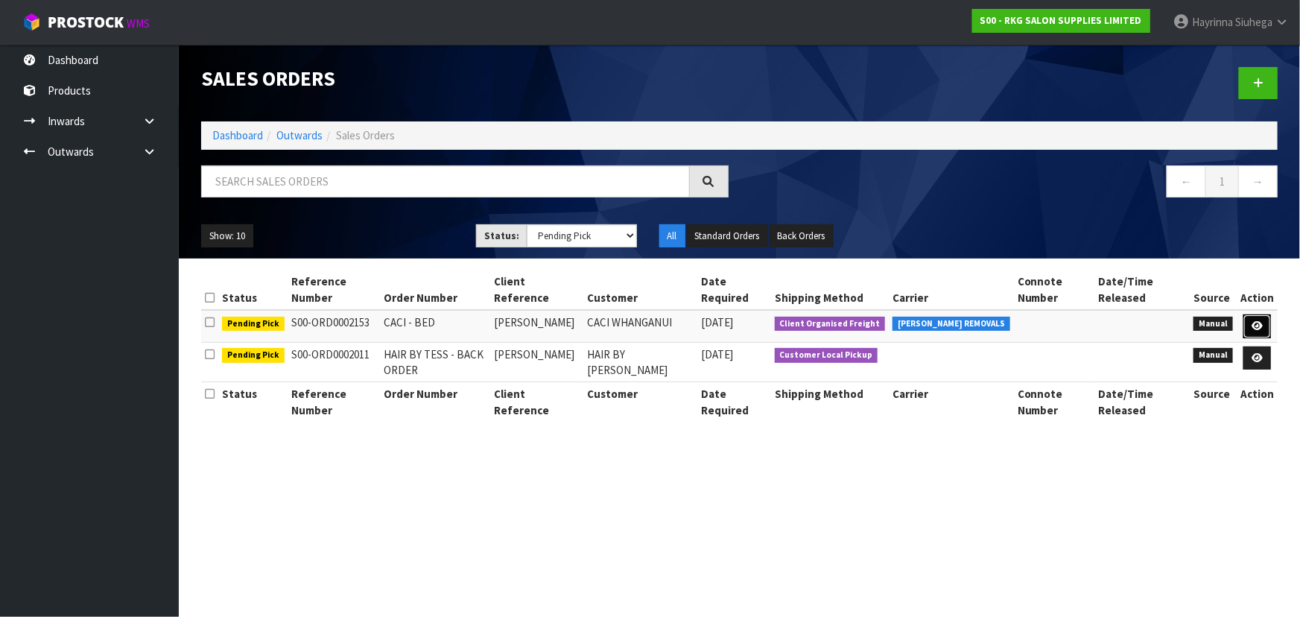
click at [1256, 314] on link at bounding box center [1257, 326] width 28 height 24
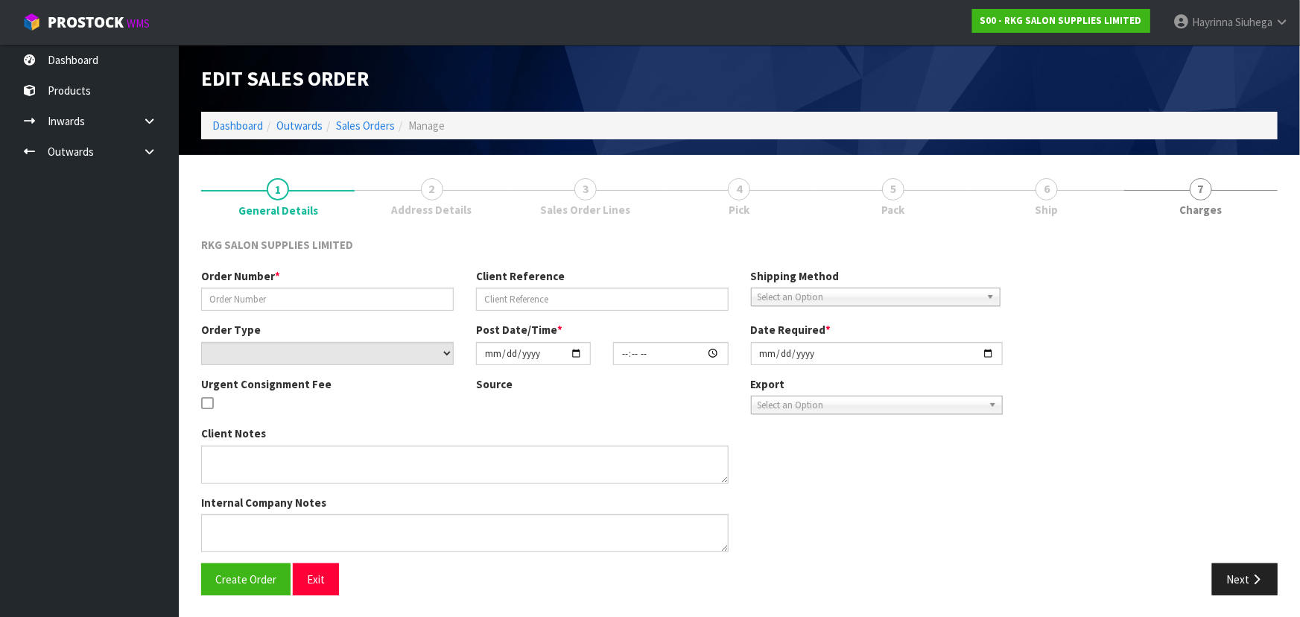
type input "CACI - BED"
type input "GEE PRANGNELL"
select select "number:0"
type input "[DATE]"
type input "00:00:00.000"
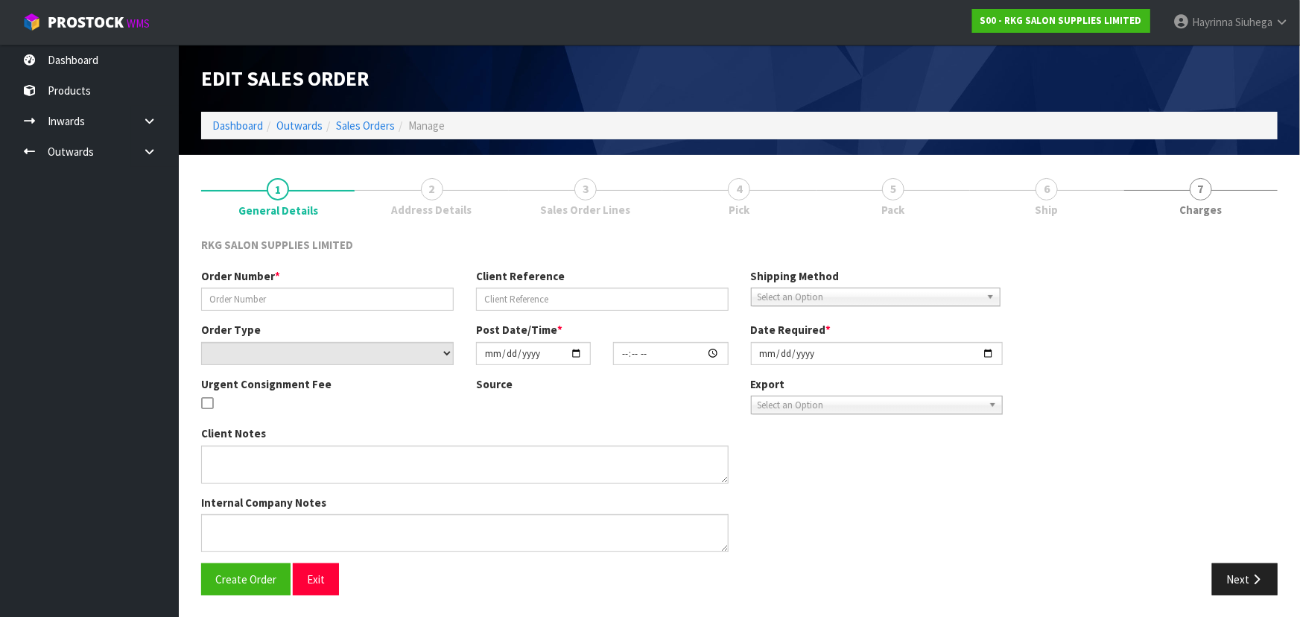
type input "[DATE]"
type textarea "FOR PICK UP CONROYS MONDAY 8.9"
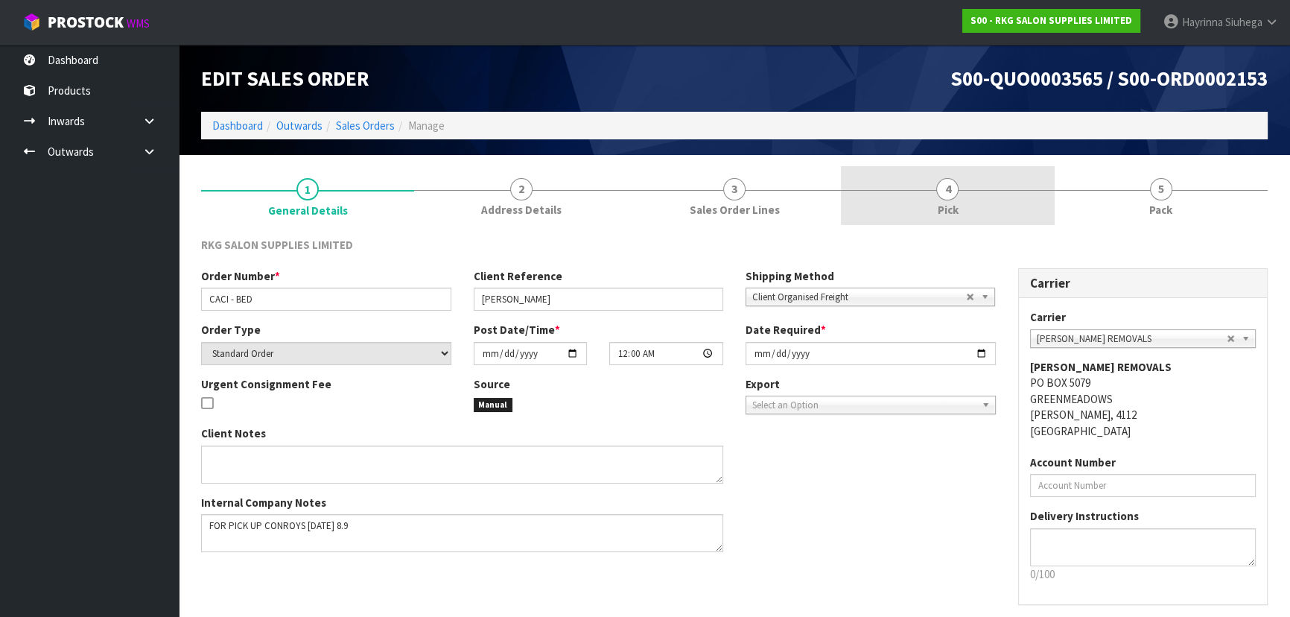
click at [995, 194] on link "4 Pick" at bounding box center [947, 195] width 213 height 59
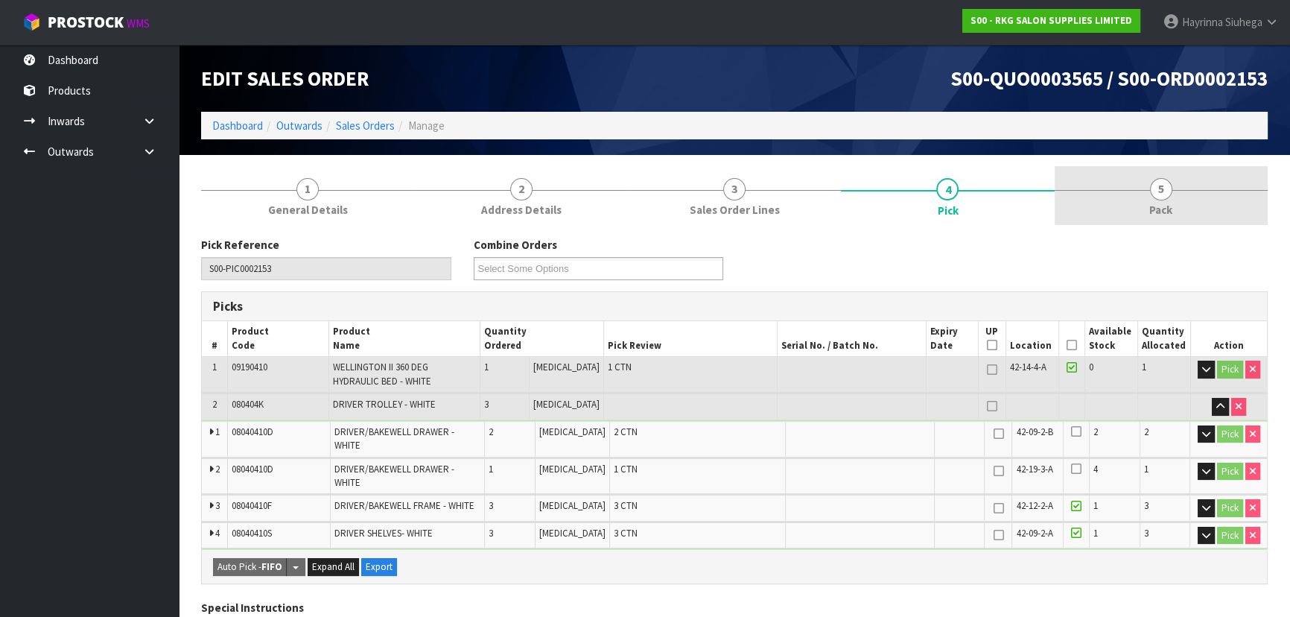
click at [1158, 203] on span "Pack" at bounding box center [1160, 210] width 23 height 16
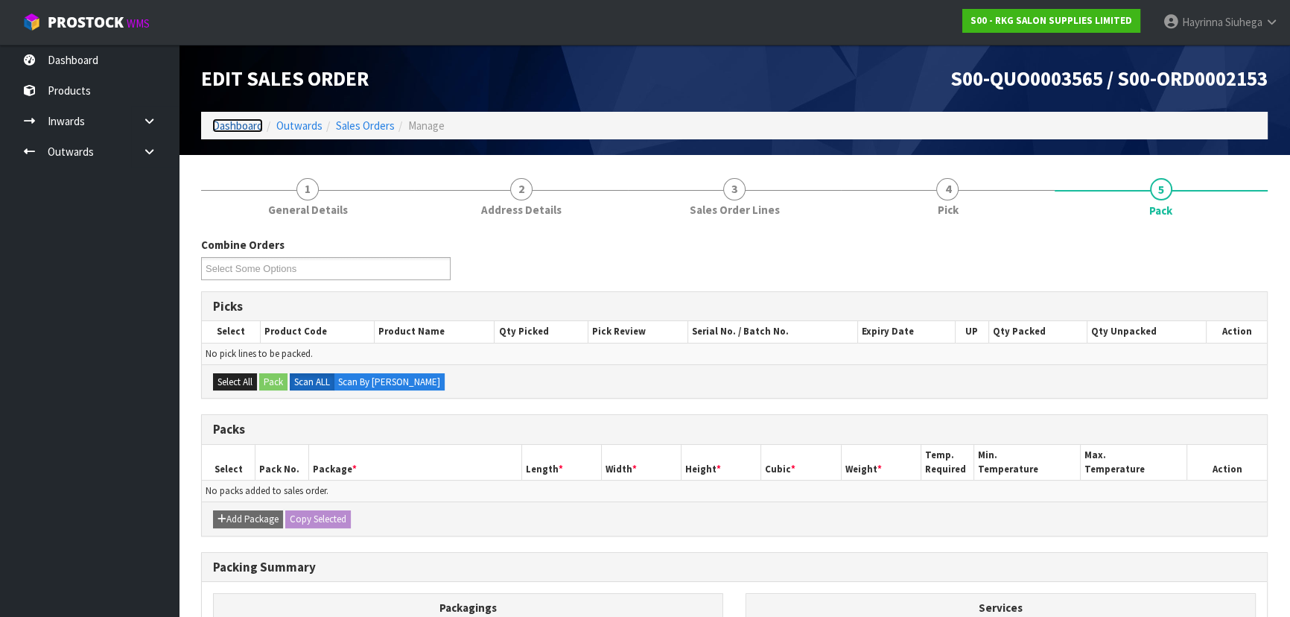
click at [252, 127] on link "Dashboard" at bounding box center [237, 125] width 51 height 14
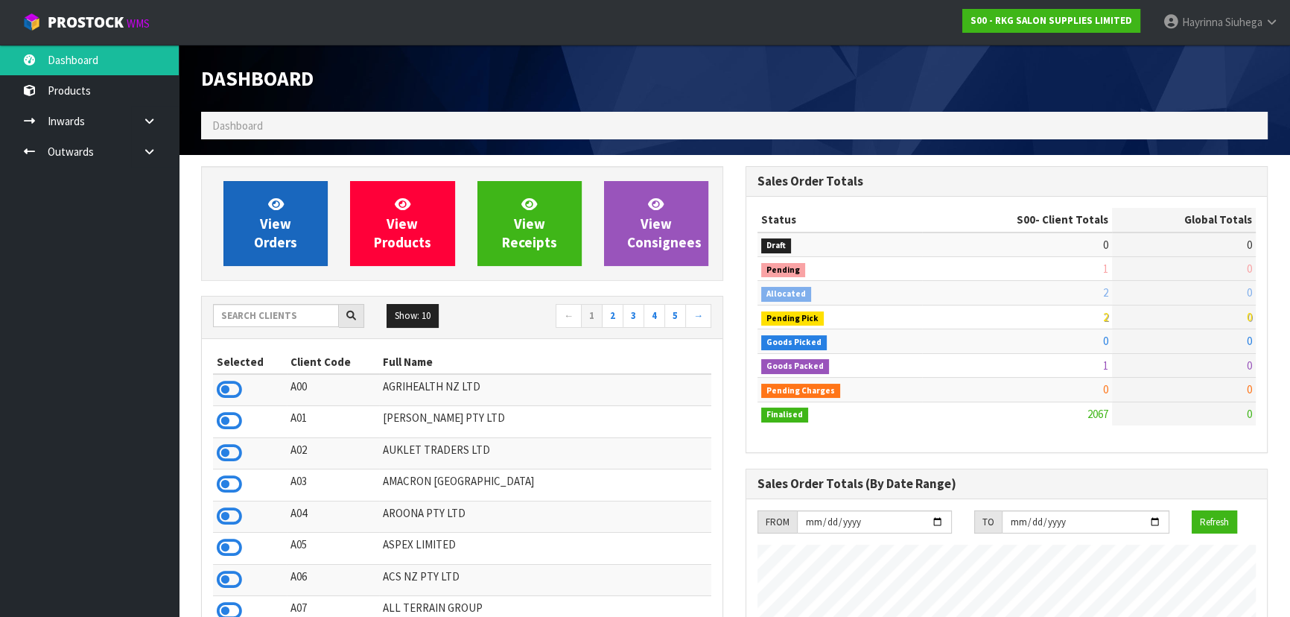
scroll to position [1158, 544]
click at [291, 222] on link "View Orders" at bounding box center [275, 223] width 104 height 85
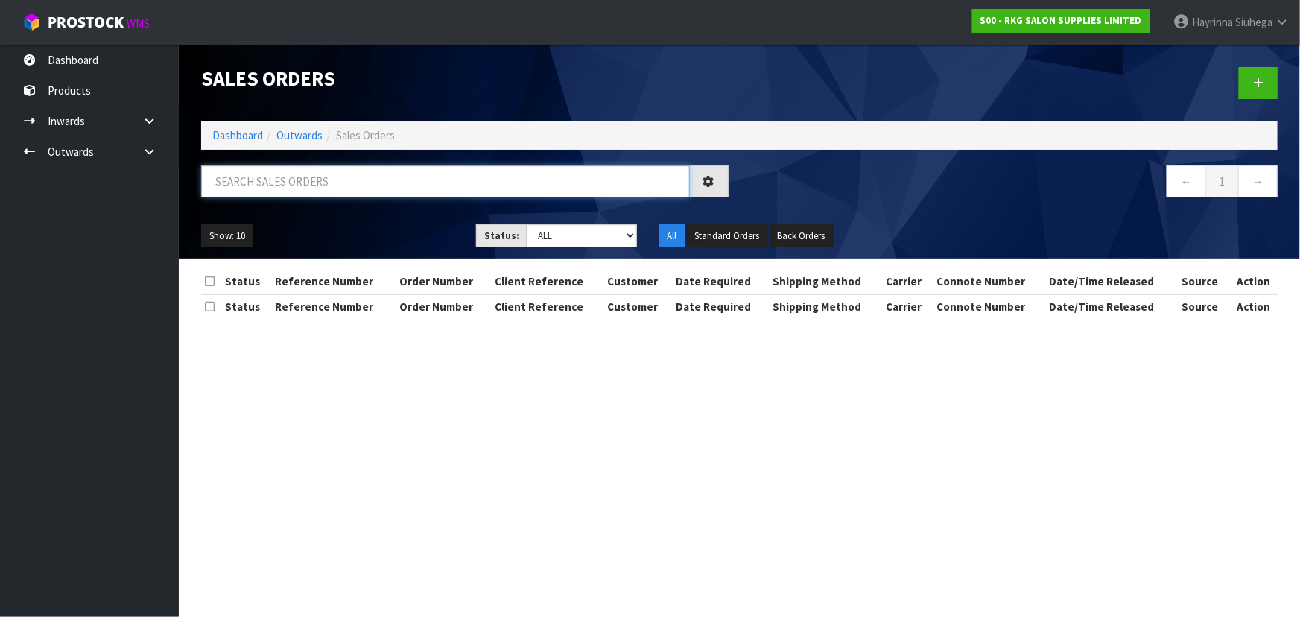
click at [334, 174] on input "text" at bounding box center [445, 181] width 489 height 32
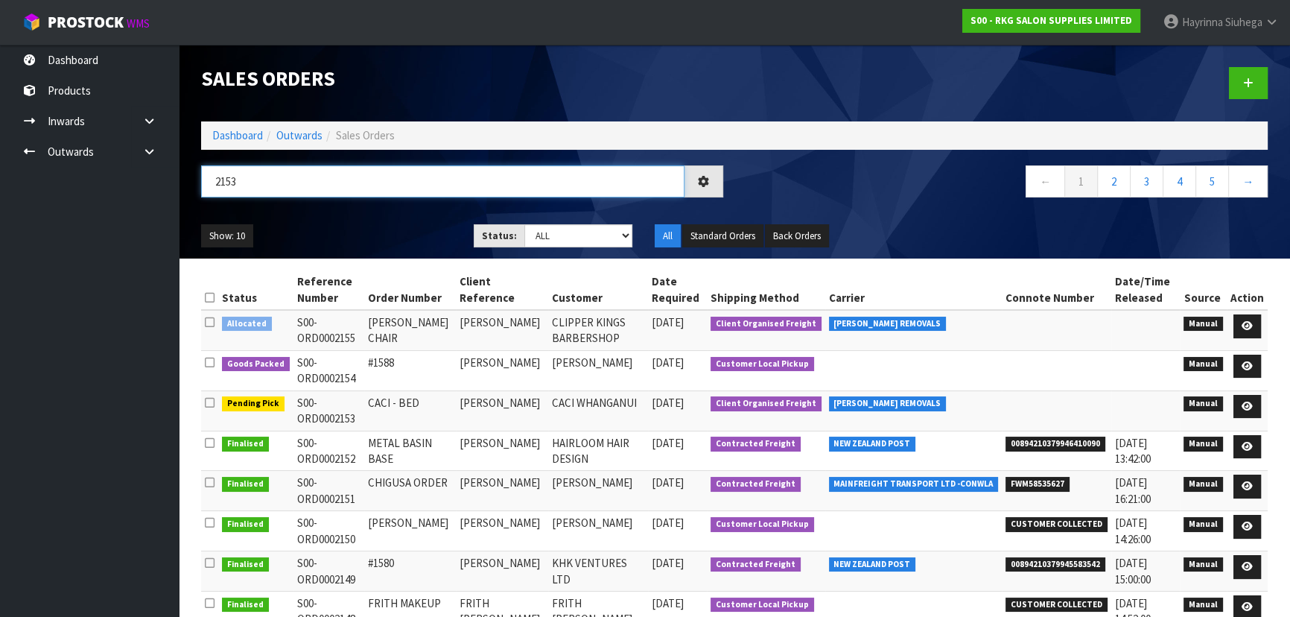
type input "2153"
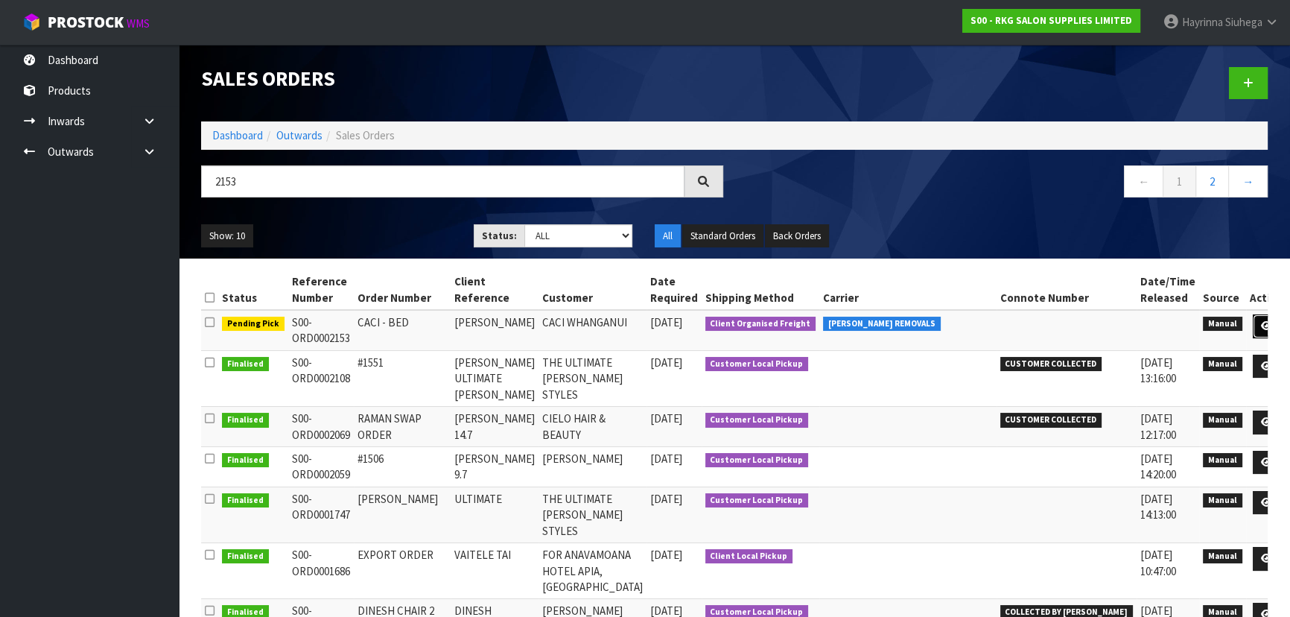
click at [1253, 326] on link at bounding box center [1267, 326] width 28 height 24
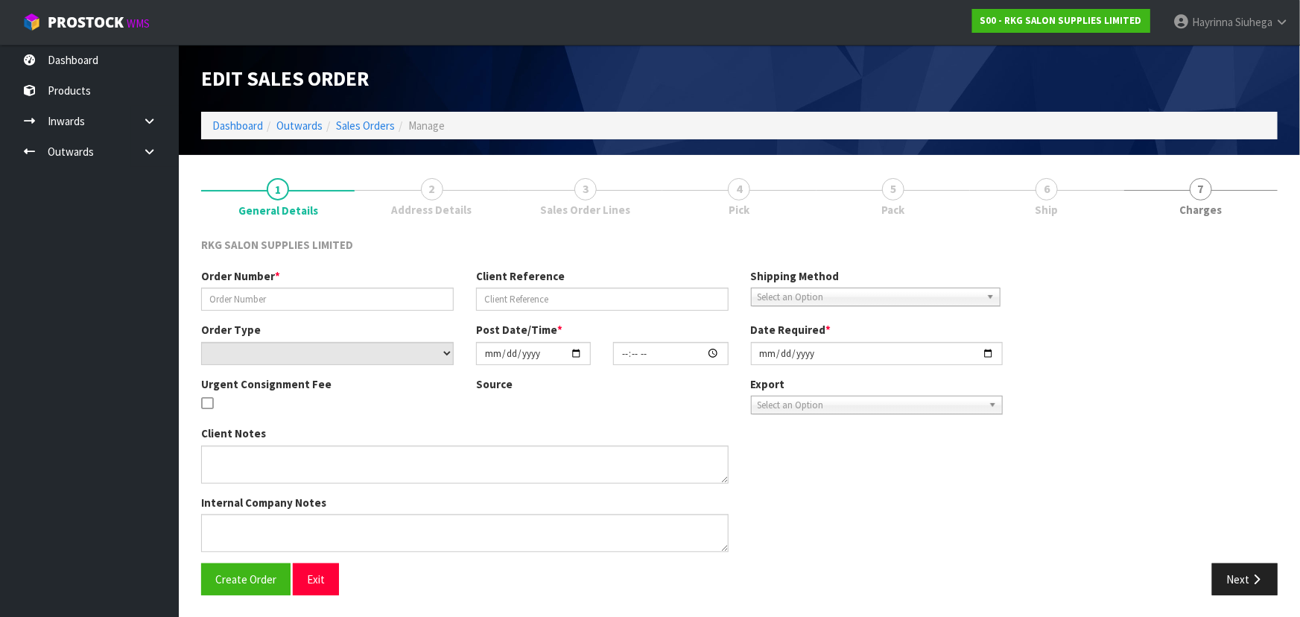
type input "CACI - BED"
type input "GEE PRANGNELL"
select select "number:0"
type input "[DATE]"
type input "00:00:00.000"
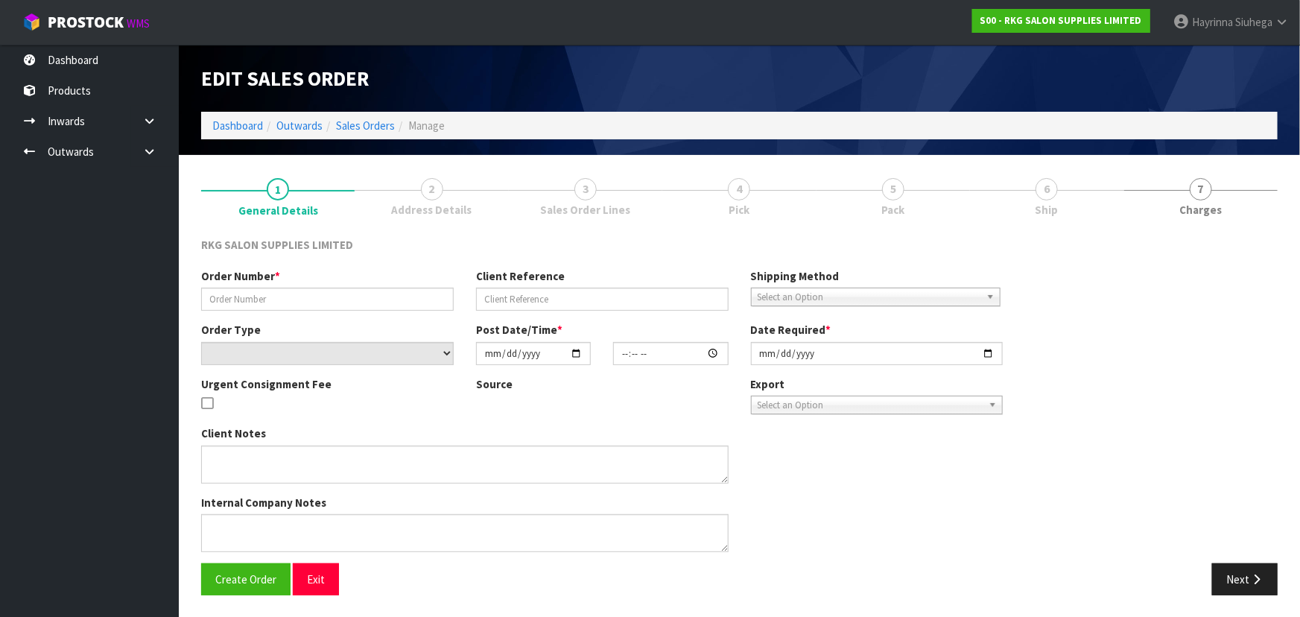
type input "[DATE]"
type textarea "FOR PICK UP CONROYS MONDAY 8.9"
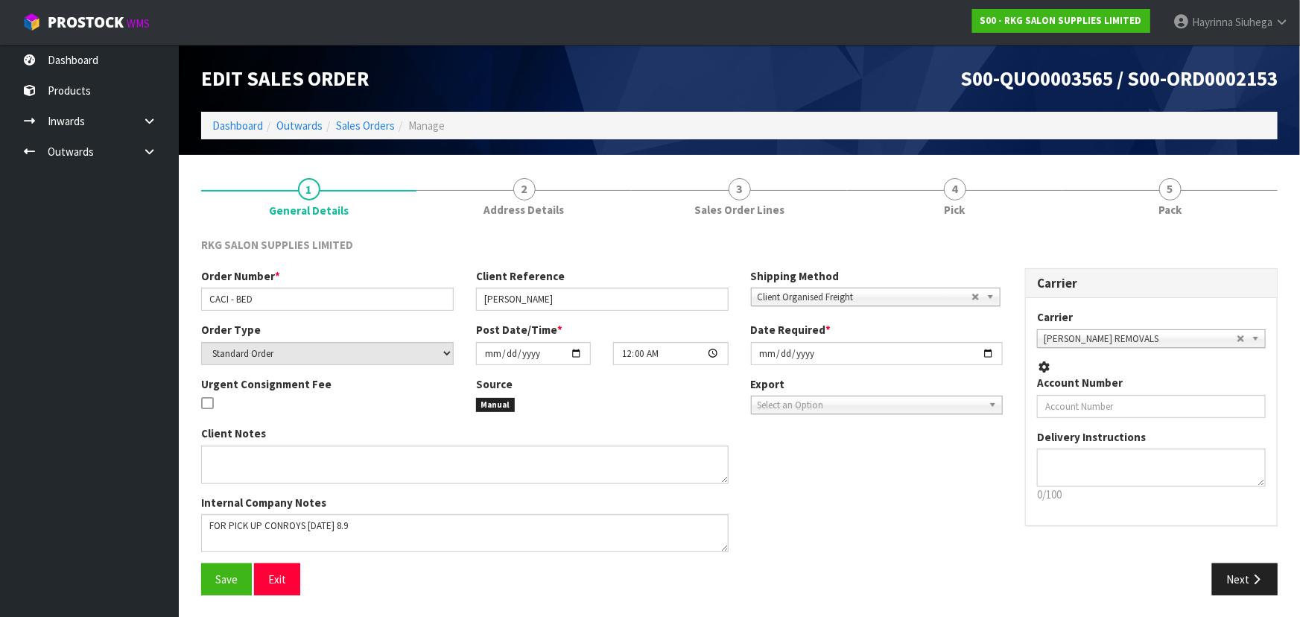
click at [1020, 191] on link "4 Pick" at bounding box center [954, 195] width 215 height 59
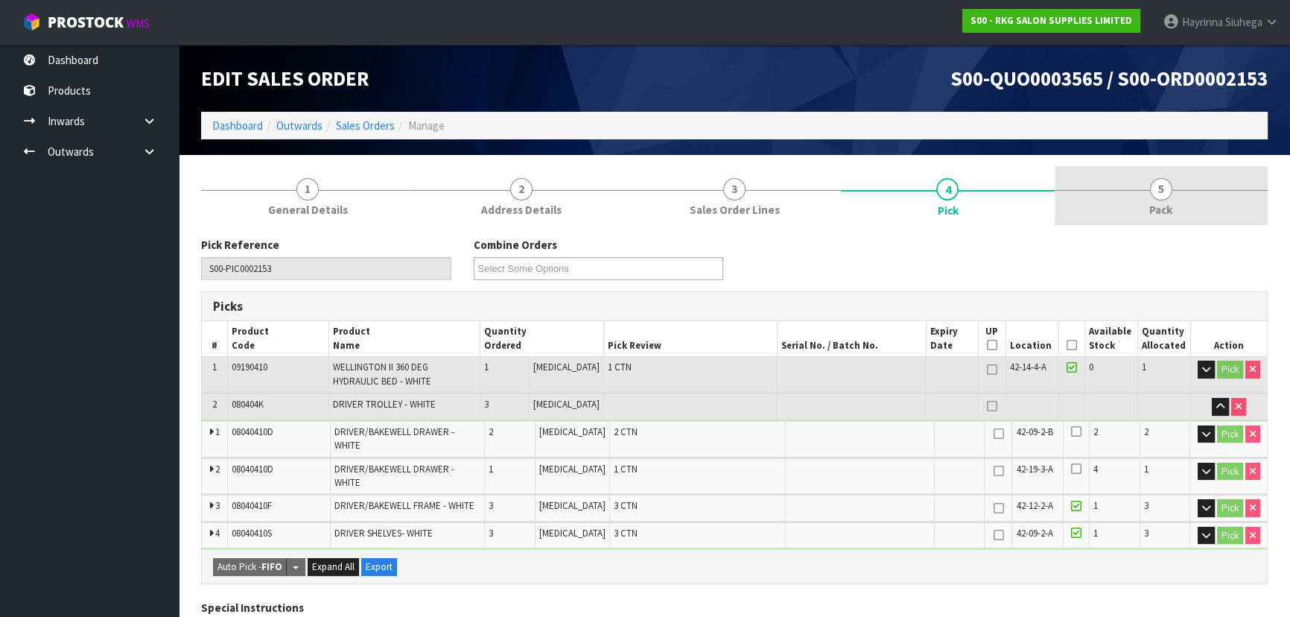
click at [1137, 188] on link "5 Pack" at bounding box center [1161, 195] width 213 height 59
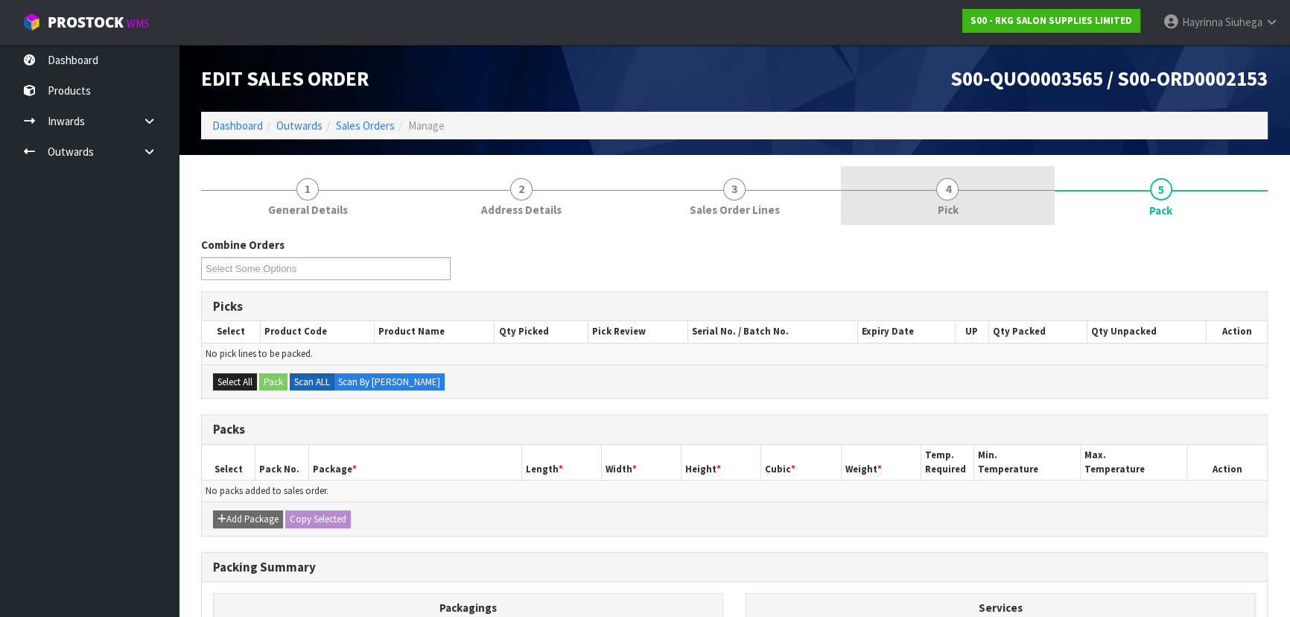
click at [966, 200] on link "4 Pick" at bounding box center [947, 195] width 213 height 59
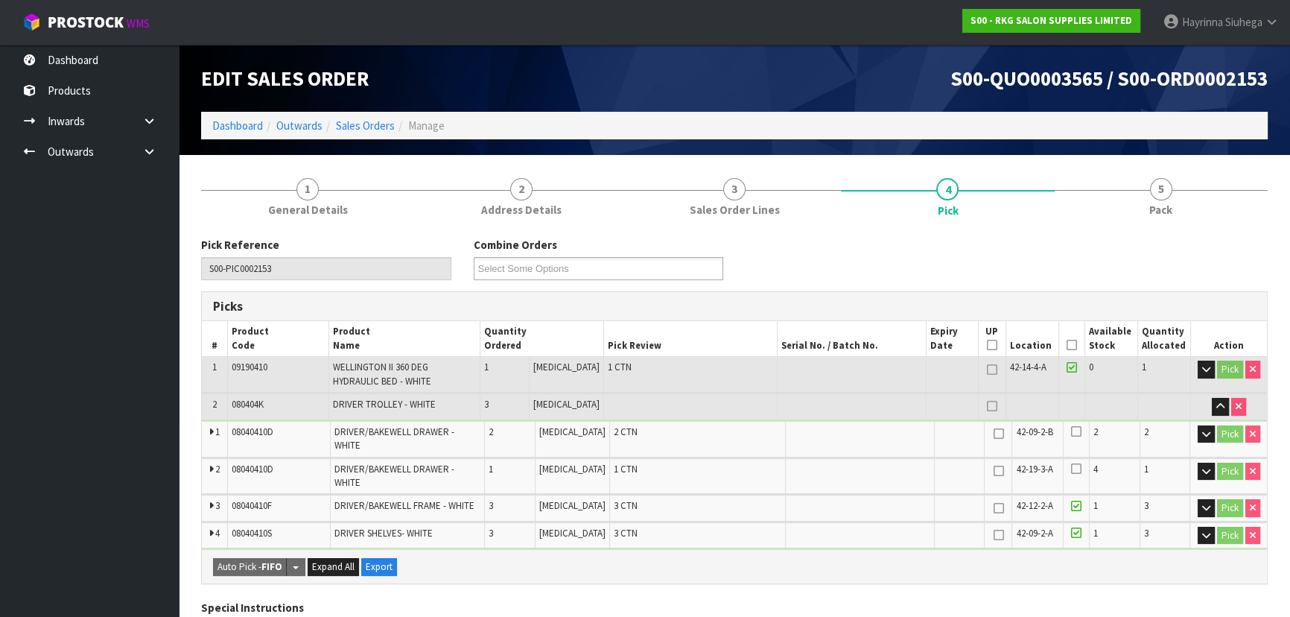
click at [1067, 346] on icon at bounding box center [1072, 345] width 10 height 1
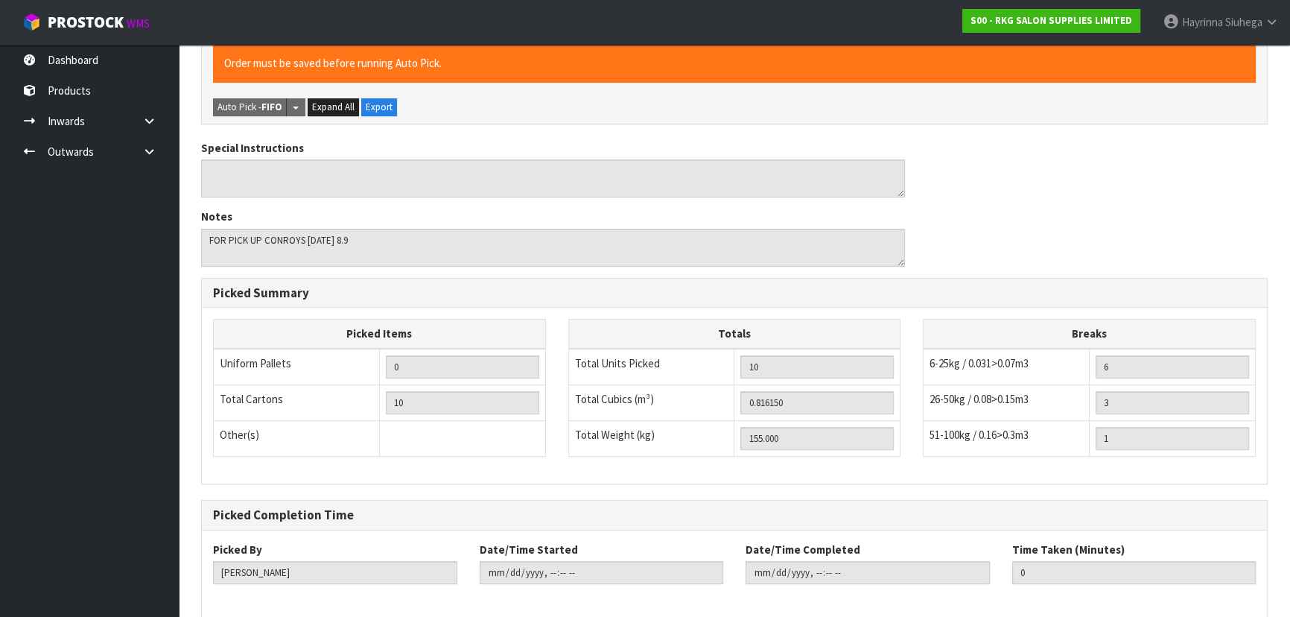
scroll to position [560, 0]
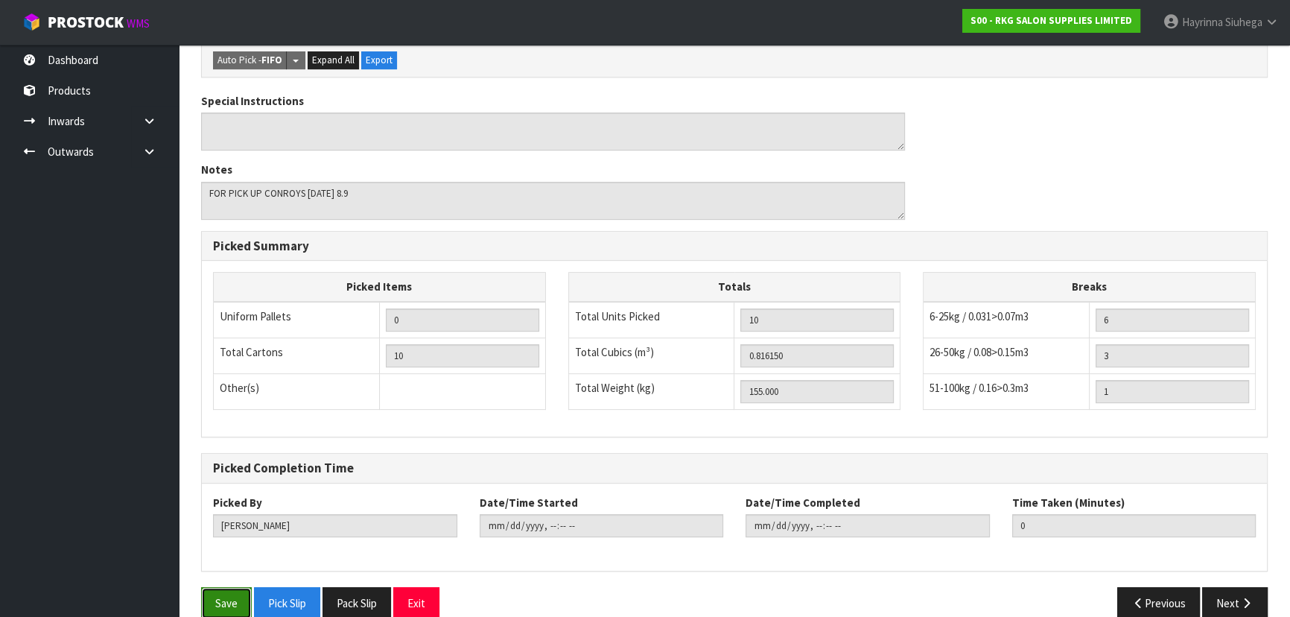
click at [226, 587] on button "Save" at bounding box center [226, 603] width 51 height 32
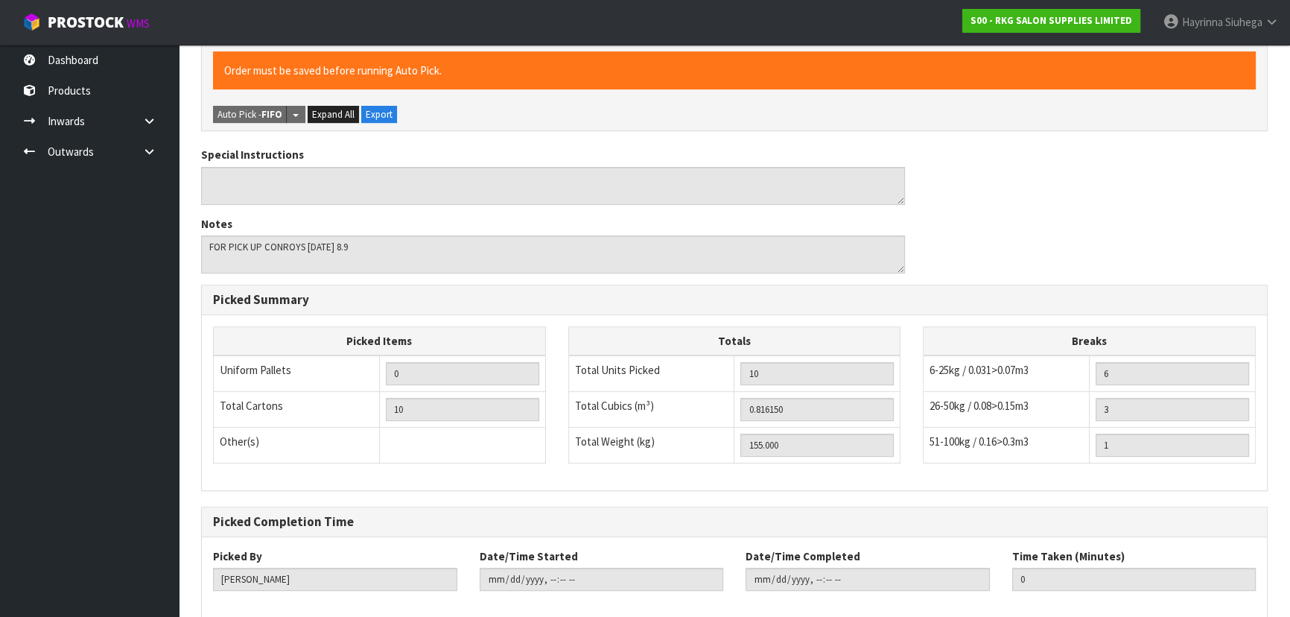
scroll to position [0, 0]
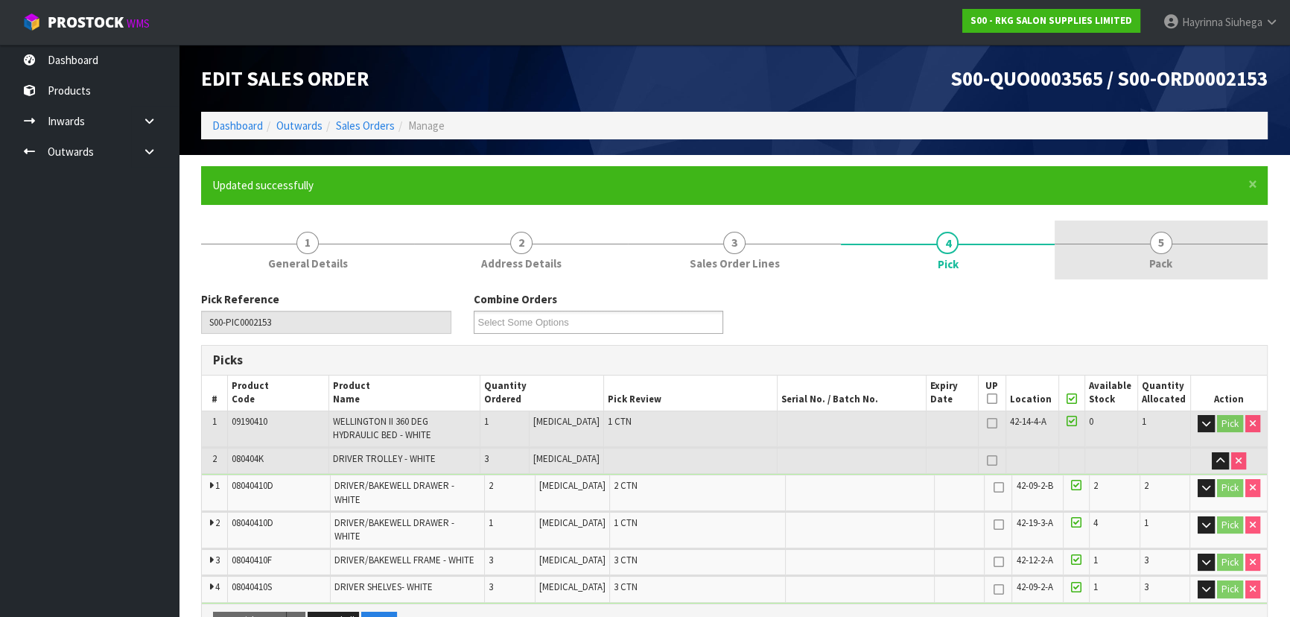
click at [1186, 279] on link "5 Pack" at bounding box center [1161, 249] width 213 height 59
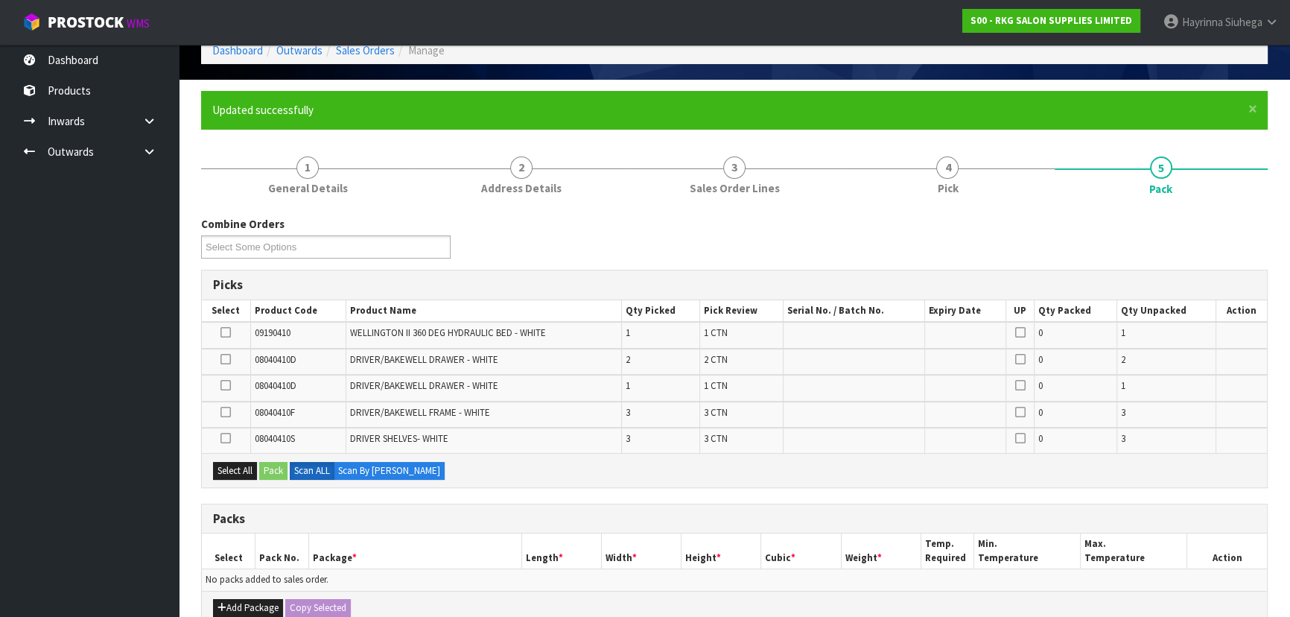
scroll to position [203, 0]
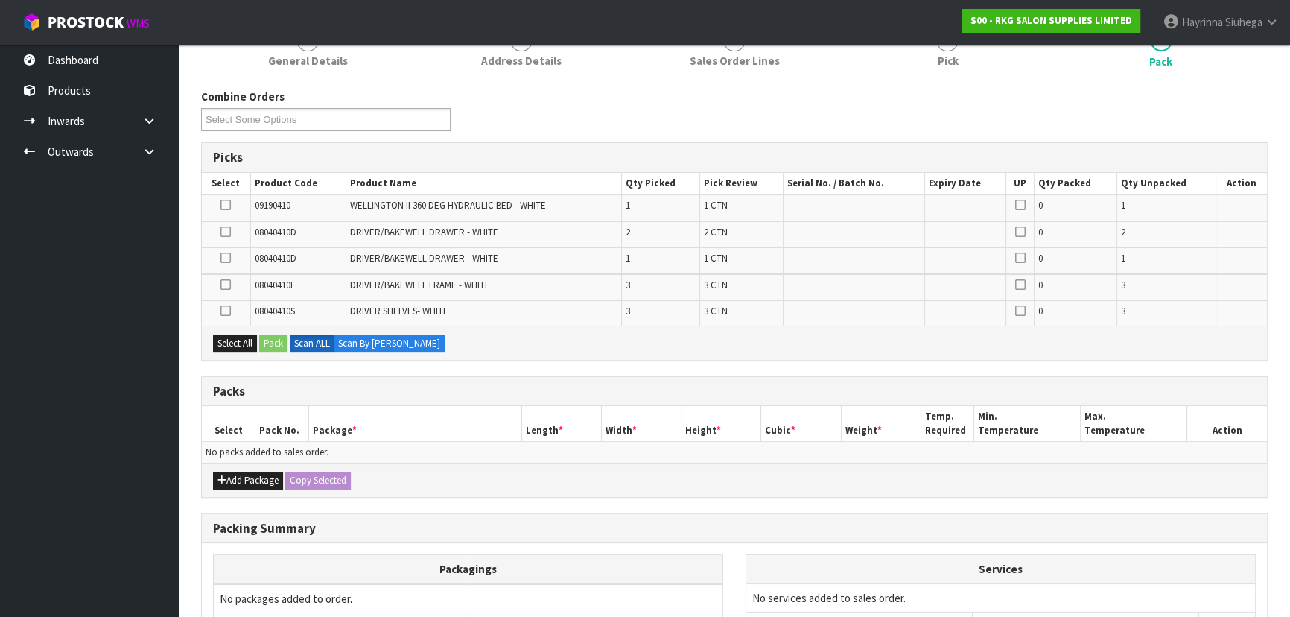
click at [225, 205] on icon at bounding box center [225, 205] width 10 height 1
click at [0, 0] on input "checkbox" at bounding box center [0, 0] width 0 height 0
click at [270, 346] on button "Pack" at bounding box center [273, 343] width 28 height 18
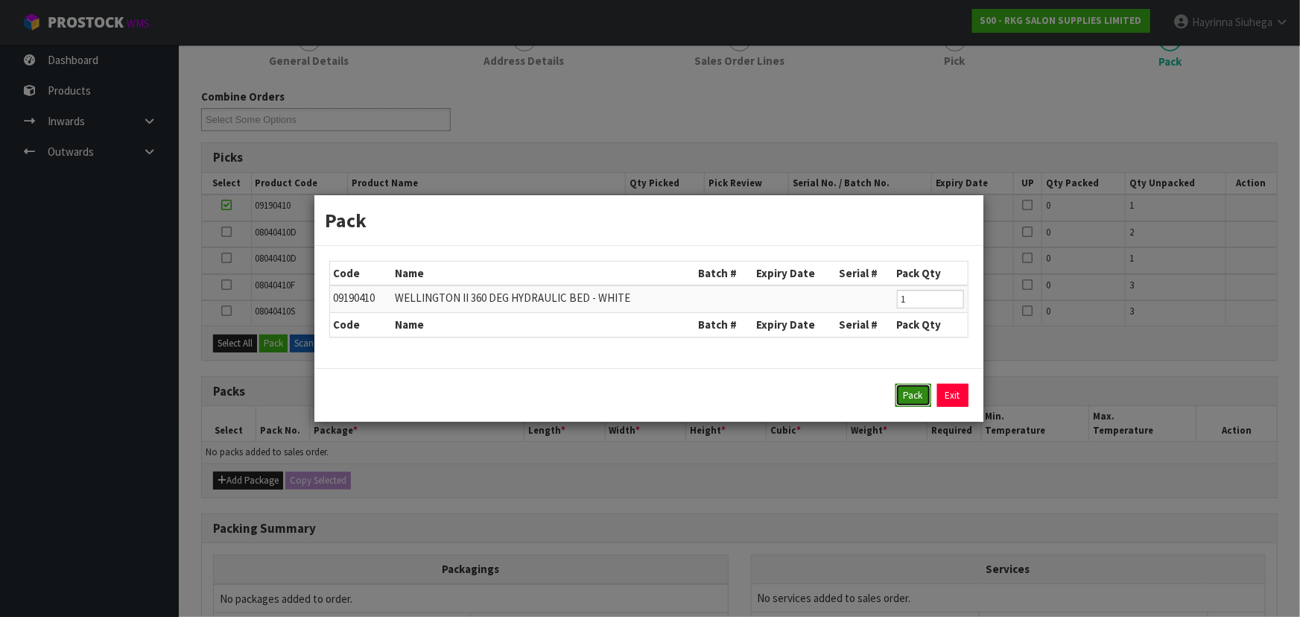
click at [910, 393] on button "Pack" at bounding box center [913, 396] width 36 height 24
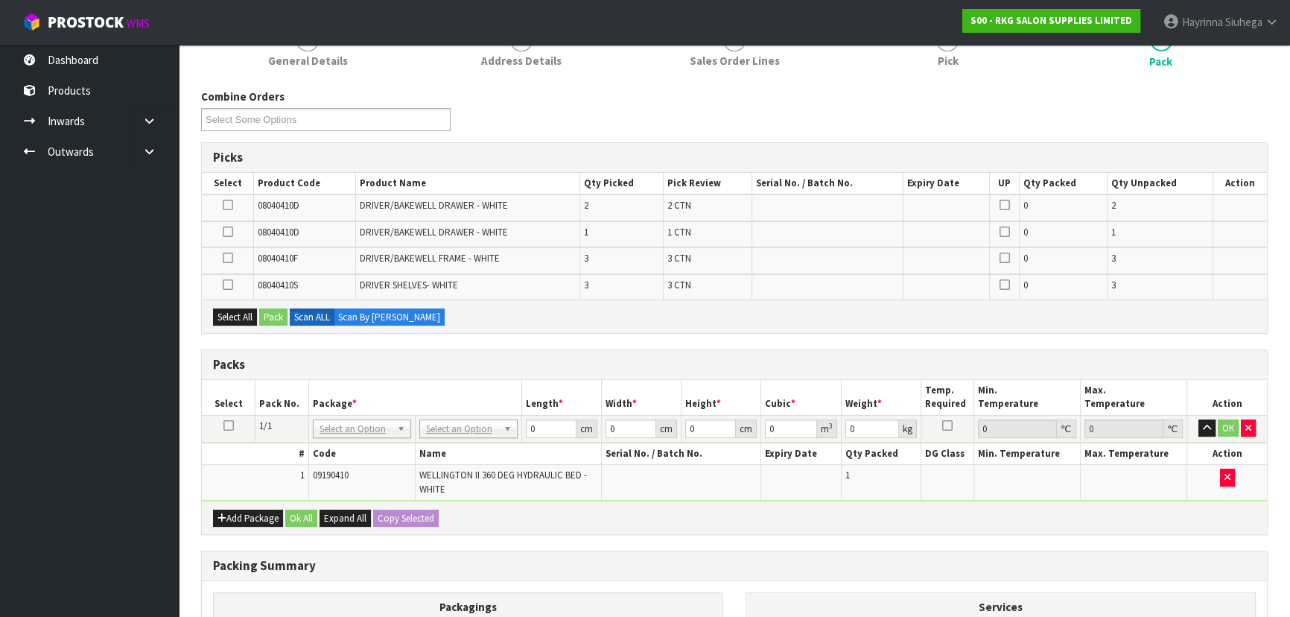
click at [223, 232] on icon at bounding box center [228, 232] width 10 height 1
click at [0, 0] on input "checkbox" at bounding box center [0, 0] width 0 height 0
click at [274, 317] on button "Pack" at bounding box center [273, 317] width 28 height 18
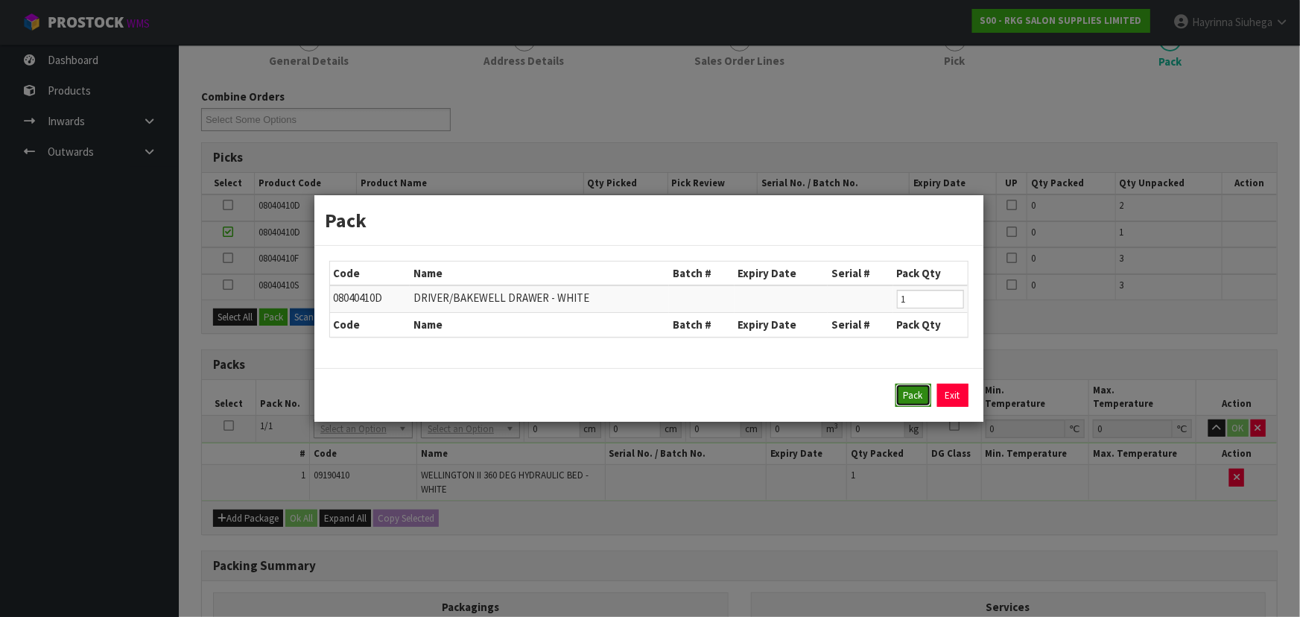
click at [913, 393] on button "Pack" at bounding box center [913, 396] width 36 height 24
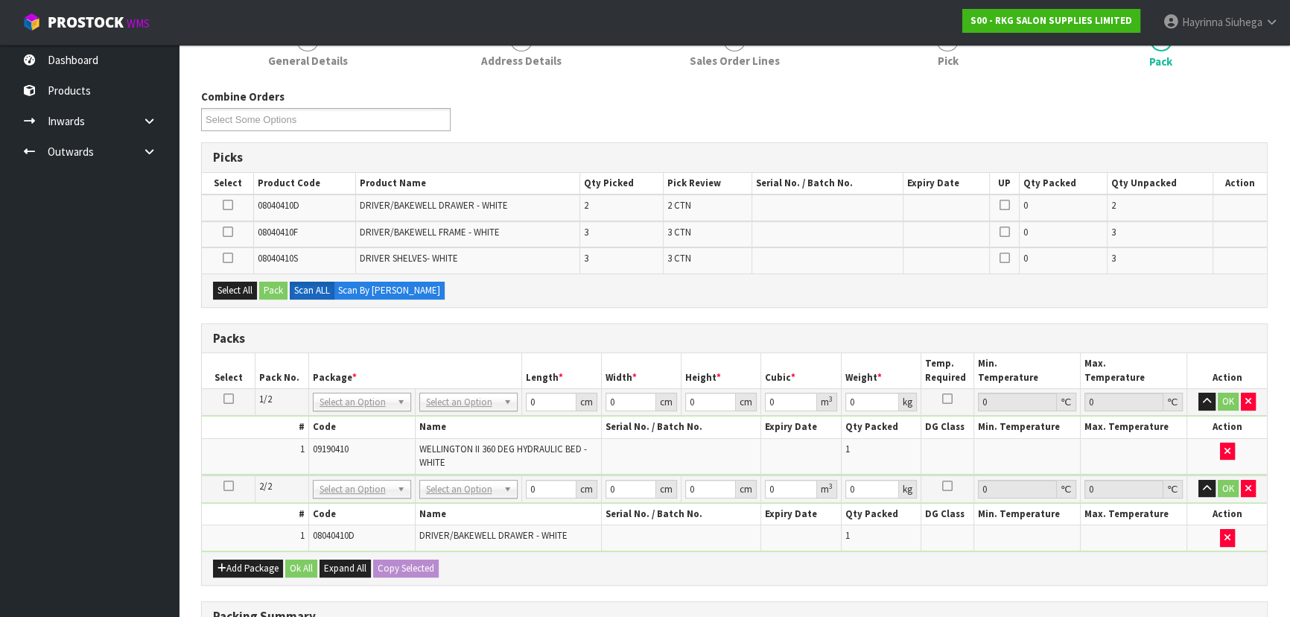
click at [223, 205] on icon at bounding box center [228, 205] width 10 height 1
click at [0, 0] on input "checkbox" at bounding box center [0, 0] width 0 height 0
click at [279, 282] on button "Pack" at bounding box center [273, 291] width 28 height 18
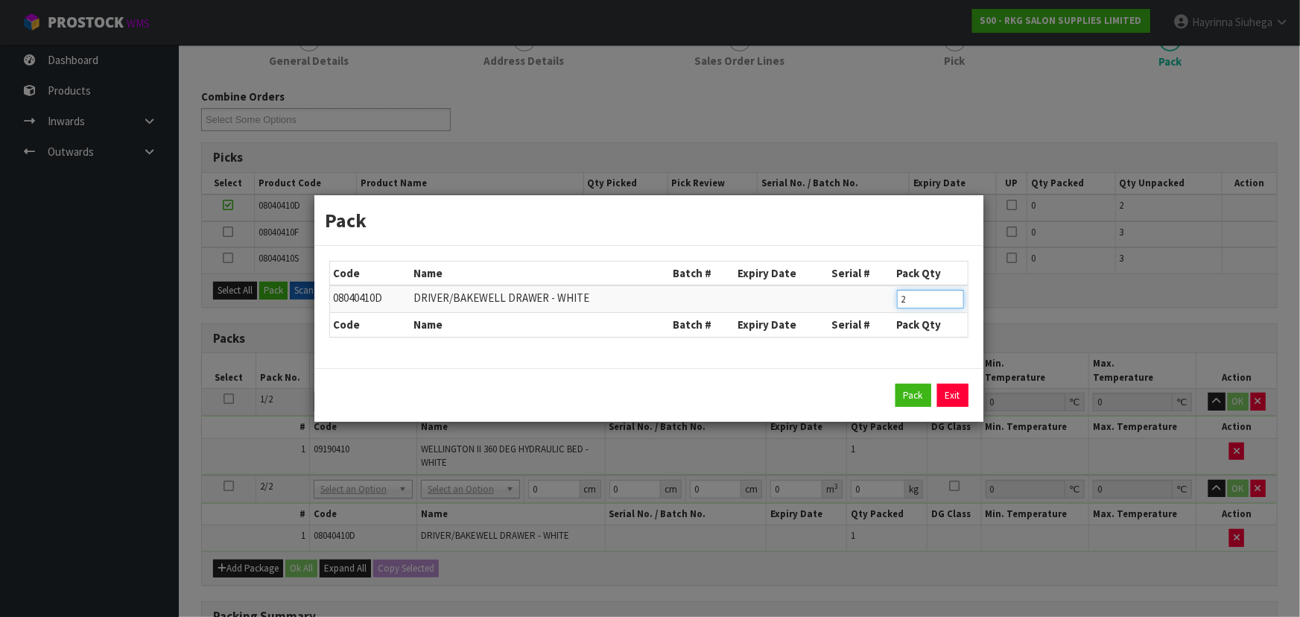
drag, startPoint x: 912, startPoint y: 299, endPoint x: 872, endPoint y: 296, distance: 40.3
click at [876, 297] on tr "08040410D DRIVER/BAKEWELL DRAWER - WHITE 2" at bounding box center [649, 299] width 638 height 28
type input "1"
click button "Pack" at bounding box center [913, 396] width 36 height 24
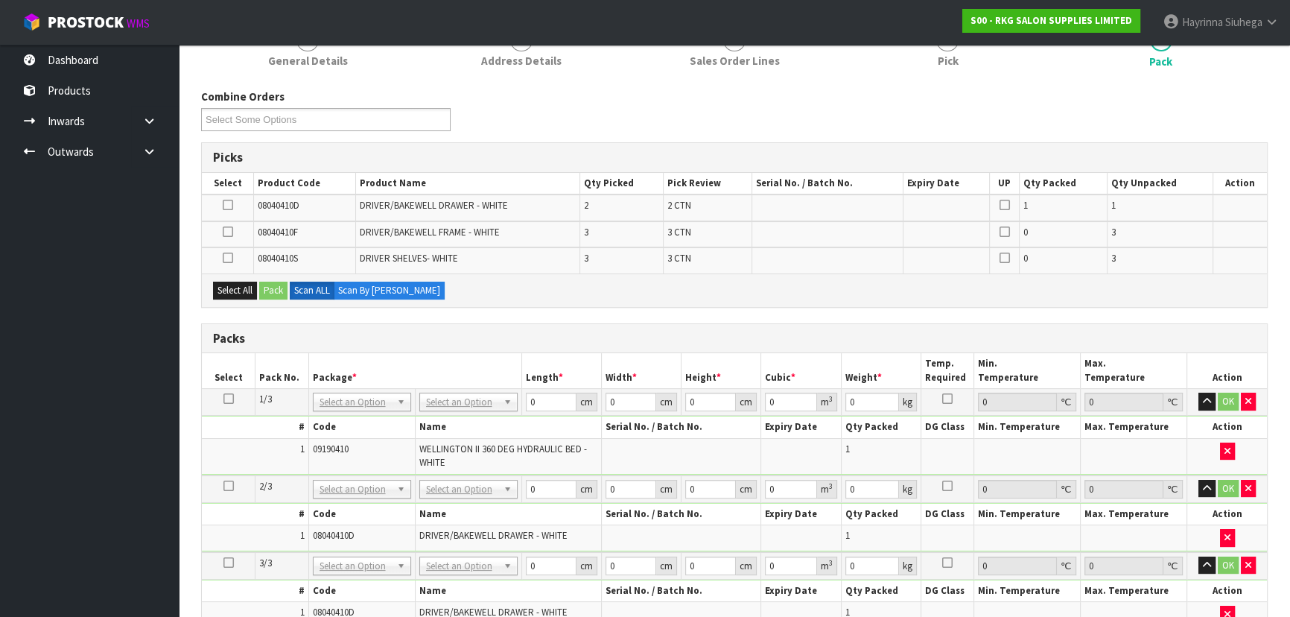
drag, startPoint x: 238, startPoint y: 200, endPoint x: 231, endPoint y: 207, distance: 10.5
click at [237, 201] on td at bounding box center [228, 207] width 52 height 26
click at [226, 206] on icon at bounding box center [228, 205] width 10 height 1
click at [0, 0] on input "checkbox" at bounding box center [0, 0] width 0 height 0
click at [278, 282] on button "Pack" at bounding box center [273, 291] width 28 height 18
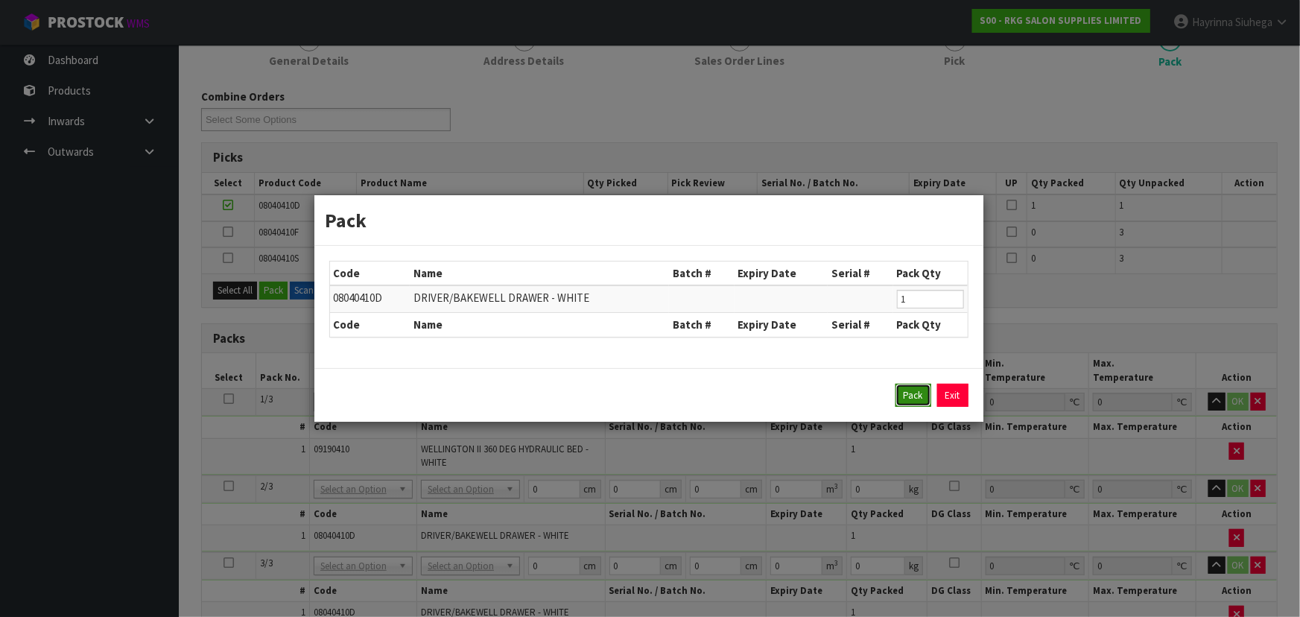
click at [910, 388] on button "Pack" at bounding box center [913, 396] width 36 height 24
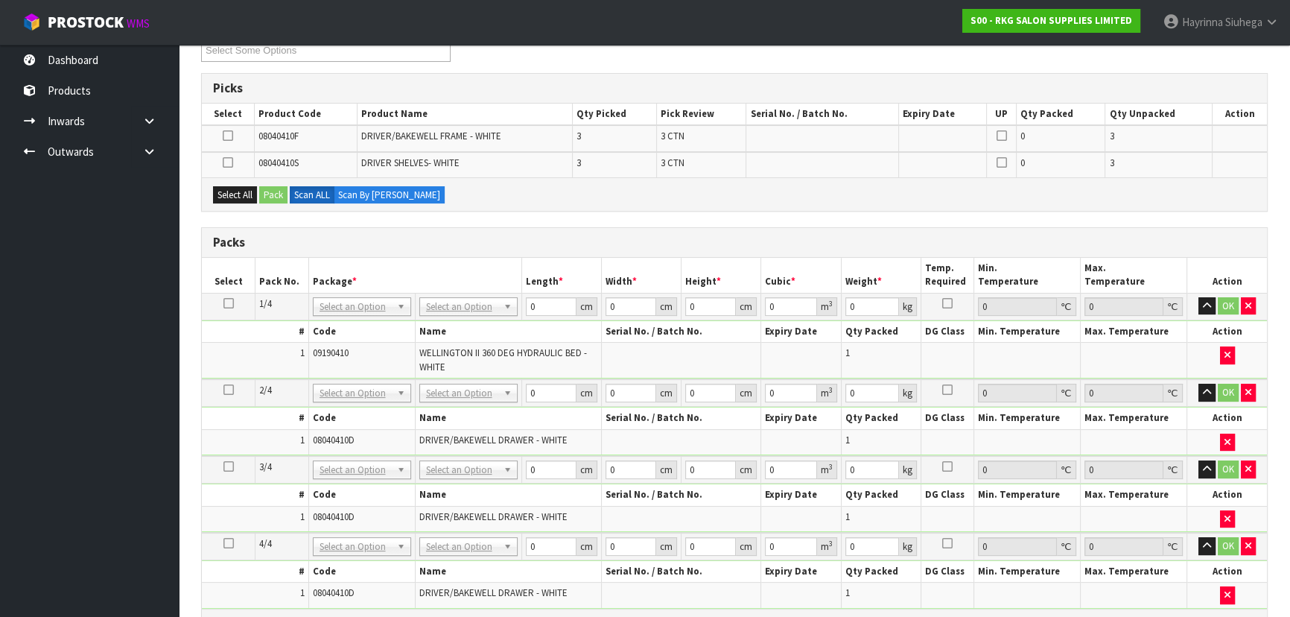
scroll to position [270, 0]
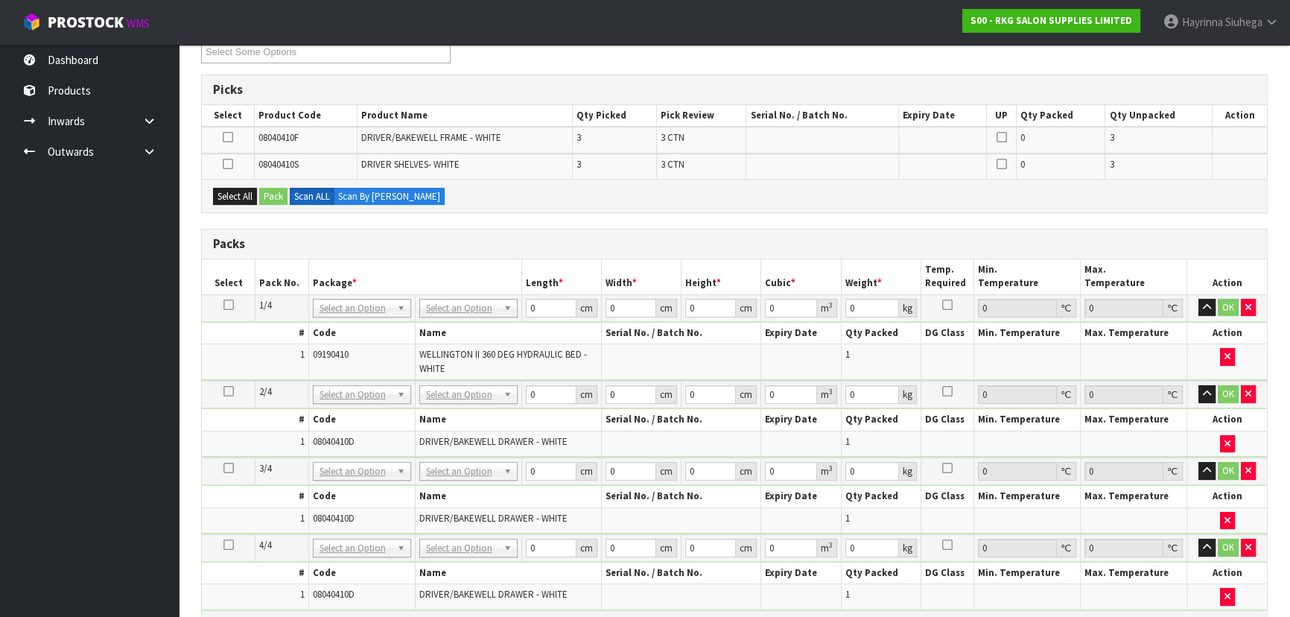
drag, startPoint x: 223, startPoint y: 133, endPoint x: 226, endPoint y: 153, distance: 20.2
click at [223, 137] on icon at bounding box center [228, 137] width 10 height 1
click at [0, 0] on input "checkbox" at bounding box center [0, 0] width 0 height 0
click at [271, 196] on button "Pack" at bounding box center [273, 197] width 28 height 18
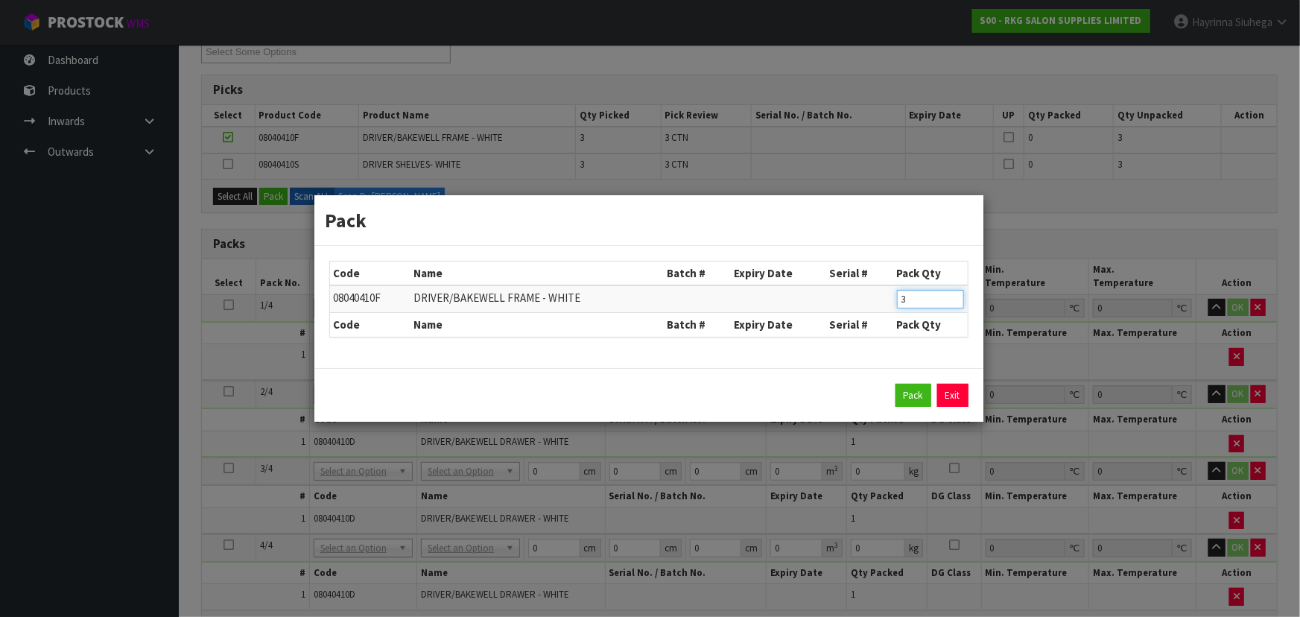
drag, startPoint x: 923, startPoint y: 302, endPoint x: 857, endPoint y: 302, distance: 66.3
click at [872, 302] on tr "08040410F DRIVER/BAKEWELL FRAME - WHITE 3" at bounding box center [649, 299] width 638 height 28
type input "1"
click button "Pack" at bounding box center [913, 396] width 36 height 24
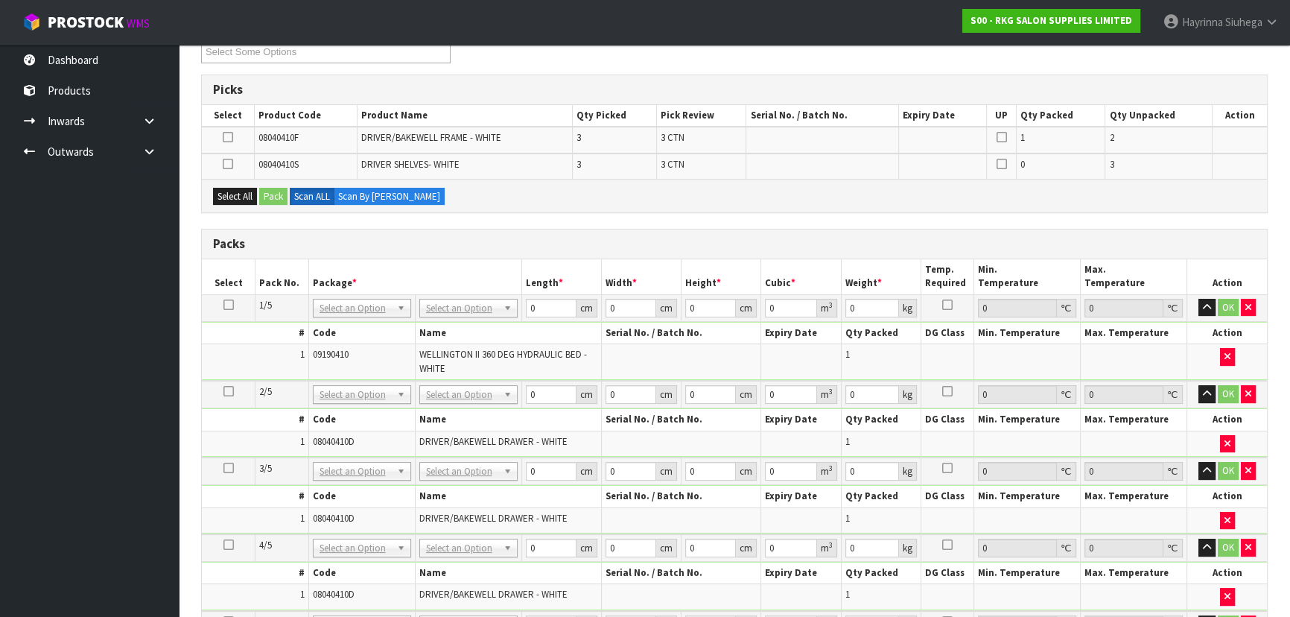
click at [232, 137] on icon at bounding box center [228, 137] width 10 height 1
click at [0, 0] on input "checkbox" at bounding box center [0, 0] width 0 height 0
click at [282, 199] on button "Pack" at bounding box center [273, 197] width 28 height 18
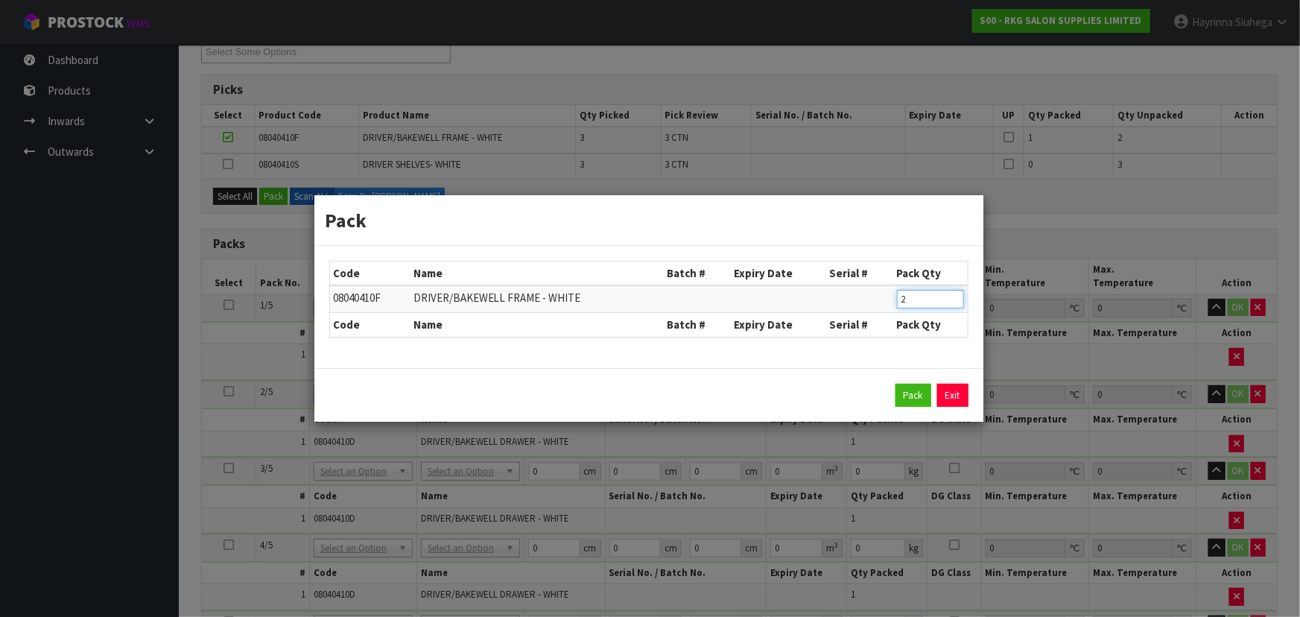
drag, startPoint x: 919, startPoint y: 306, endPoint x: 859, endPoint y: 305, distance: 60.3
click at [873, 305] on tr "08040410F DRIVER/BAKEWELL FRAME - WHITE 2" at bounding box center [649, 299] width 638 height 28
type input "1"
click button "Pack" at bounding box center [913, 396] width 36 height 24
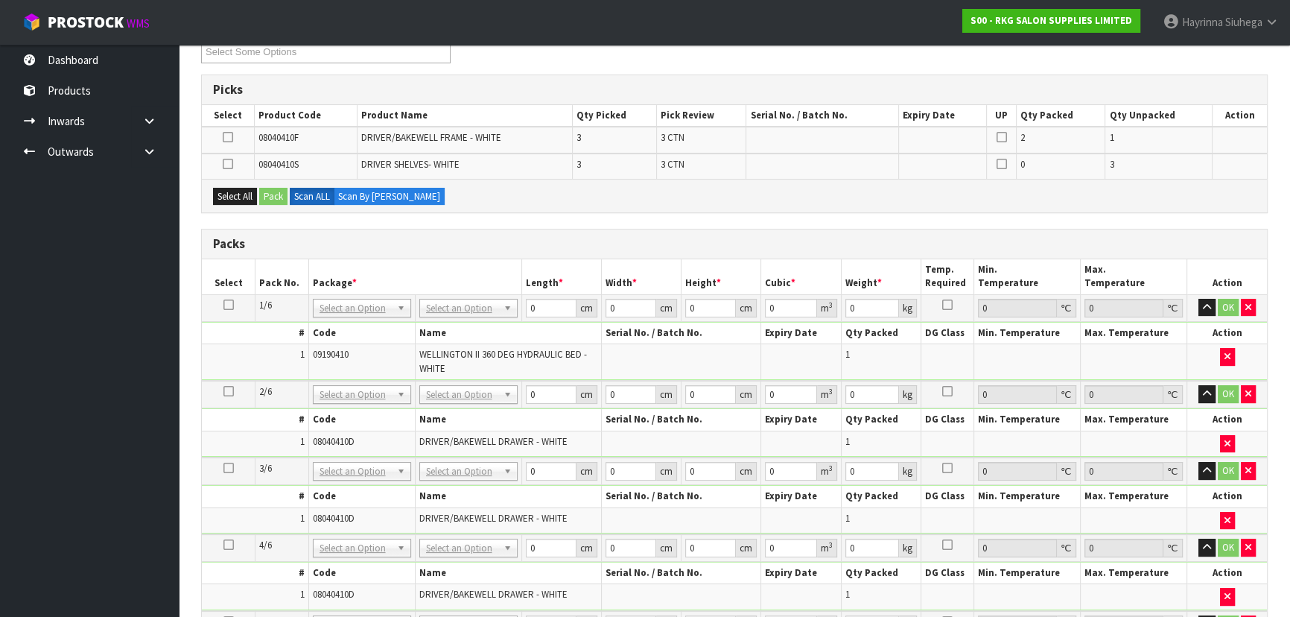
click at [229, 137] on icon at bounding box center [228, 137] width 10 height 1
click at [0, 0] on input "checkbox" at bounding box center [0, 0] width 0 height 0
click at [272, 195] on button "Pack" at bounding box center [273, 197] width 28 height 18
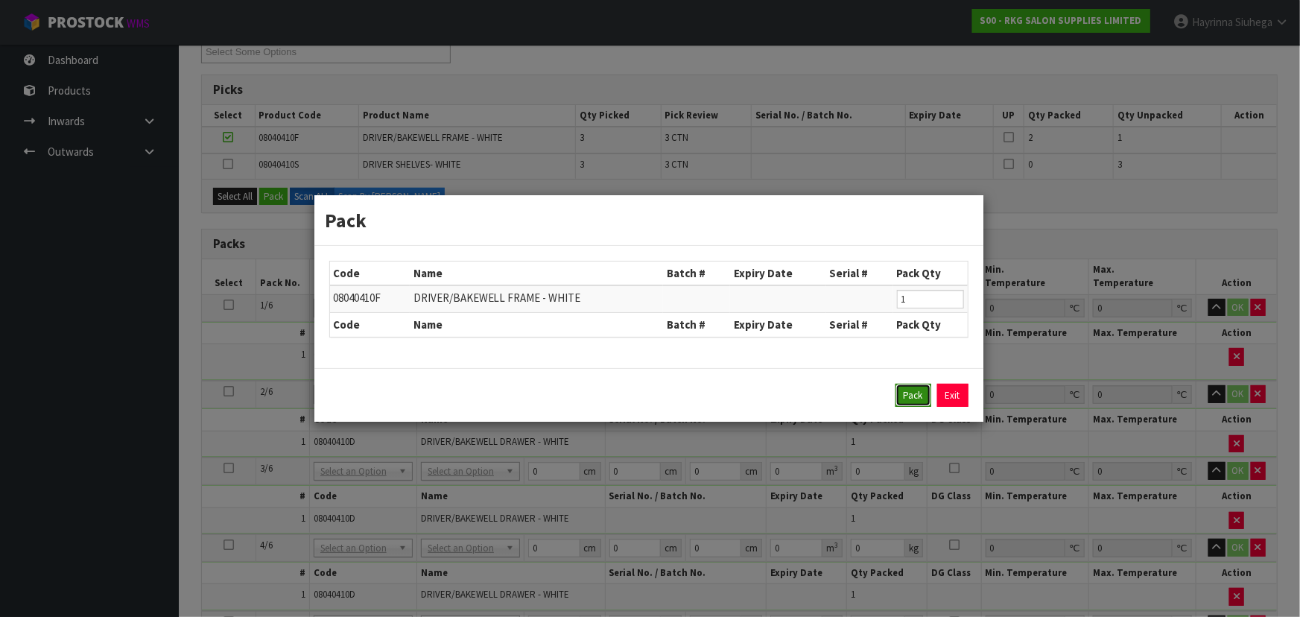
drag, startPoint x: 910, startPoint y: 396, endPoint x: 705, endPoint y: 317, distance: 219.3
click at [909, 395] on button "Pack" at bounding box center [913, 396] width 36 height 24
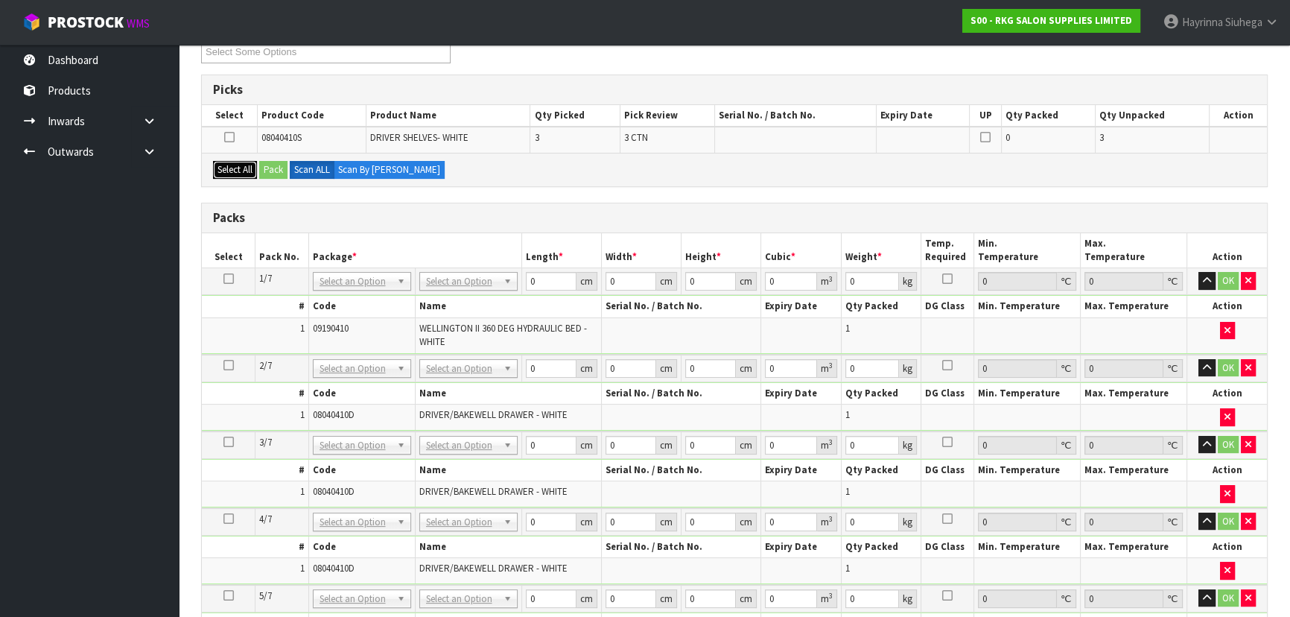
click at [245, 163] on button "Select All" at bounding box center [235, 170] width 44 height 18
click at [269, 170] on button "Pack" at bounding box center [273, 170] width 28 height 18
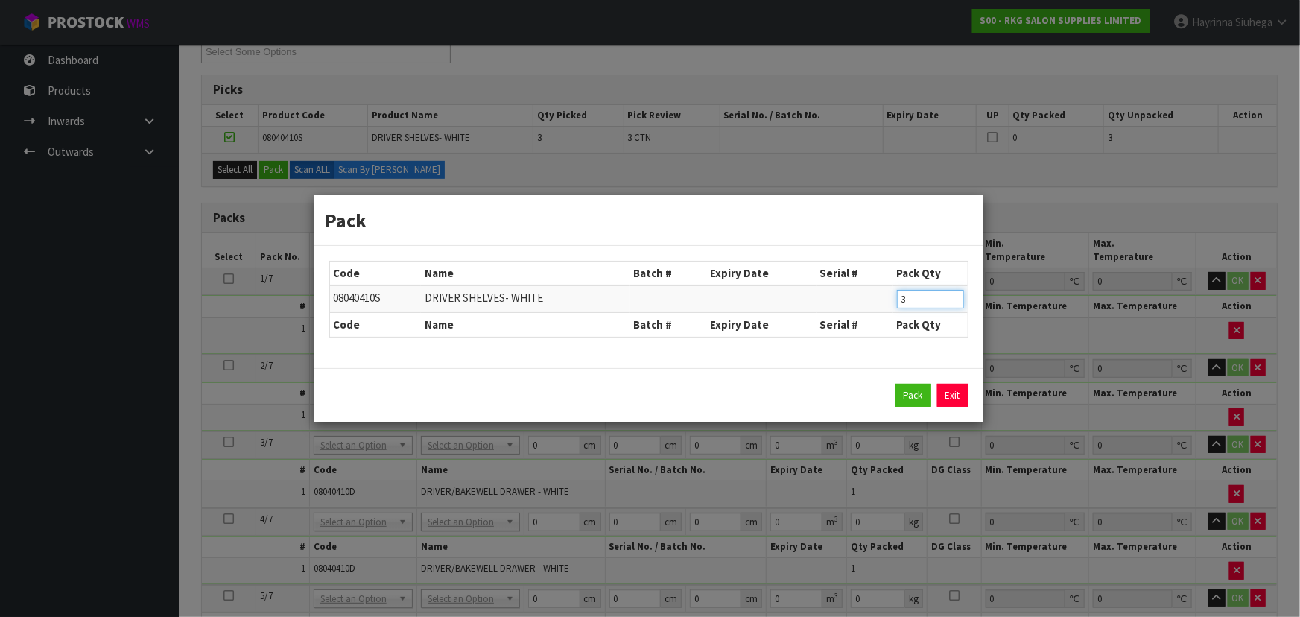
drag, startPoint x: 929, startPoint y: 305, endPoint x: 813, endPoint y: 313, distance: 116.5
click at [826, 310] on tr "08040410S DRIVER SHELVES- WHITE 3" at bounding box center [649, 299] width 638 height 28
type input "1"
click button "Pack" at bounding box center [913, 396] width 36 height 24
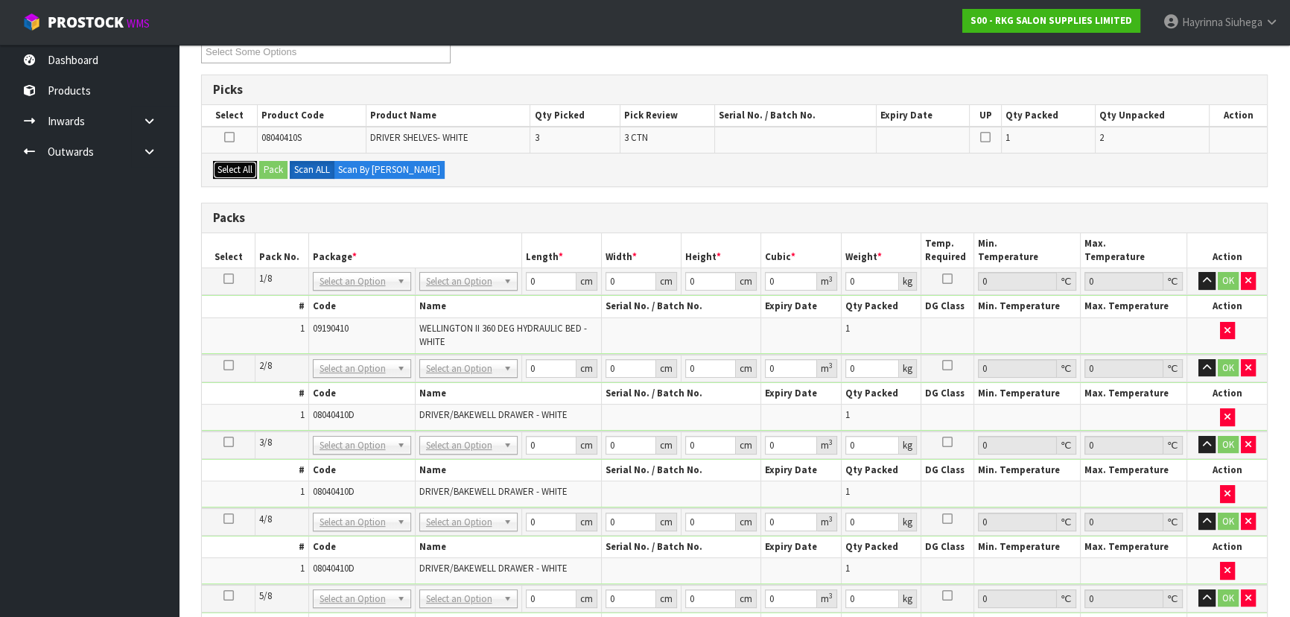
click at [239, 161] on button "Select All" at bounding box center [235, 170] width 44 height 18
click at [273, 166] on button "Pack" at bounding box center [273, 170] width 28 height 18
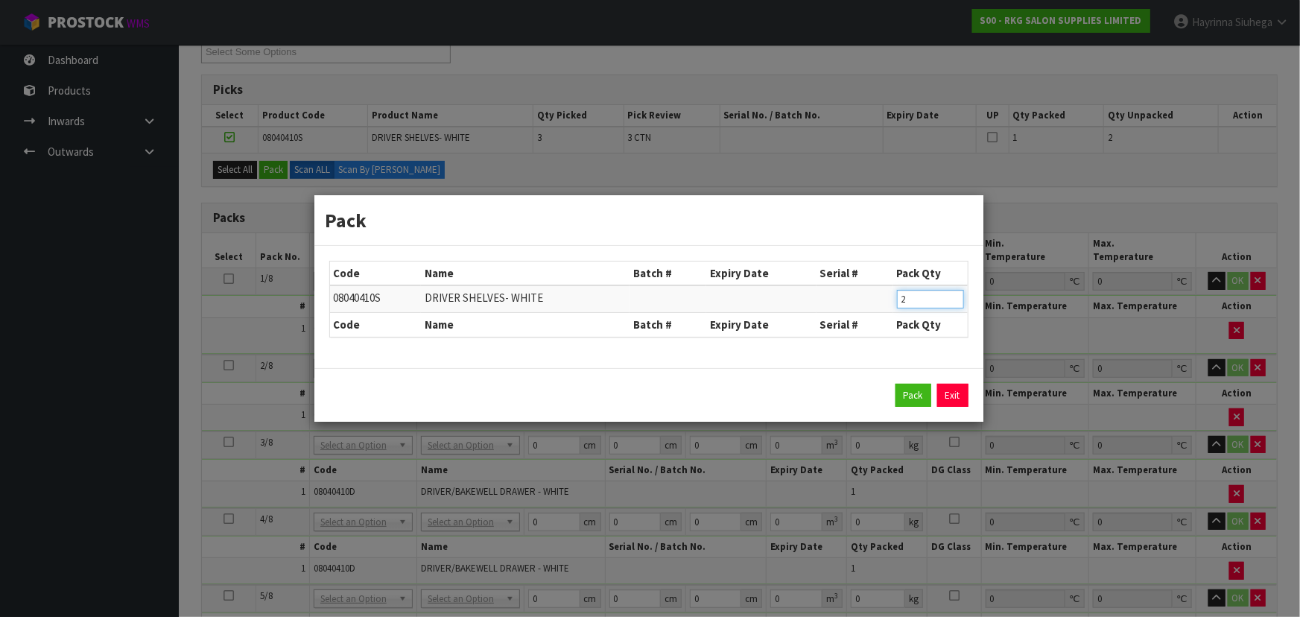
drag, startPoint x: 915, startPoint y: 302, endPoint x: 886, endPoint y: 294, distance: 30.0
click at [894, 297] on td "2" at bounding box center [930, 299] width 74 height 28
type input "1"
click button "Pack" at bounding box center [913, 396] width 36 height 24
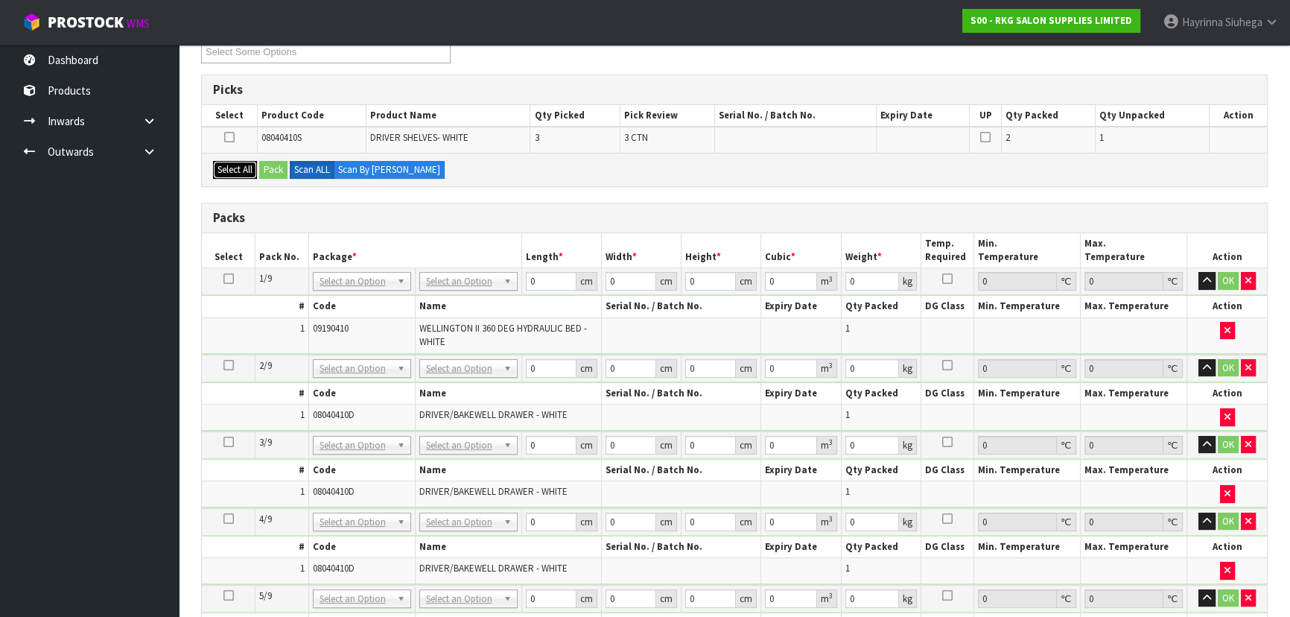
click at [247, 171] on button "Select All" at bounding box center [235, 170] width 44 height 18
click at [265, 170] on button "Pack" at bounding box center [273, 170] width 28 height 18
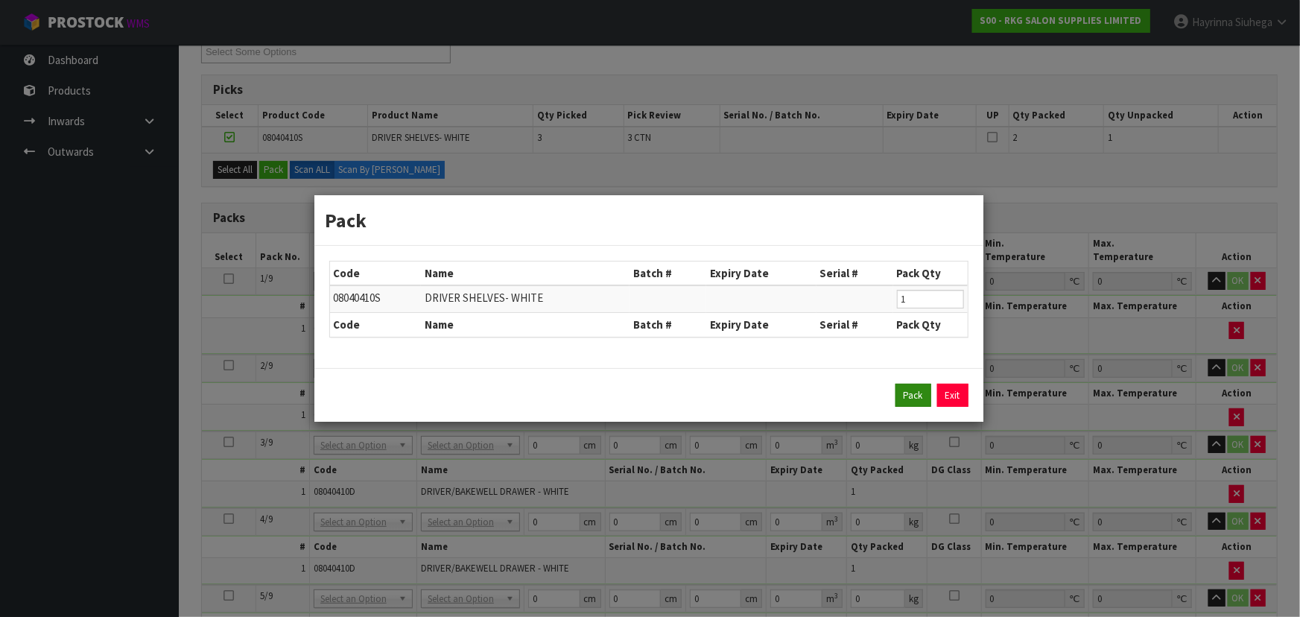
drag, startPoint x: 910, startPoint y: 407, endPoint x: 905, endPoint y: 383, distance: 24.3
click at [911, 405] on div "Pack Exit" at bounding box center [648, 395] width 669 height 54
click at [911, 395] on button "Pack" at bounding box center [913, 396] width 36 height 24
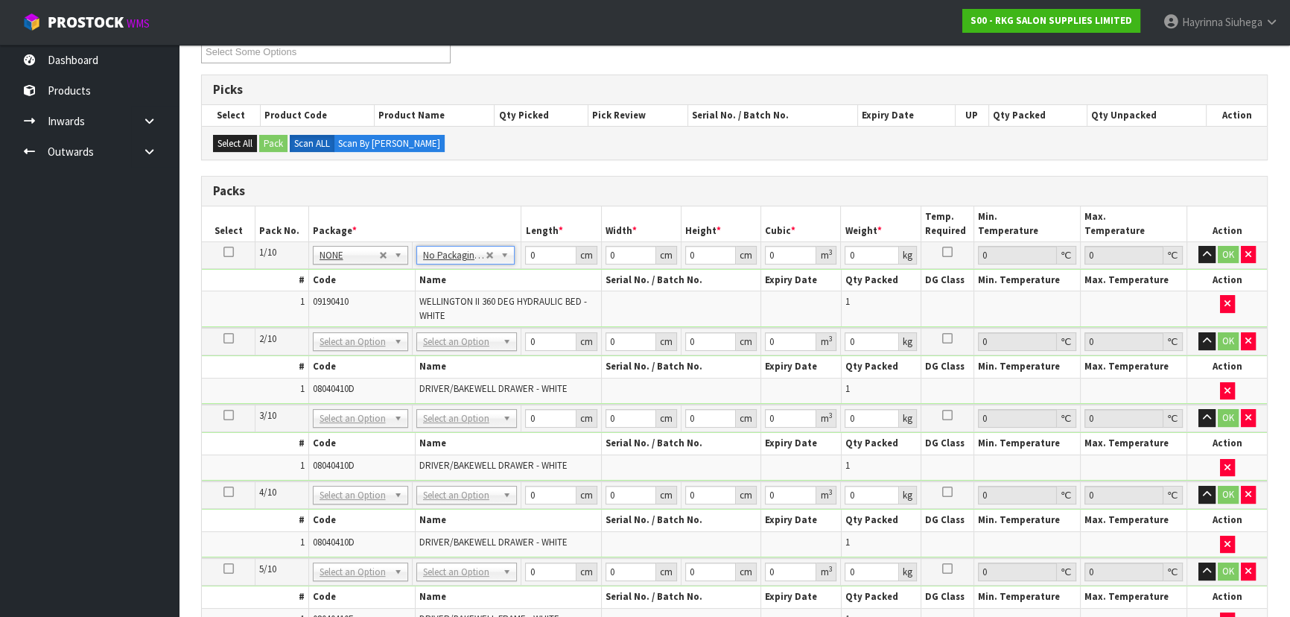
click at [233, 254] on td at bounding box center [229, 254] width 54 height 27
click at [231, 252] on icon at bounding box center [228, 252] width 10 height 1
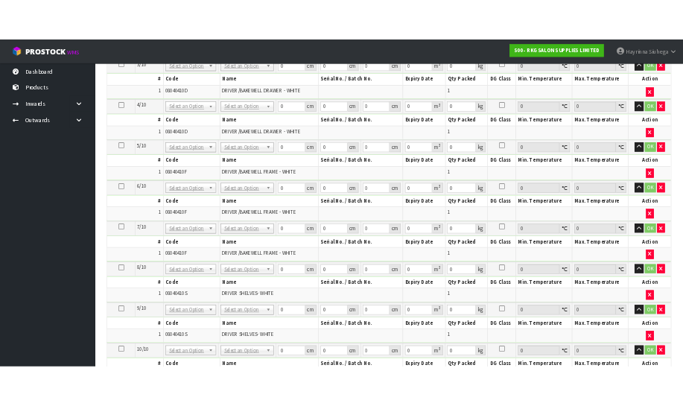
scroll to position [745, 0]
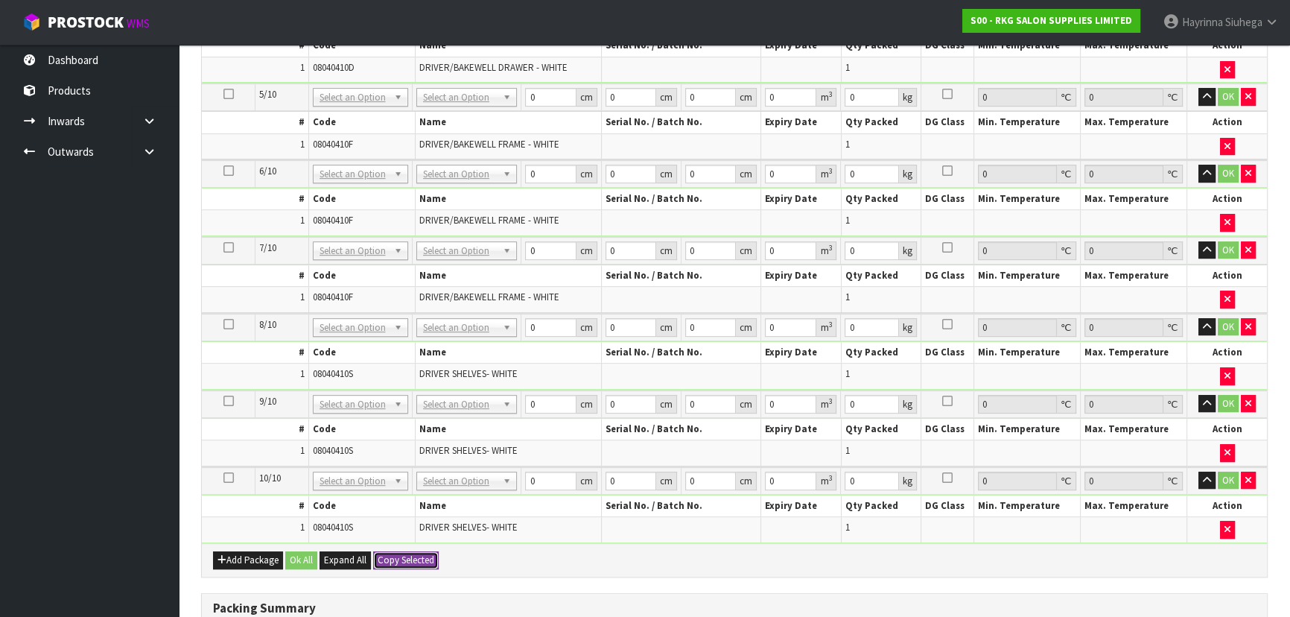
click at [431, 551] on button "Copy Selected" at bounding box center [406, 560] width 66 height 18
click at [431, 551] on button "Confirm Copy Selected" at bounding box center [422, 560] width 98 height 18
type input "10"
click at [373, 551] on button "Copy Selected" at bounding box center [406, 560] width 66 height 18
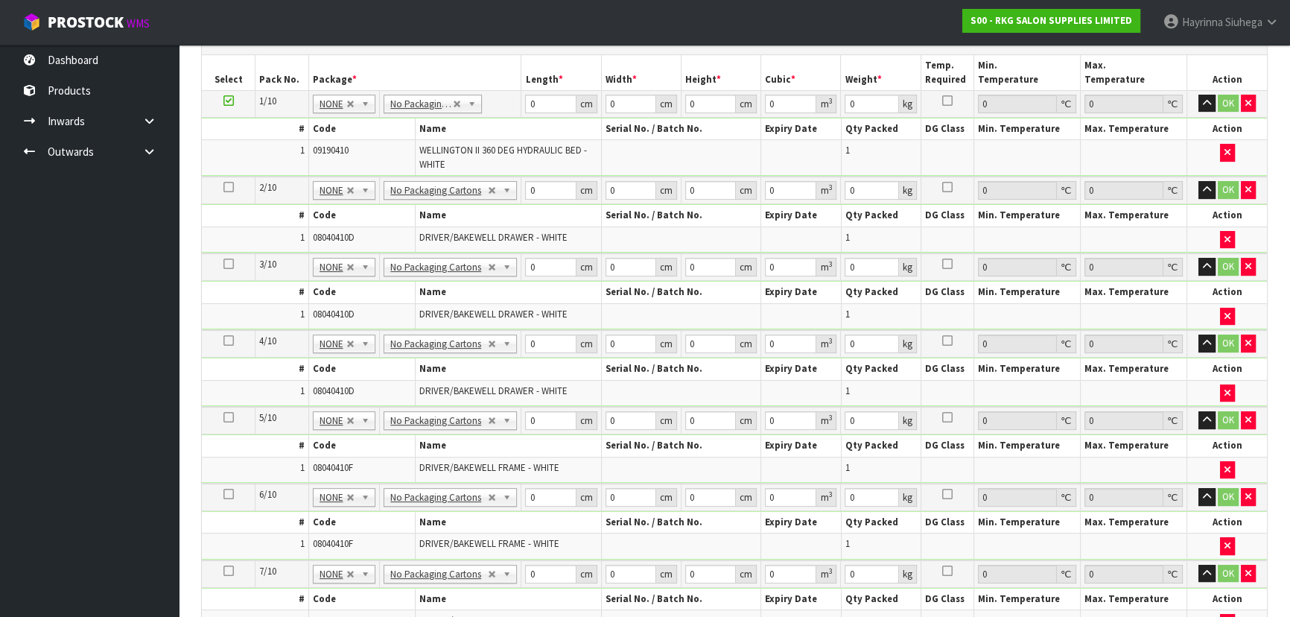
scroll to position [420, 0]
click at [527, 105] on input "0" at bounding box center [550, 105] width 51 height 19
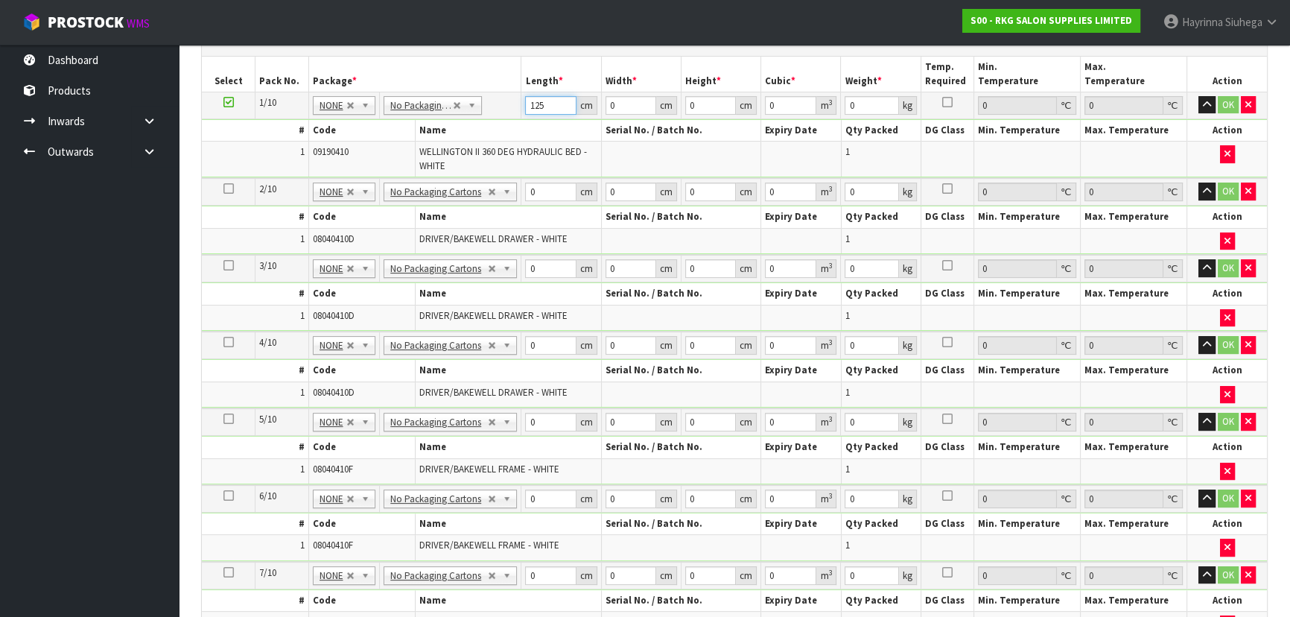
type input "125"
type input "36"
type input "6"
type input "0.027"
type input "65"
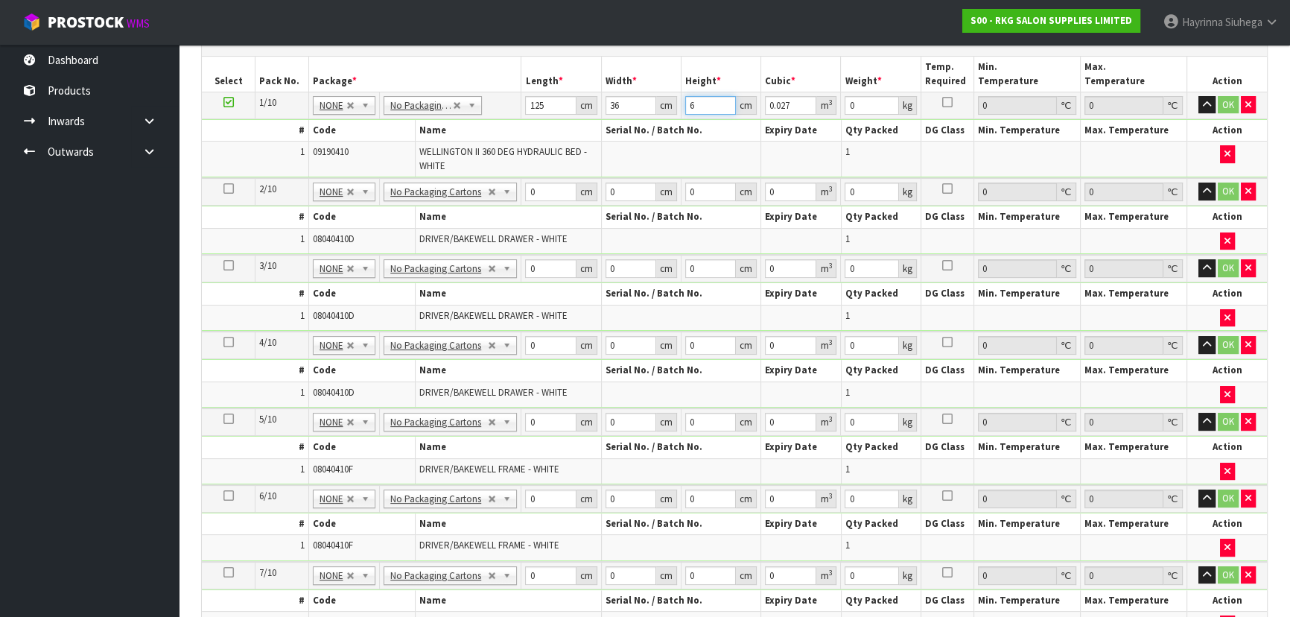
type input "0.2925"
type input "65"
type input "66"
click button "OK" at bounding box center [1228, 105] width 21 height 18
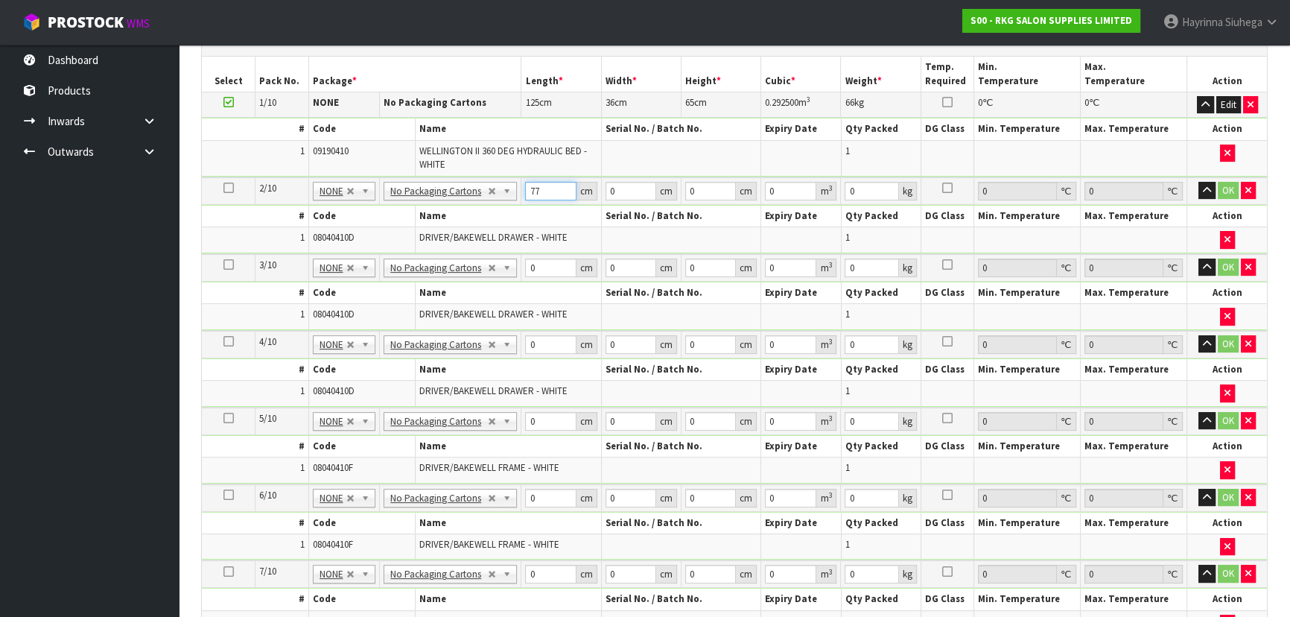
type input "77"
type input "54"
type input "2"
type input "0.008316"
type input "25"
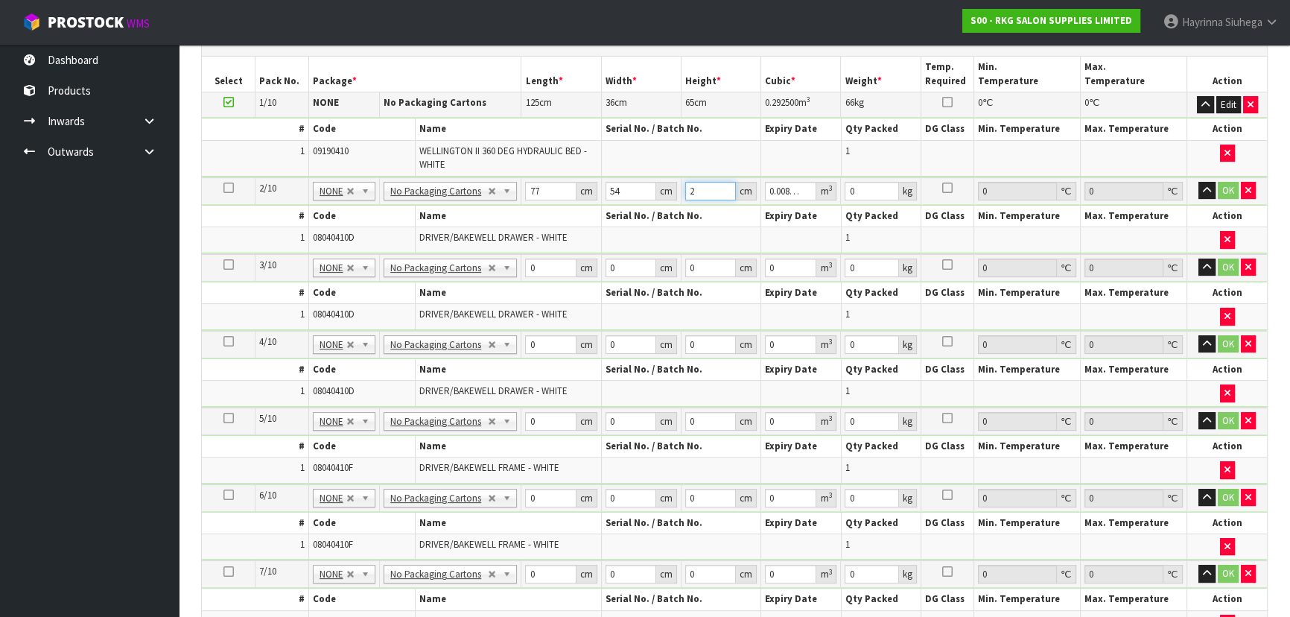
type input "0.10395"
type input "25"
type input "6"
click button "OK" at bounding box center [1228, 191] width 21 height 18
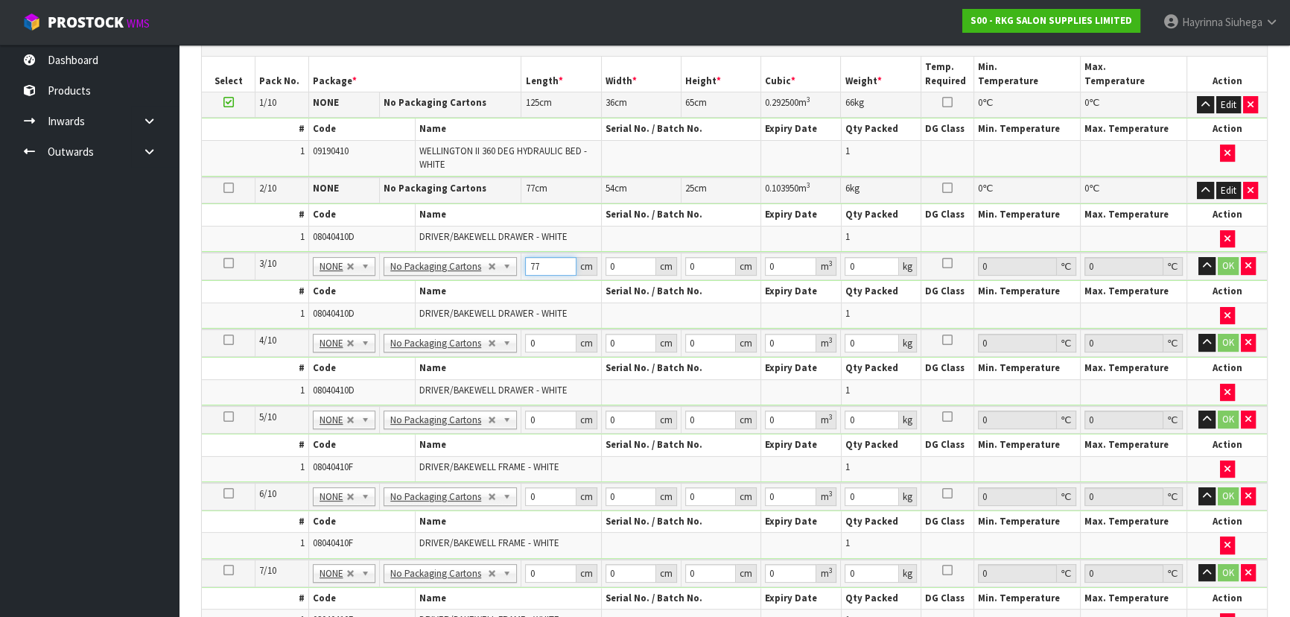
type input "77"
type input "54"
type input "2"
type input "0.008316"
type input "25"
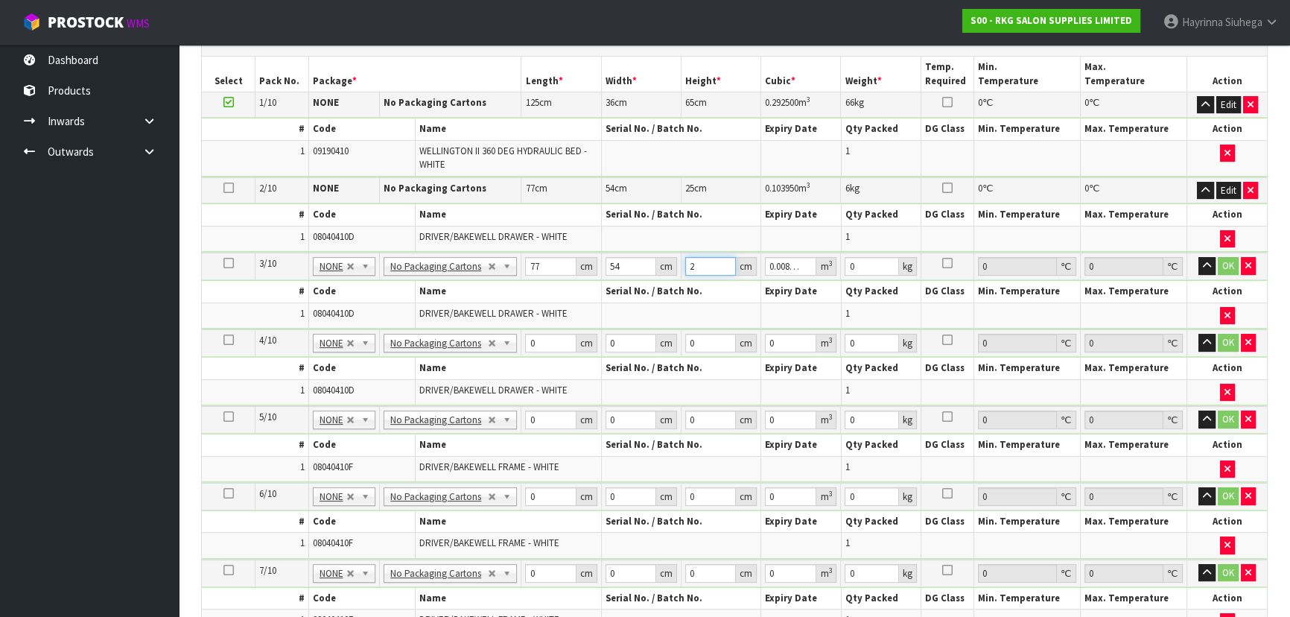
type input "0.10395"
type input "25"
type input "6"
click button "OK" at bounding box center [1228, 266] width 21 height 18
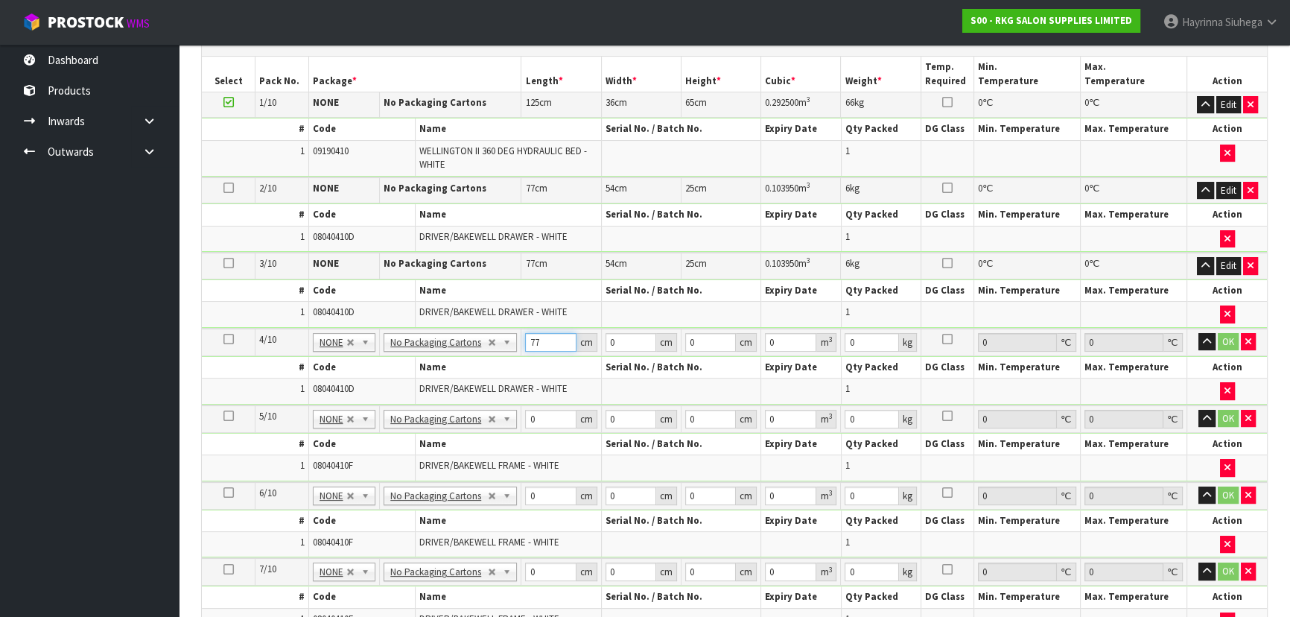
type input "77"
click at [618, 342] on input "574" at bounding box center [631, 342] width 51 height 19
type input "54"
type input "2"
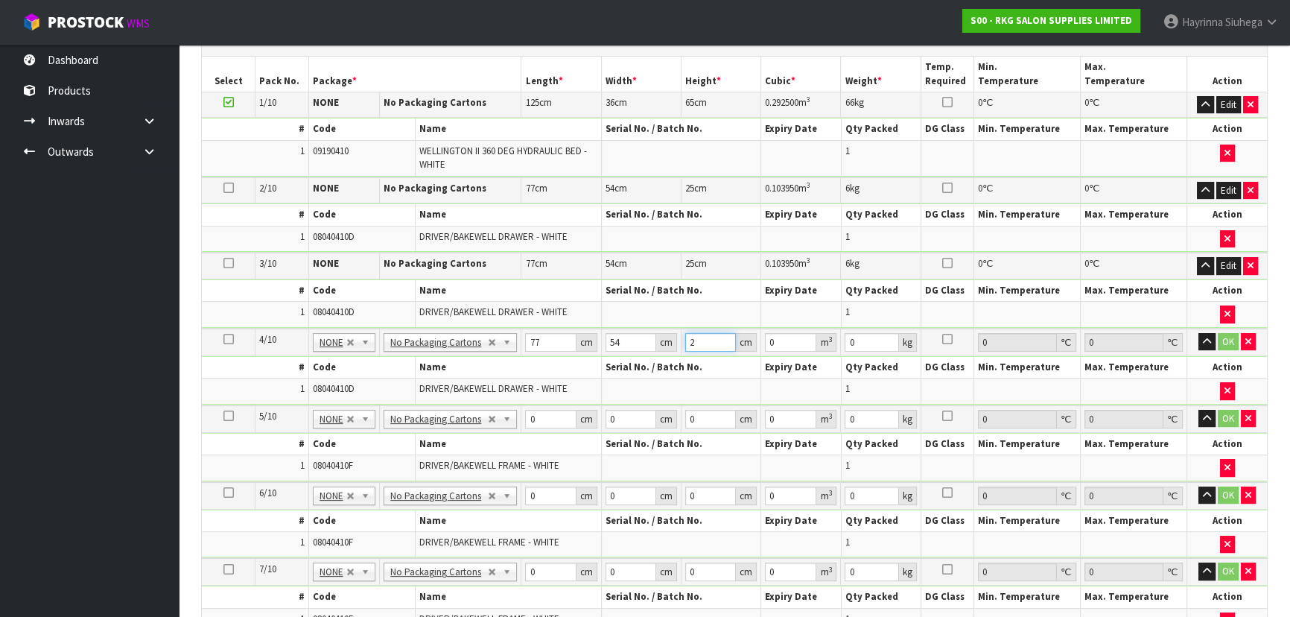
type input "0.008316"
type input "25"
type input "0.10395"
type input "25"
type input "6"
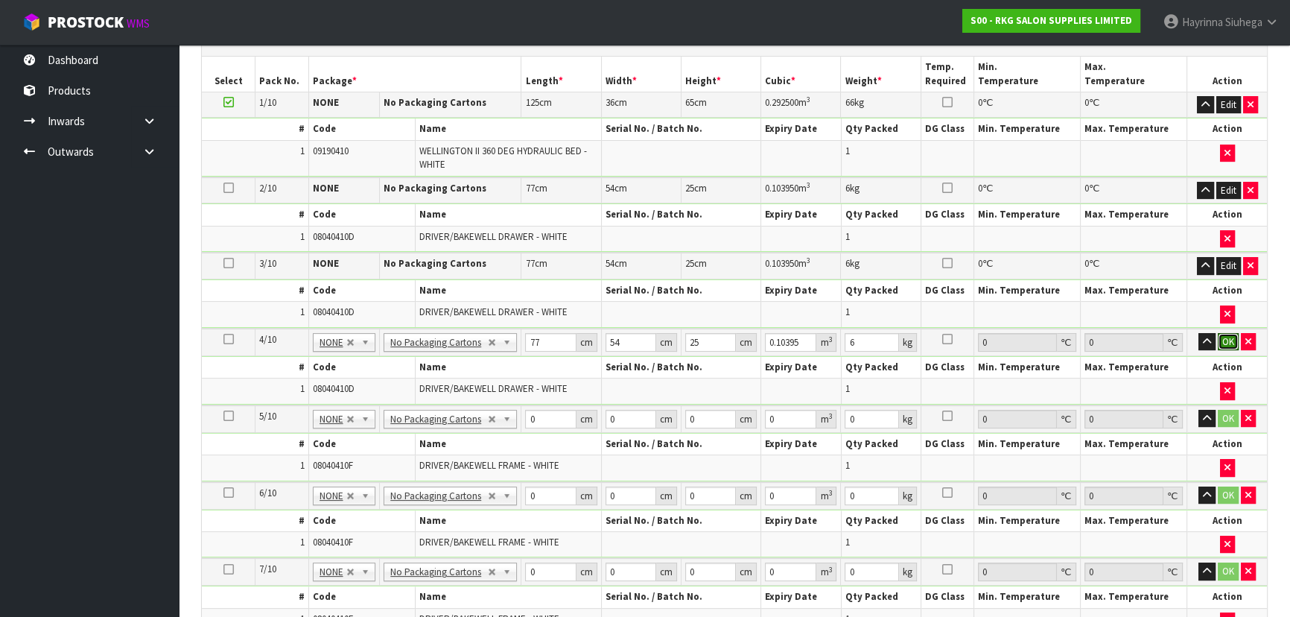
click button "OK" at bounding box center [1228, 342] width 21 height 18
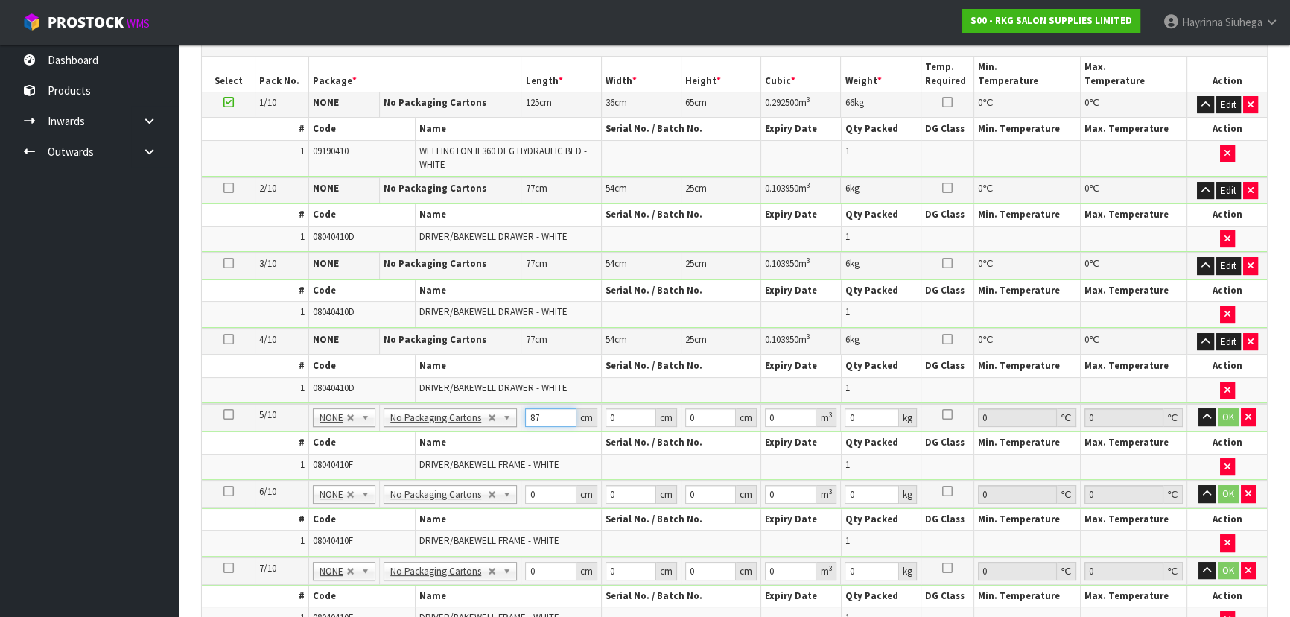
type input "87"
type input "42"
type input "9"
type input "0.032886"
type input "9"
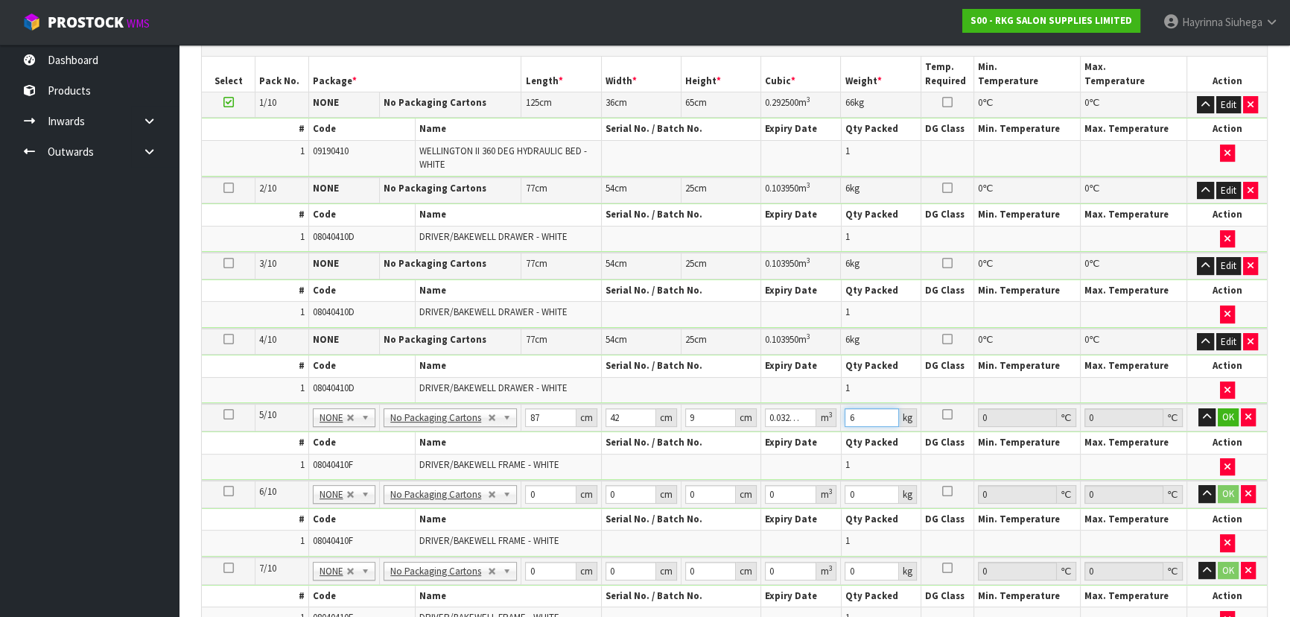
type input "6"
click button "OK" at bounding box center [1228, 417] width 21 height 18
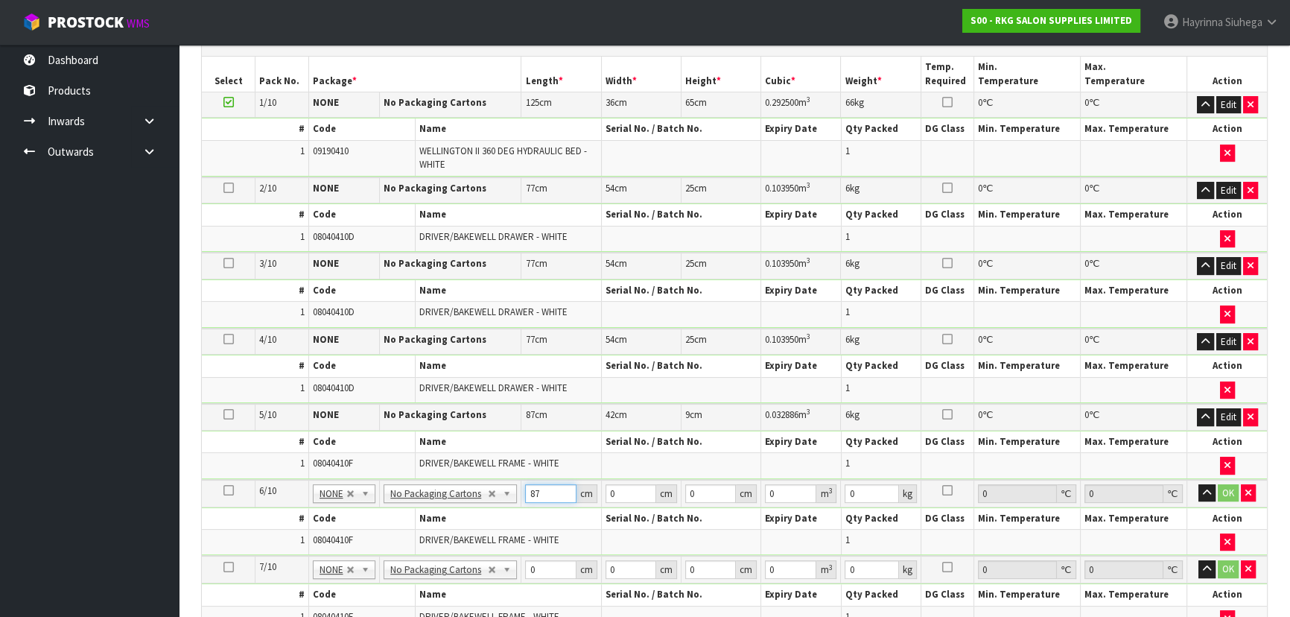
type input "87"
type input "42"
type input "9"
type input "0.032886"
type input "9"
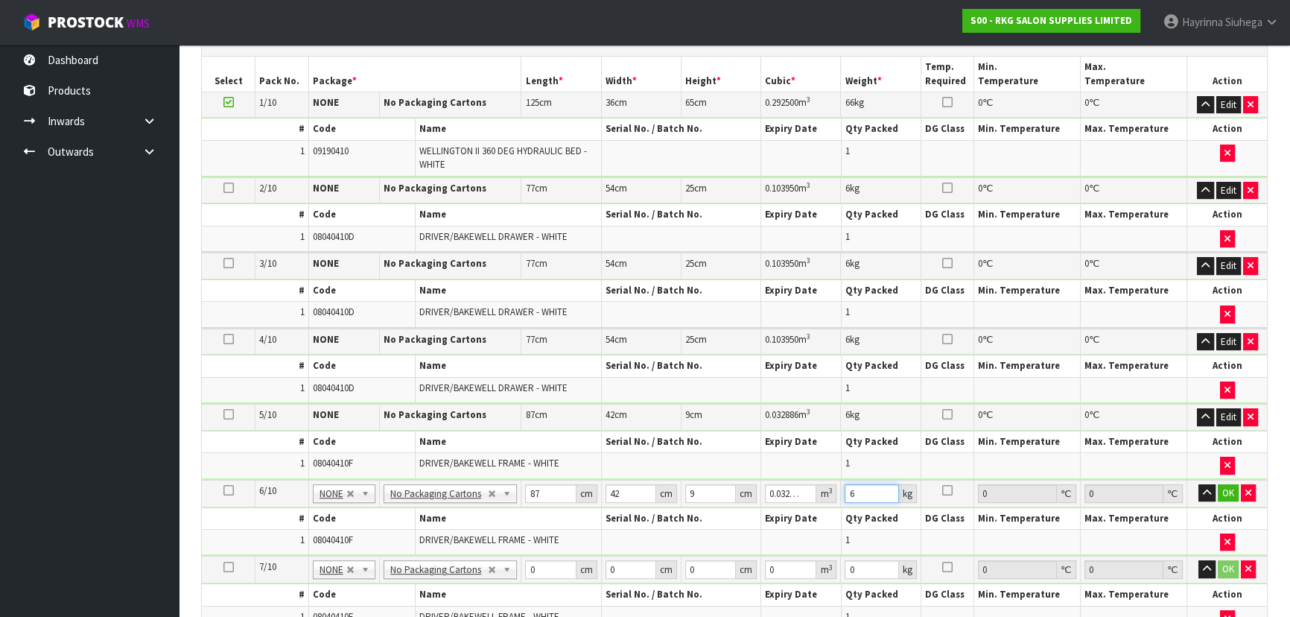
type input "6"
click button "OK" at bounding box center [1228, 493] width 21 height 18
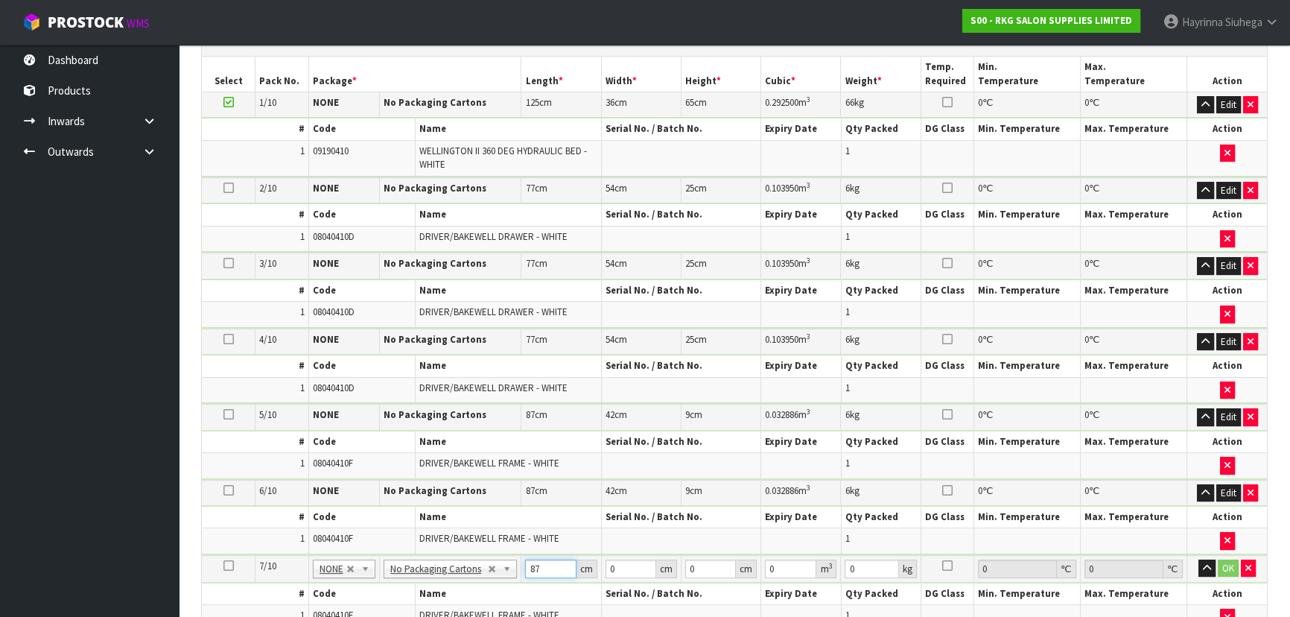
type input "87"
type input "42"
click at [692, 565] on input "0" at bounding box center [710, 568] width 51 height 19
click at [689, 560] on input "0" at bounding box center [710, 568] width 51 height 19
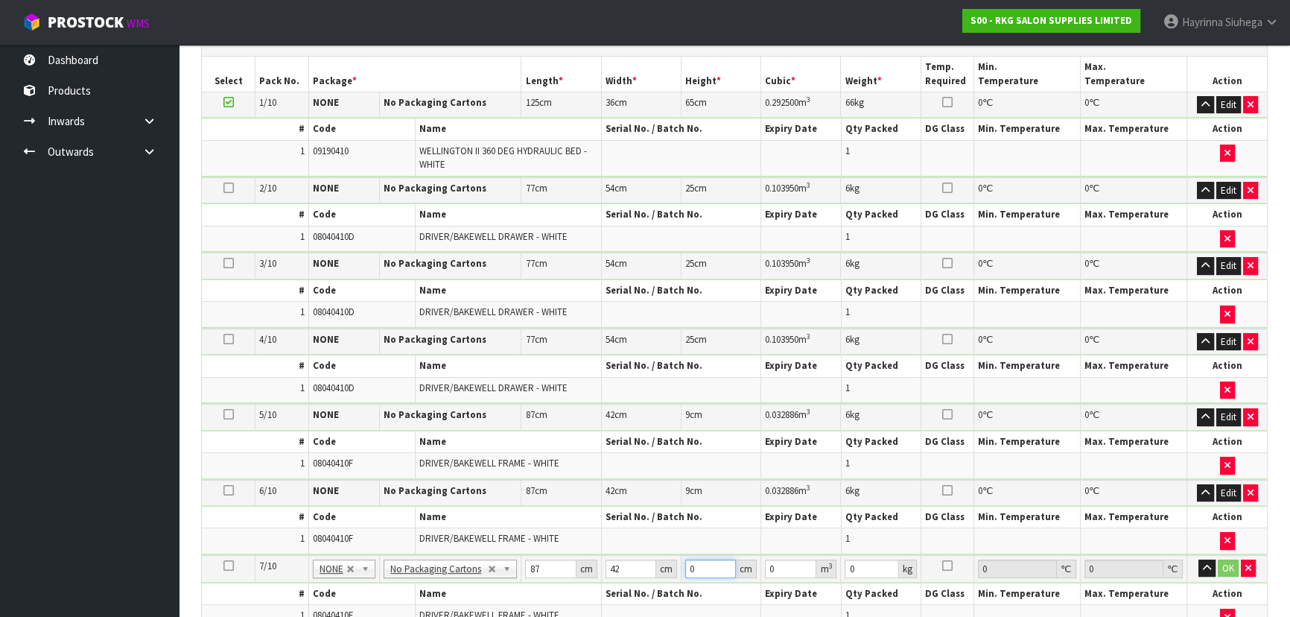
click at [689, 560] on input "0" at bounding box center [710, 568] width 51 height 19
type input "9"
type input "0.032886"
type input "9"
type input "6"
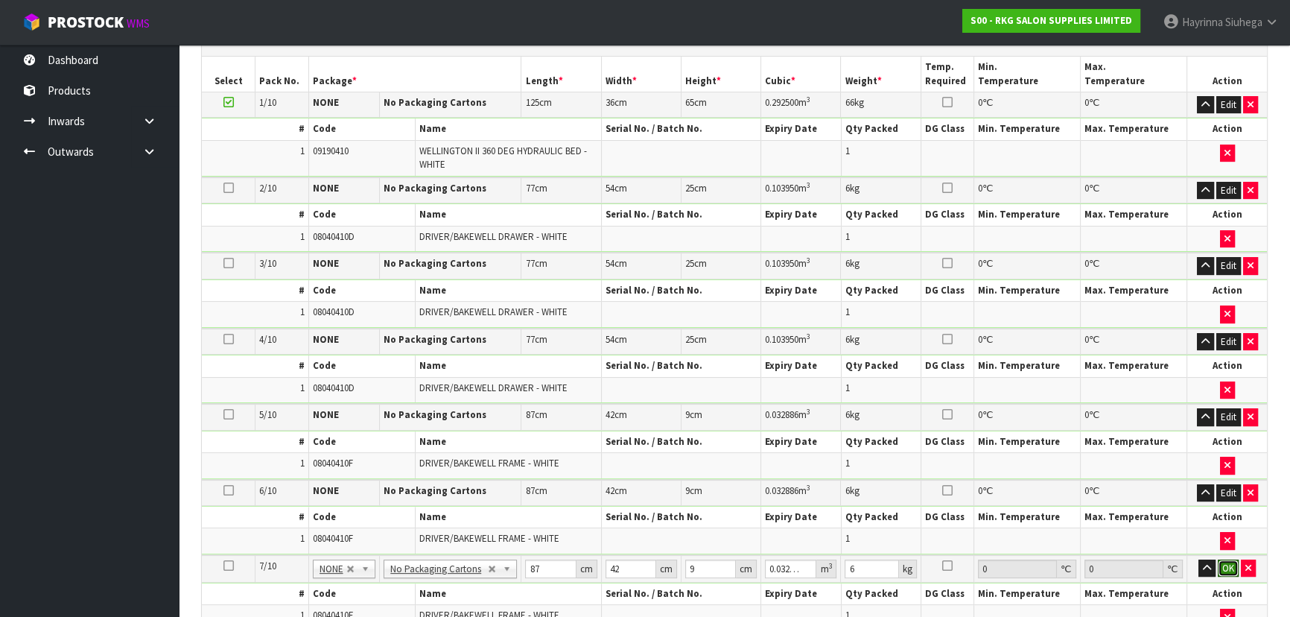
click button "OK" at bounding box center [1228, 568] width 21 height 18
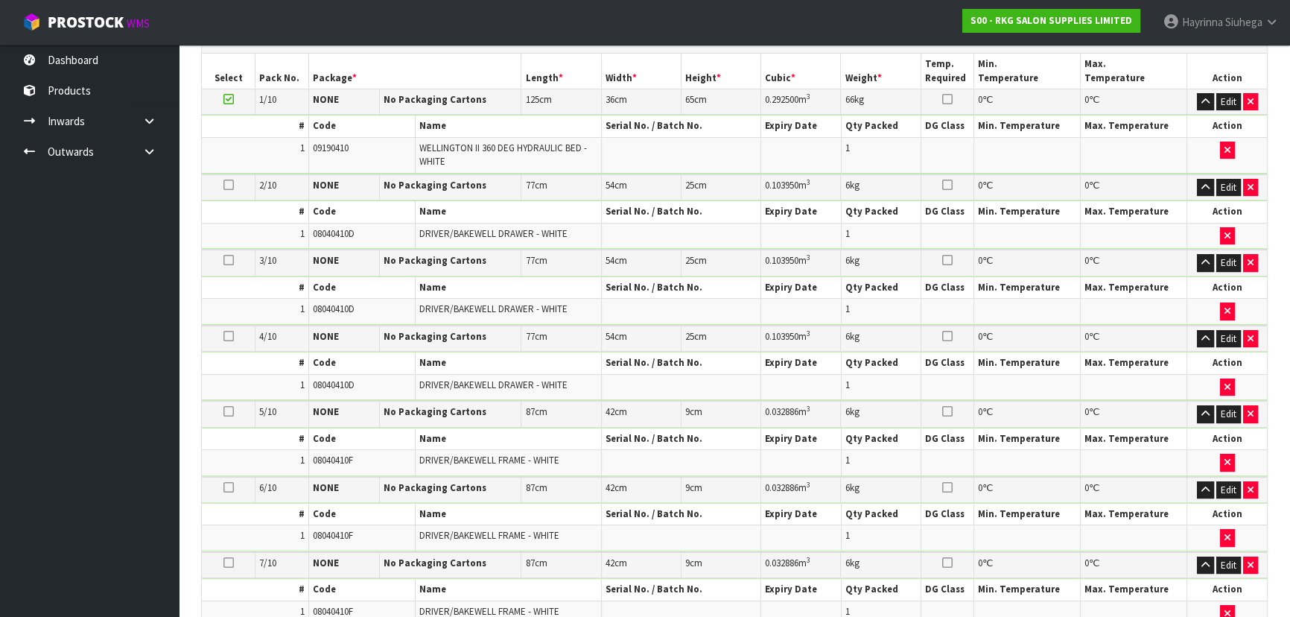
scroll to position [750, 0]
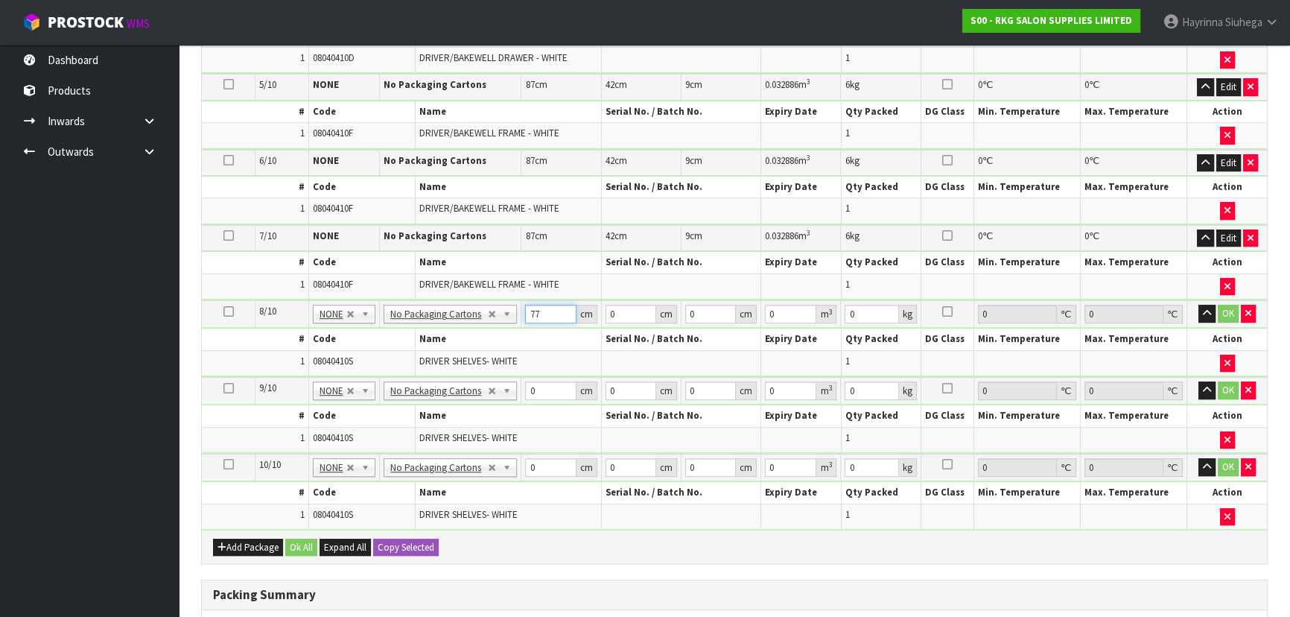
type input "77"
type input "52"
type input "1"
type input "0.004004"
type input "12"
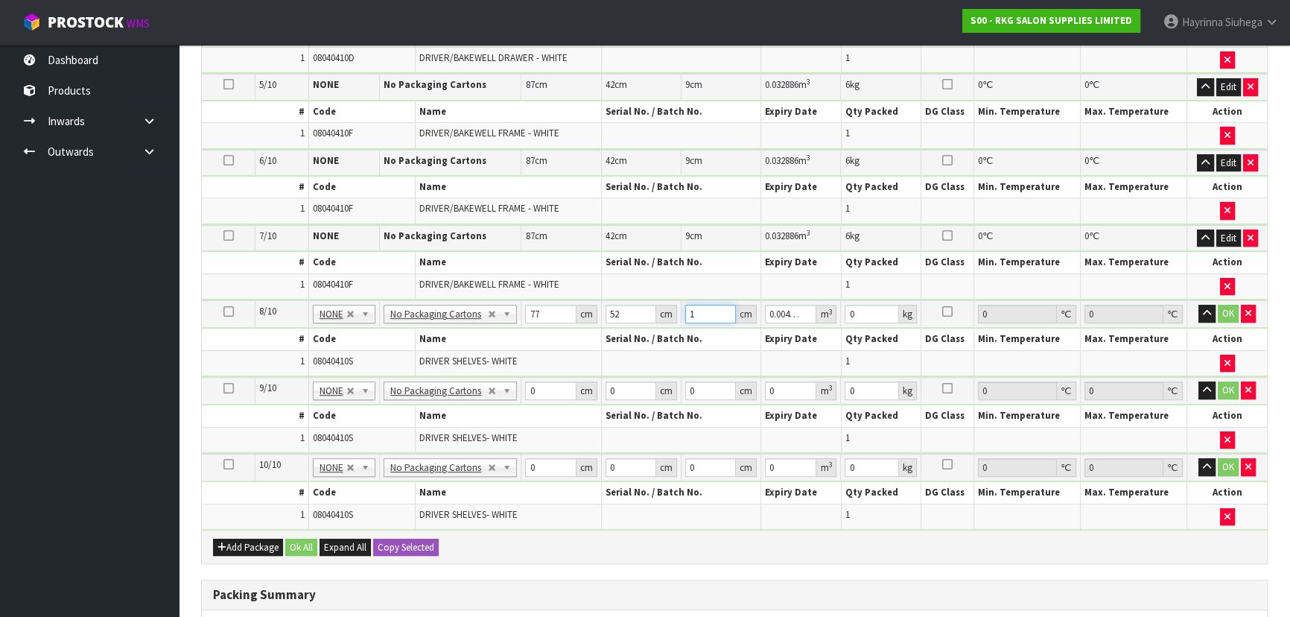
type input "0.048048"
type input "12"
type input "10"
click button "OK" at bounding box center [1228, 314] width 21 height 18
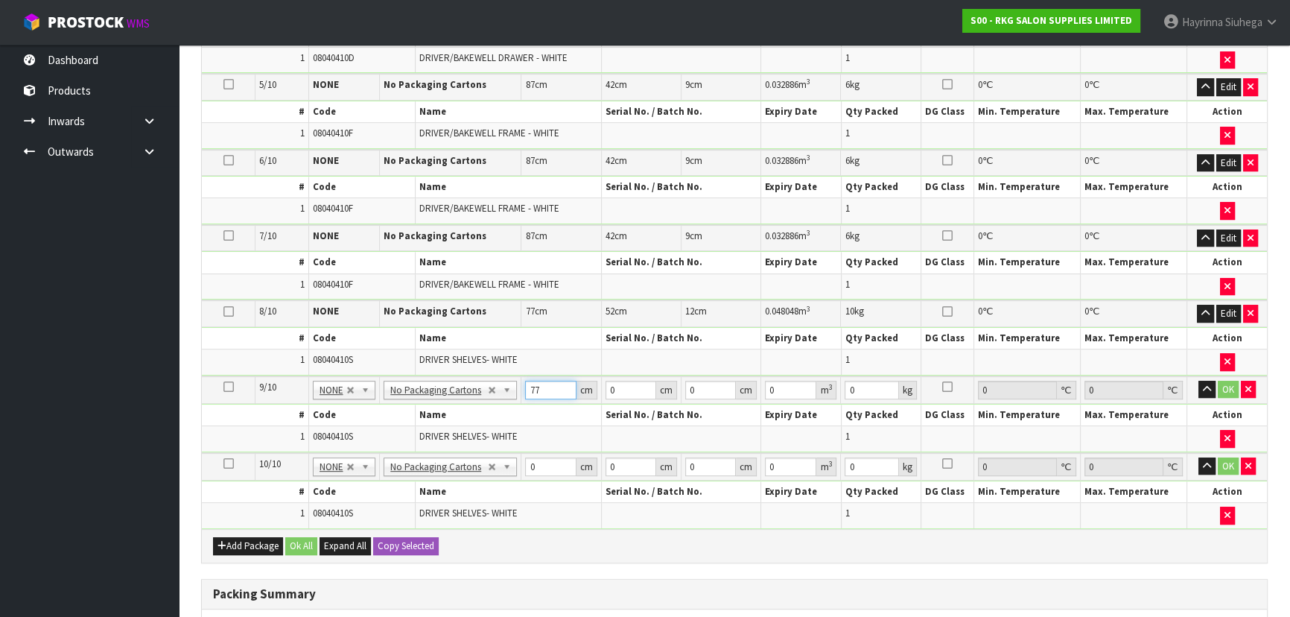
type input "77"
type input "52"
type input "1"
type input "0.004004"
type input "12"
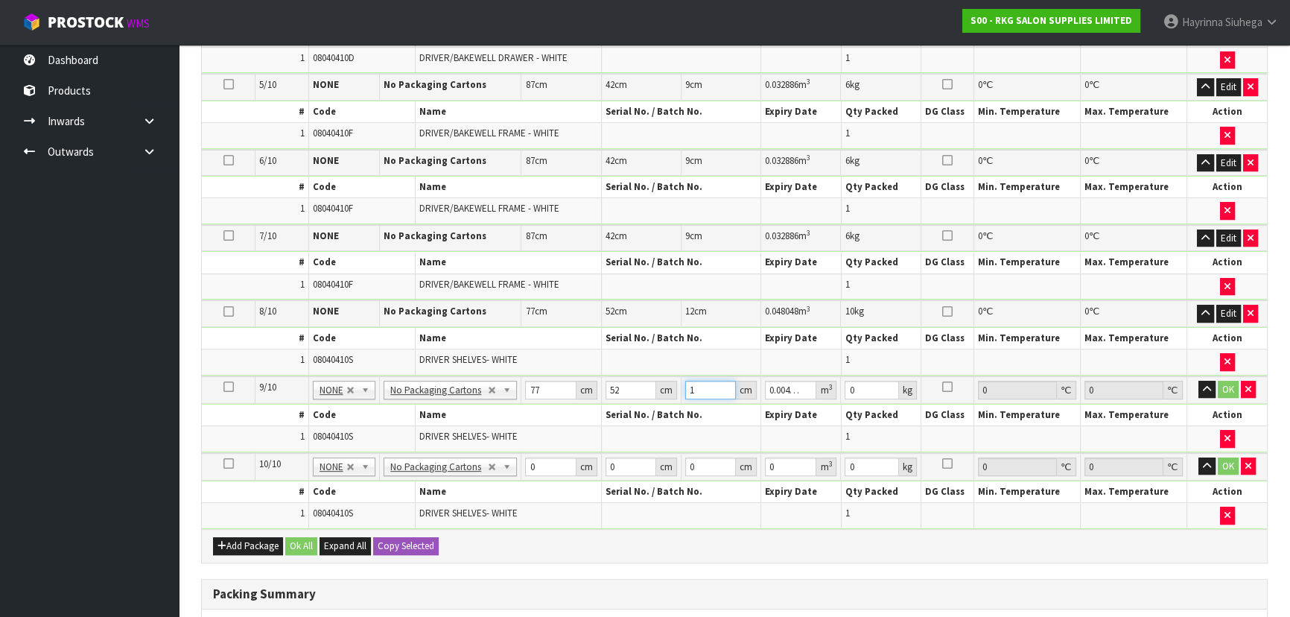
type input "0.048048"
type input "12"
type input "10"
click button "OK" at bounding box center [1228, 390] width 21 height 18
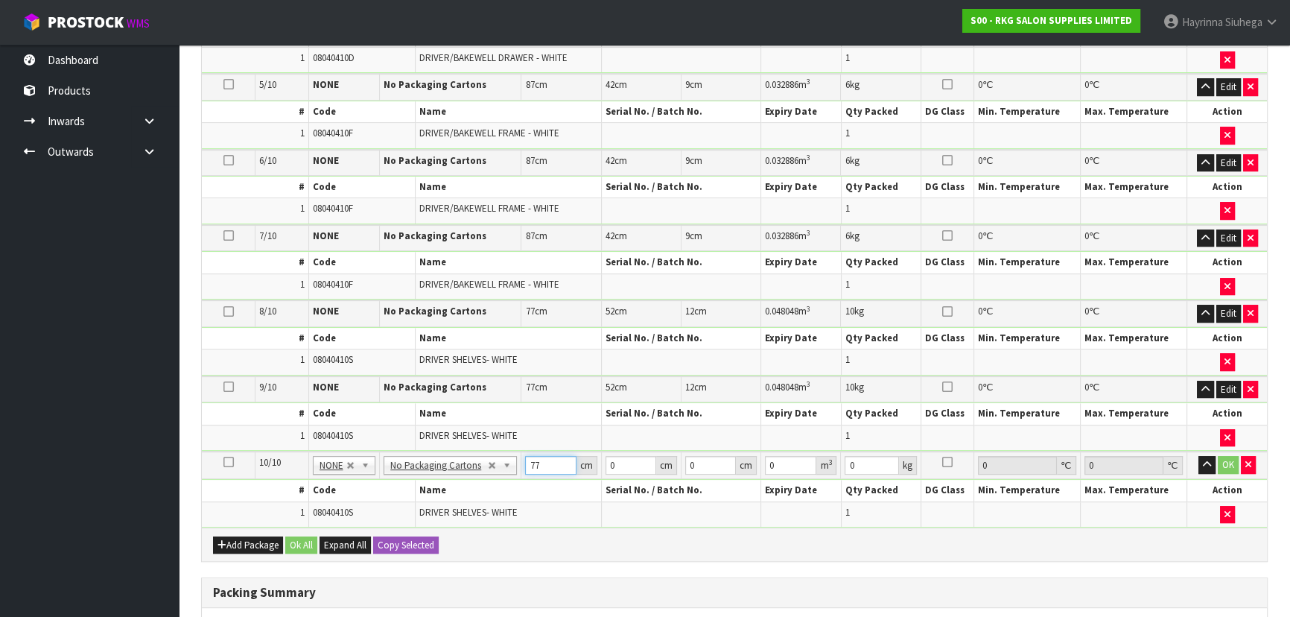
type input "77"
type input "52"
type input "1"
type input "0.004004"
type input "12"
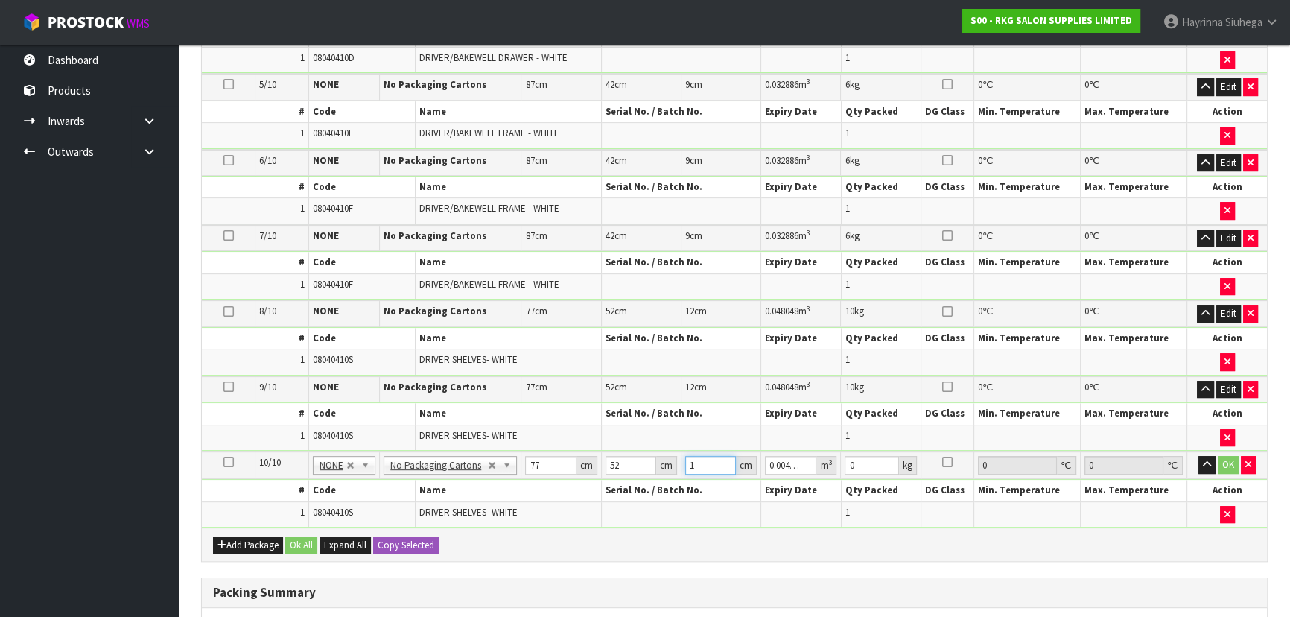
type input "0.048048"
type input "12"
type input "10"
click button "OK" at bounding box center [1228, 465] width 21 height 18
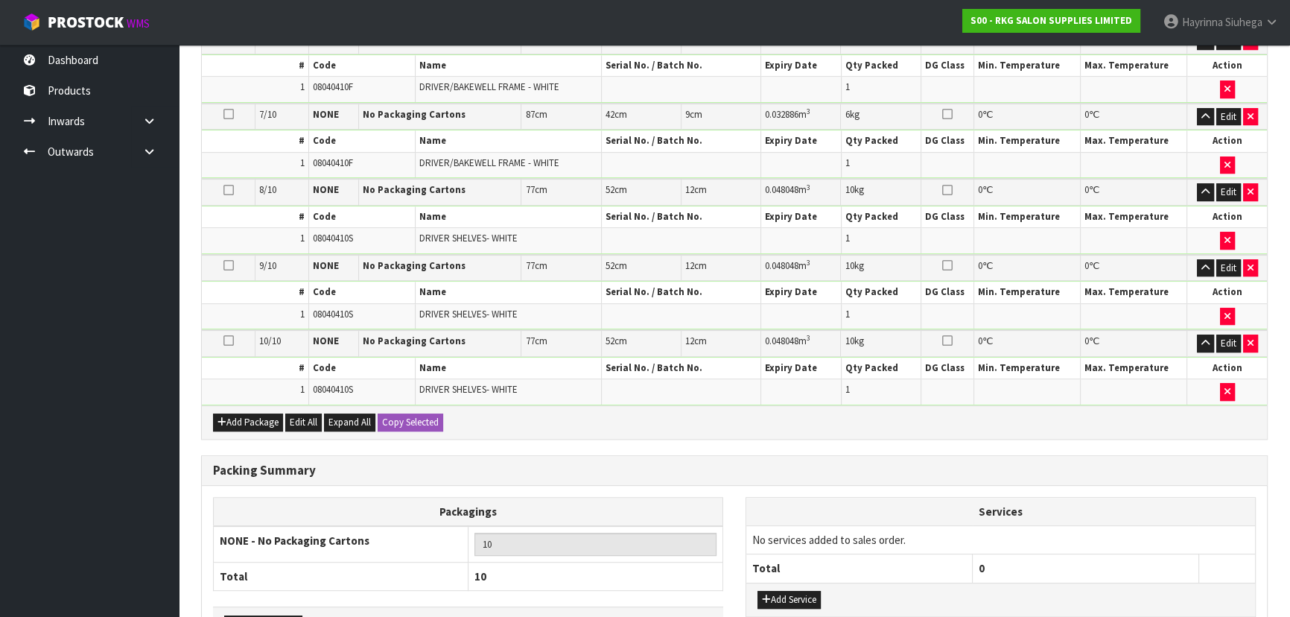
scroll to position [968, 0]
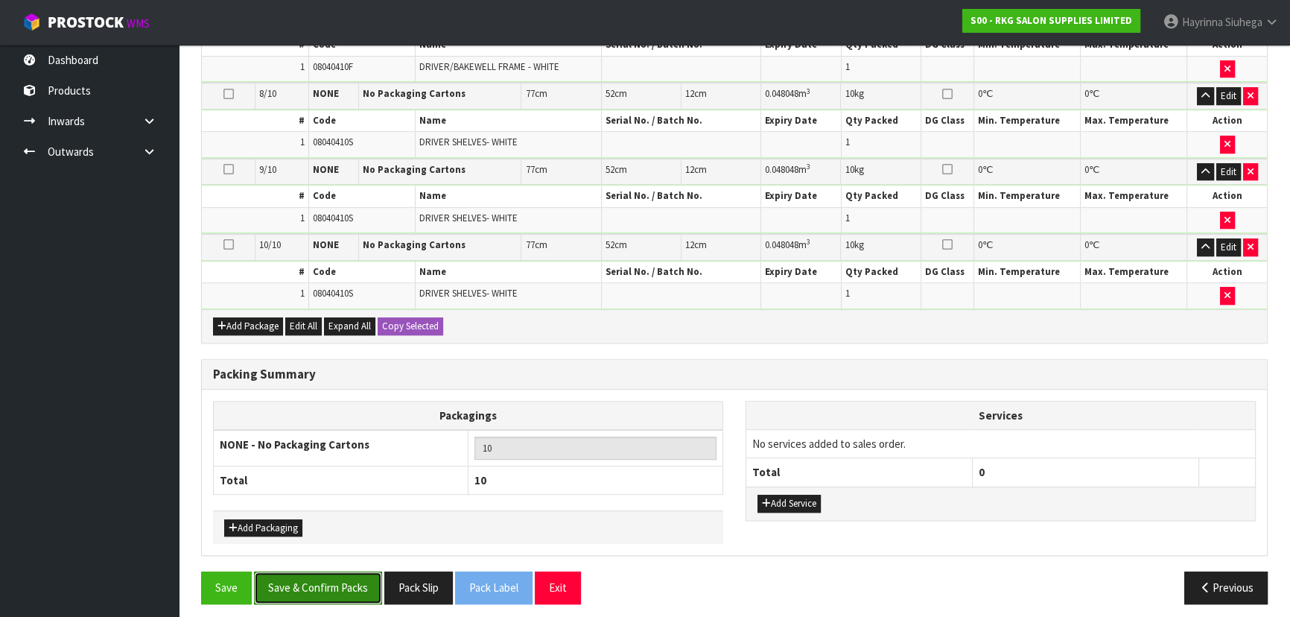
click at [333, 581] on button "Save & Confirm Packs" at bounding box center [318, 587] width 128 height 32
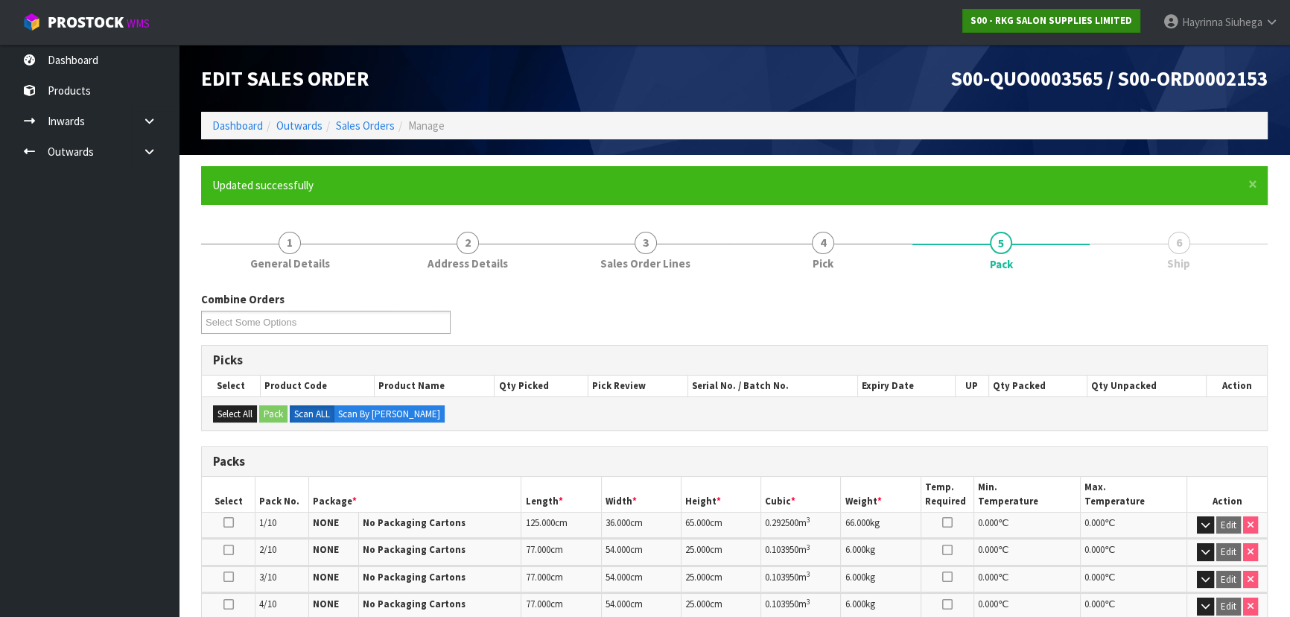
scroll to position [445, 0]
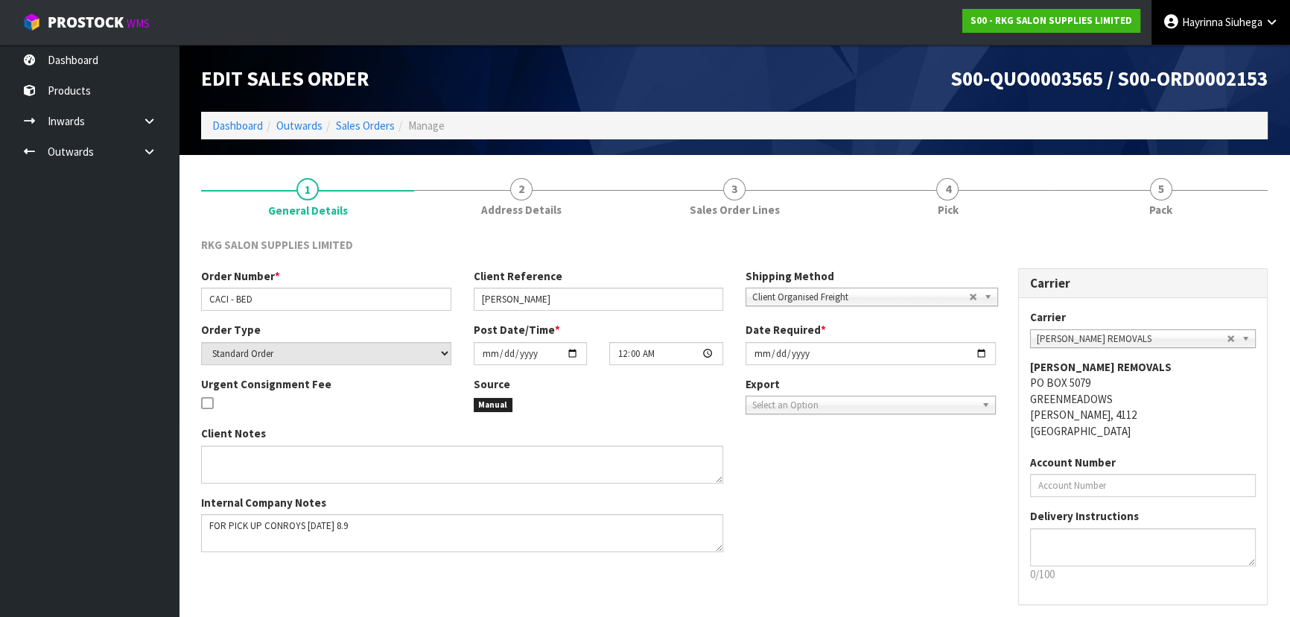
click at [1210, 30] on link "[PERSON_NAME]" at bounding box center [1221, 22] width 139 height 45
click at [1214, 54] on link "Logout" at bounding box center [1231, 59] width 118 height 20
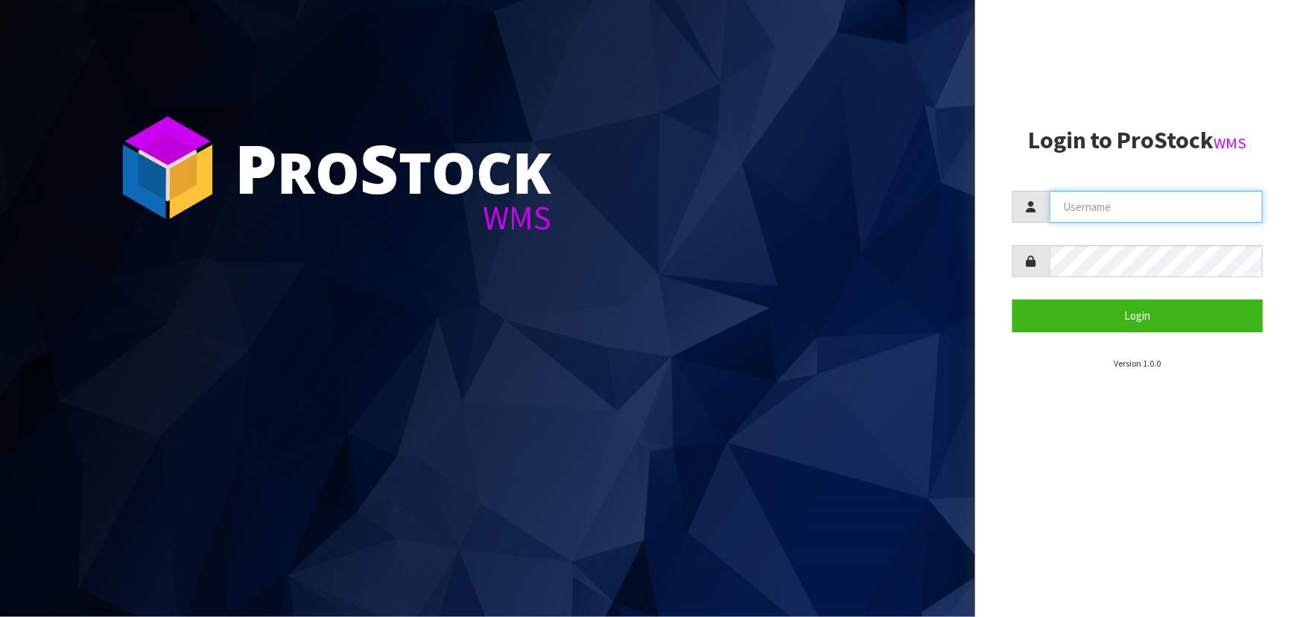
click at [1073, 208] on input "text" at bounding box center [1156, 207] width 213 height 32
type input "MARARA"
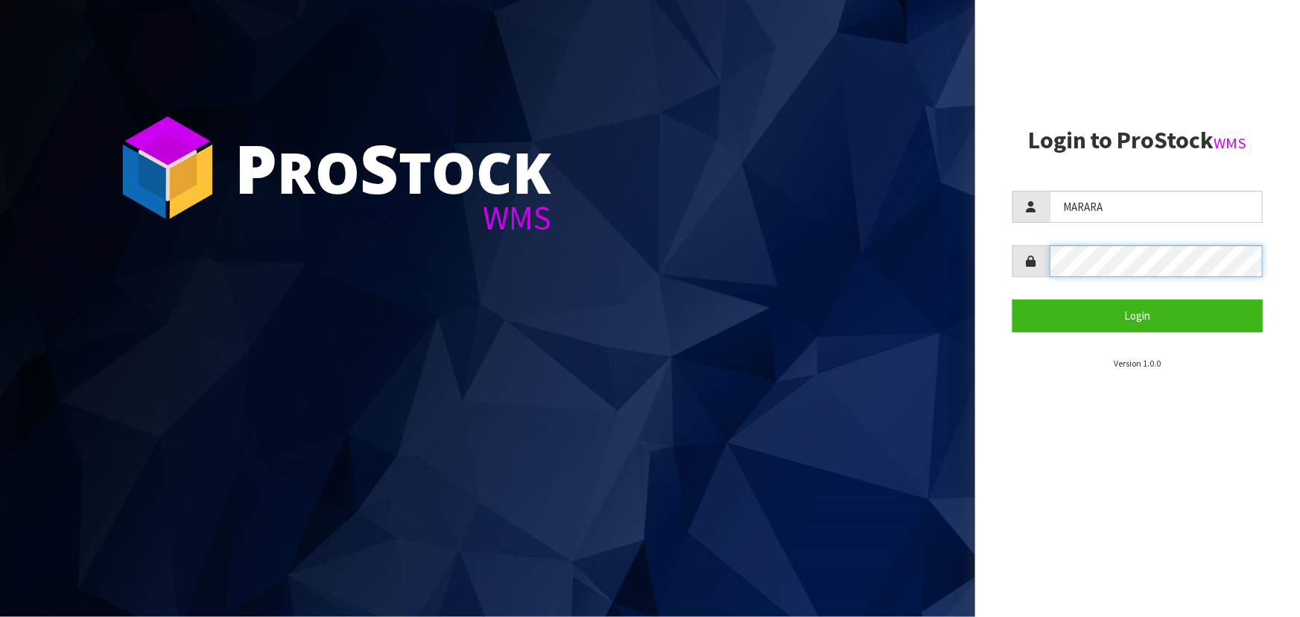
click at [1012, 299] on button "Login" at bounding box center [1137, 315] width 250 height 32
